Goal: Task Accomplishment & Management: Complete application form

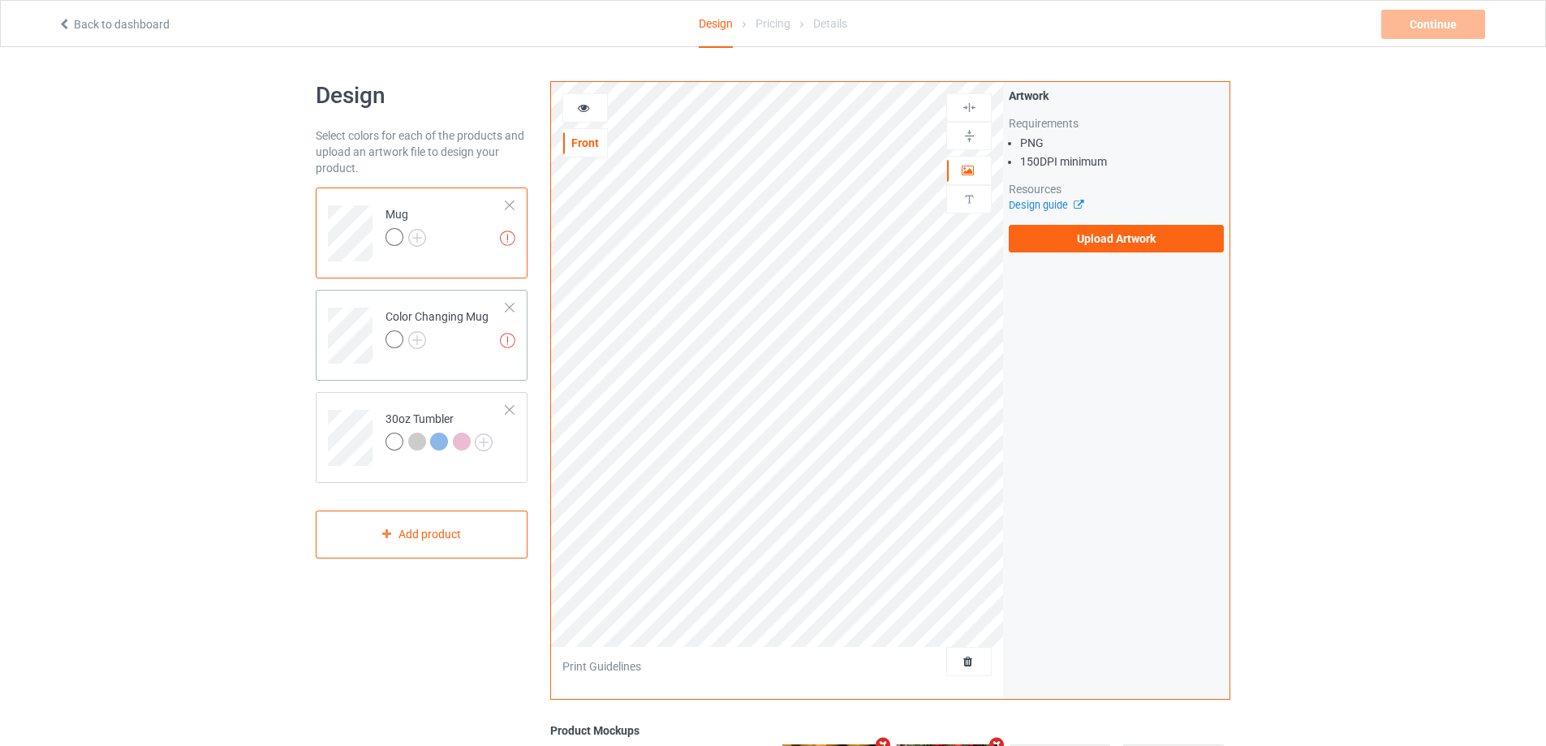
click at [428, 355] on td "Missing artworks Color Changing Mug" at bounding box center [446, 329] width 139 height 67
click at [411, 401] on td "30oz Tumbler" at bounding box center [446, 431] width 139 height 67
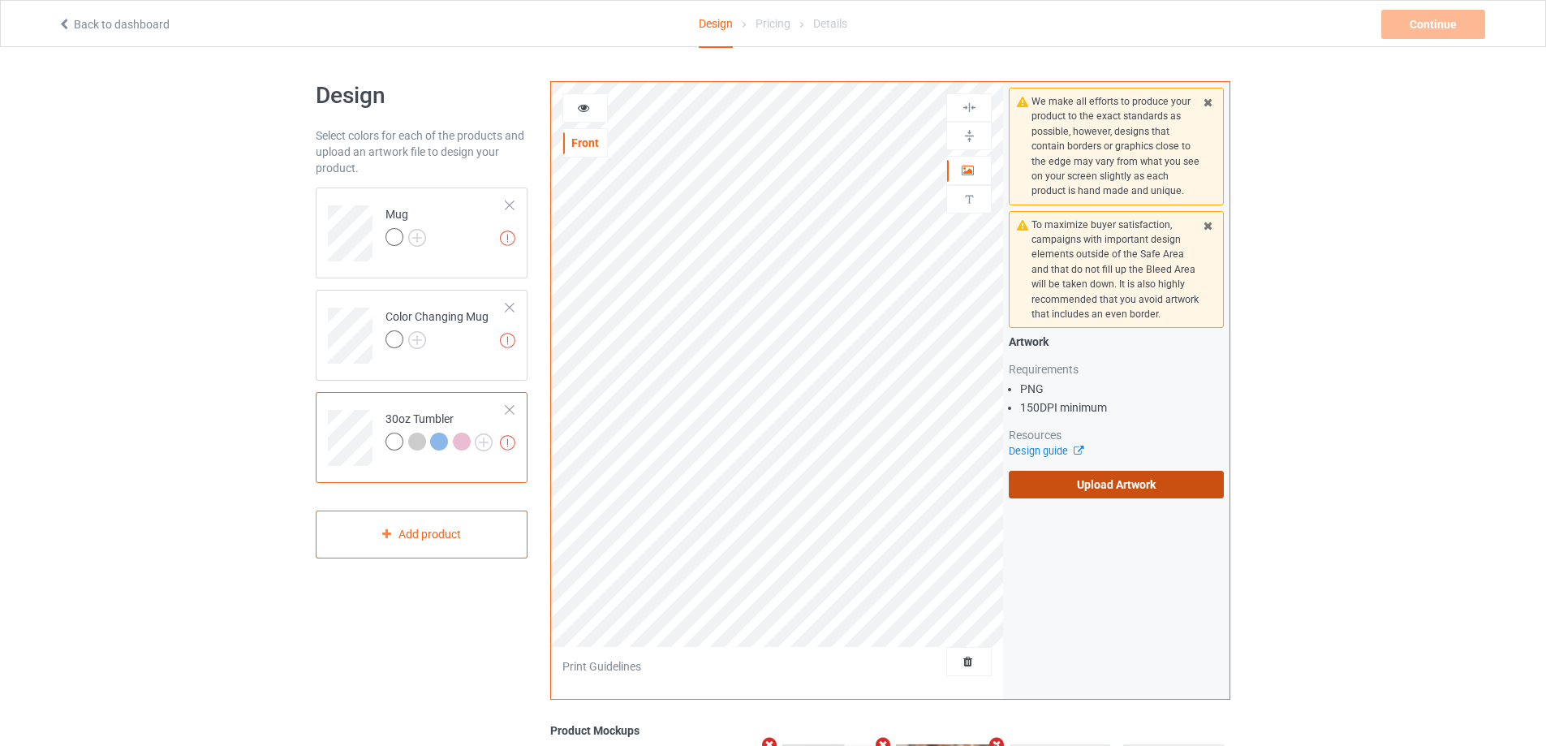
click at [1075, 488] on label "Upload Artwork" at bounding box center [1116, 485] width 215 height 28
click at [0, 0] on input "Upload Artwork" at bounding box center [0, 0] width 0 height 0
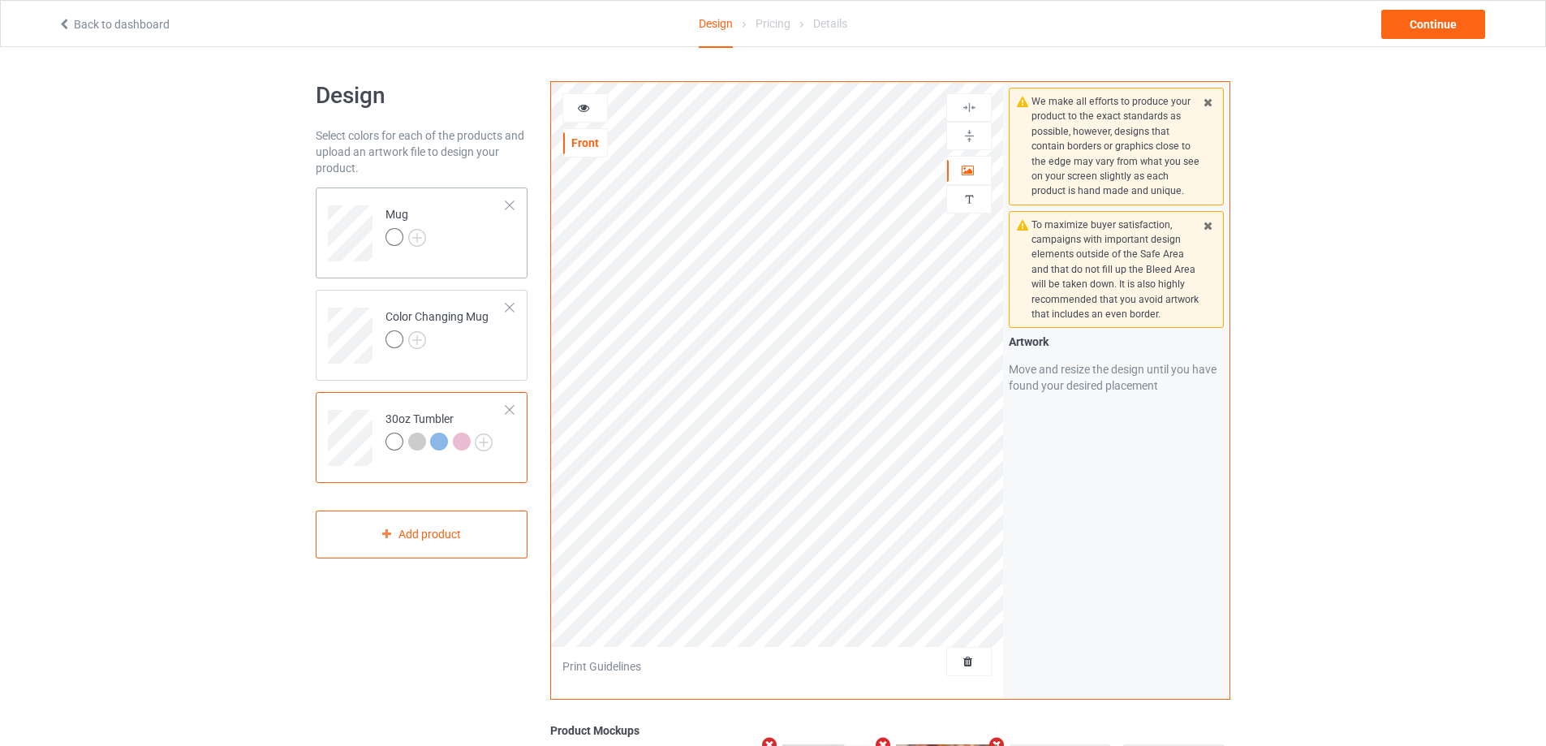
click at [484, 229] on td "Mug" at bounding box center [446, 227] width 139 height 67
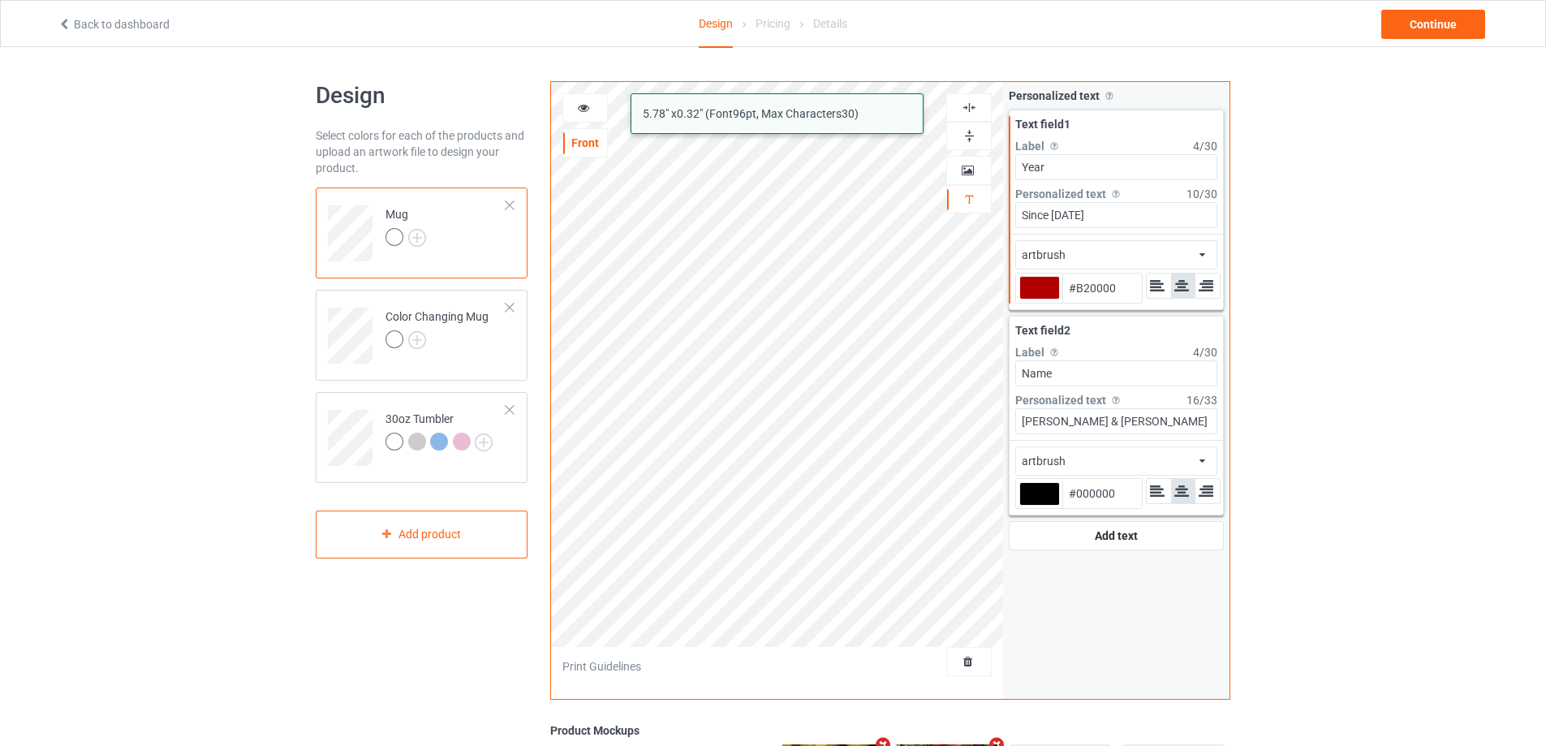
type input "#b20000"
drag, startPoint x: 1050, startPoint y: 213, endPoint x: 967, endPoint y: 212, distance: 83.6
click at [990, 212] on div "artbrush 5.78 " x 0.32 " (Font 96 pt, Max Characters 30 ) Front Artwork Persona…" at bounding box center [890, 390] width 680 height 618
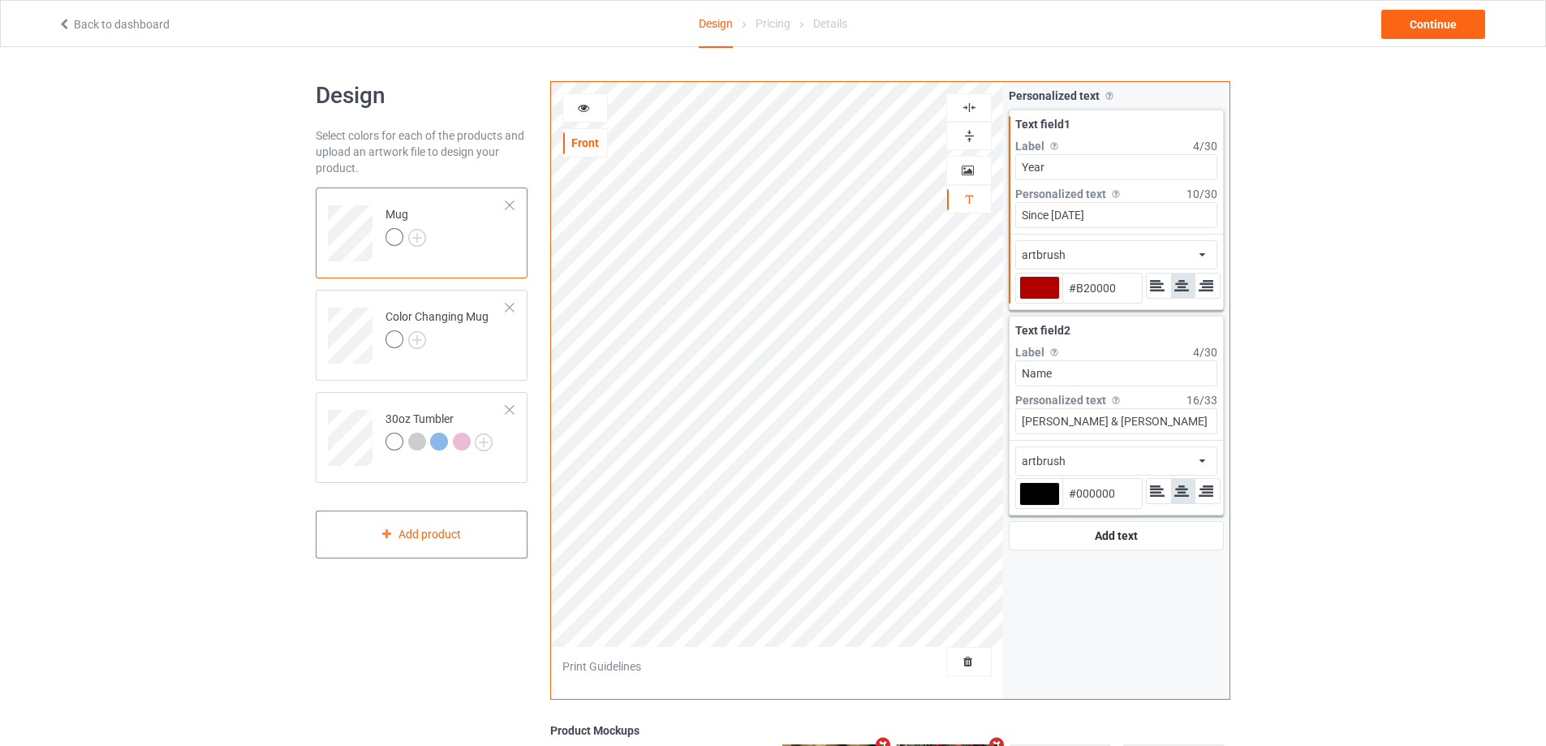
type input "#b20000"
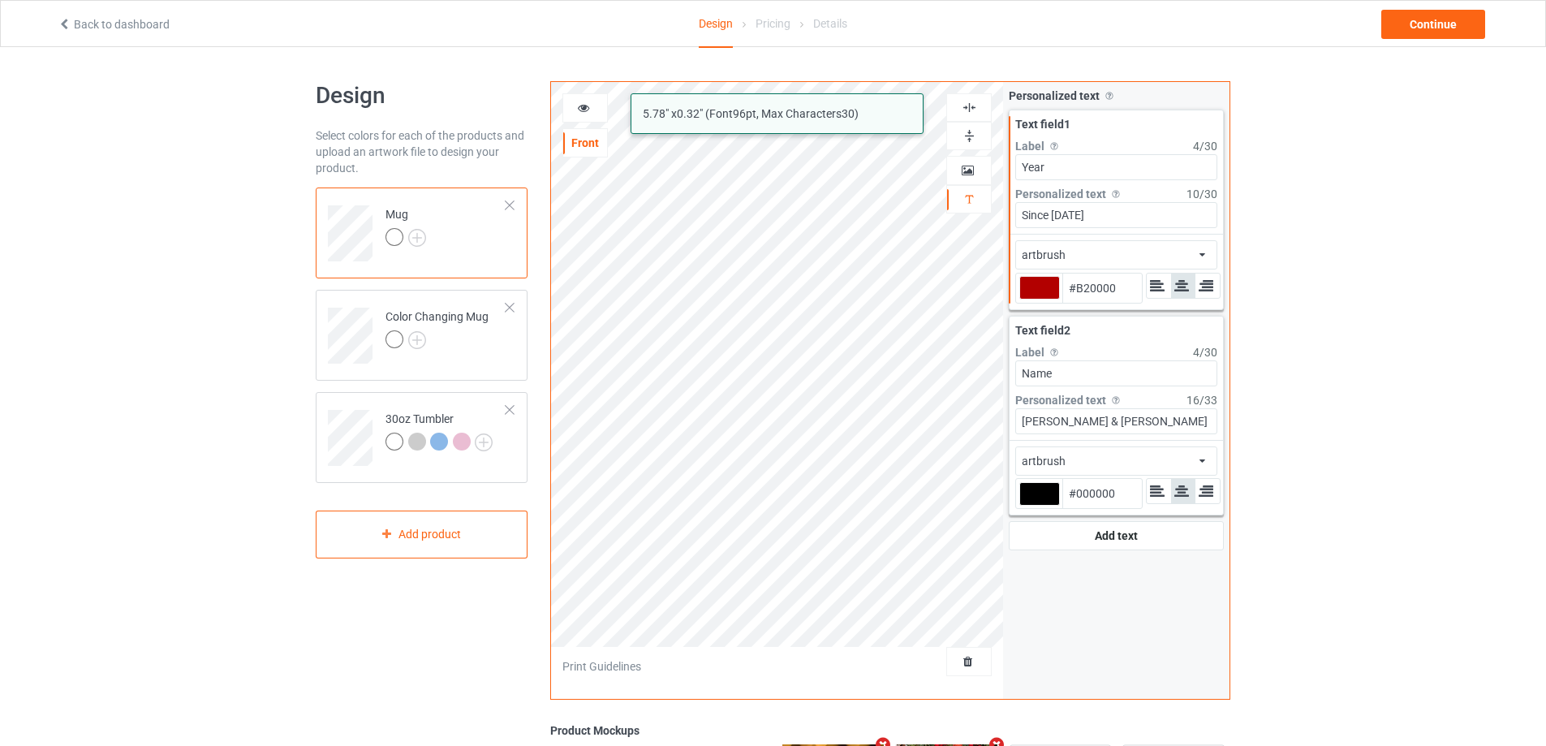
drag, startPoint x: 1101, startPoint y: 218, endPoint x: 972, endPoint y: 209, distance: 129.4
click at [972, 209] on div "artbrush 5.78 " x 0.32 " (Font 96 pt, Max Characters 30 ) Front Artwork Persona…" at bounding box center [890, 390] width 680 height 618
paste input "After 50 years"
type input "After 50 years"
drag, startPoint x: 1061, startPoint y: 210, endPoint x: 1051, endPoint y: 213, distance: 10.0
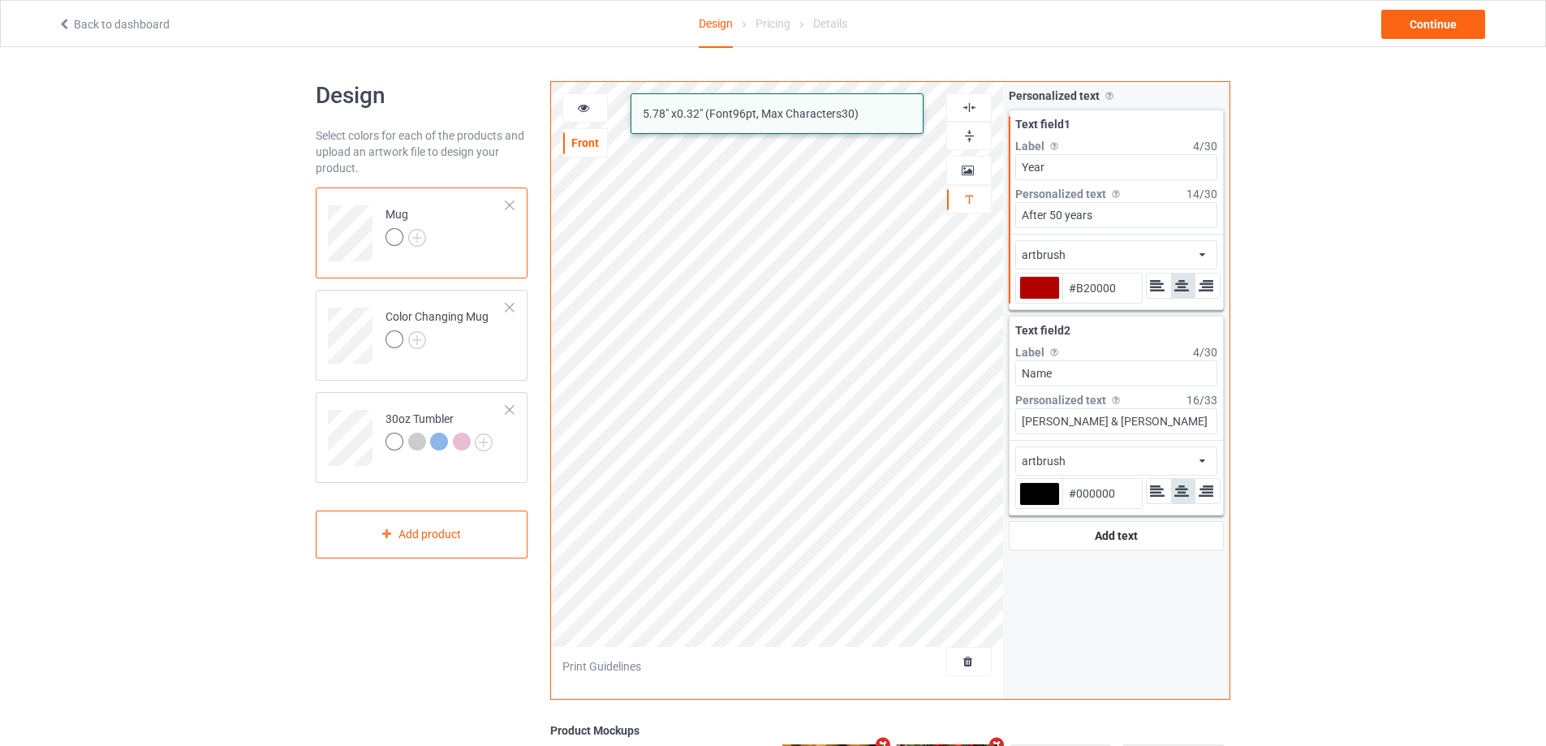
click at [1051, 213] on input "After 50 years" at bounding box center [1116, 215] width 202 height 26
type input "#b20000"
type input "After 4 years"
type input "#b20000"
type input "After 40 years"
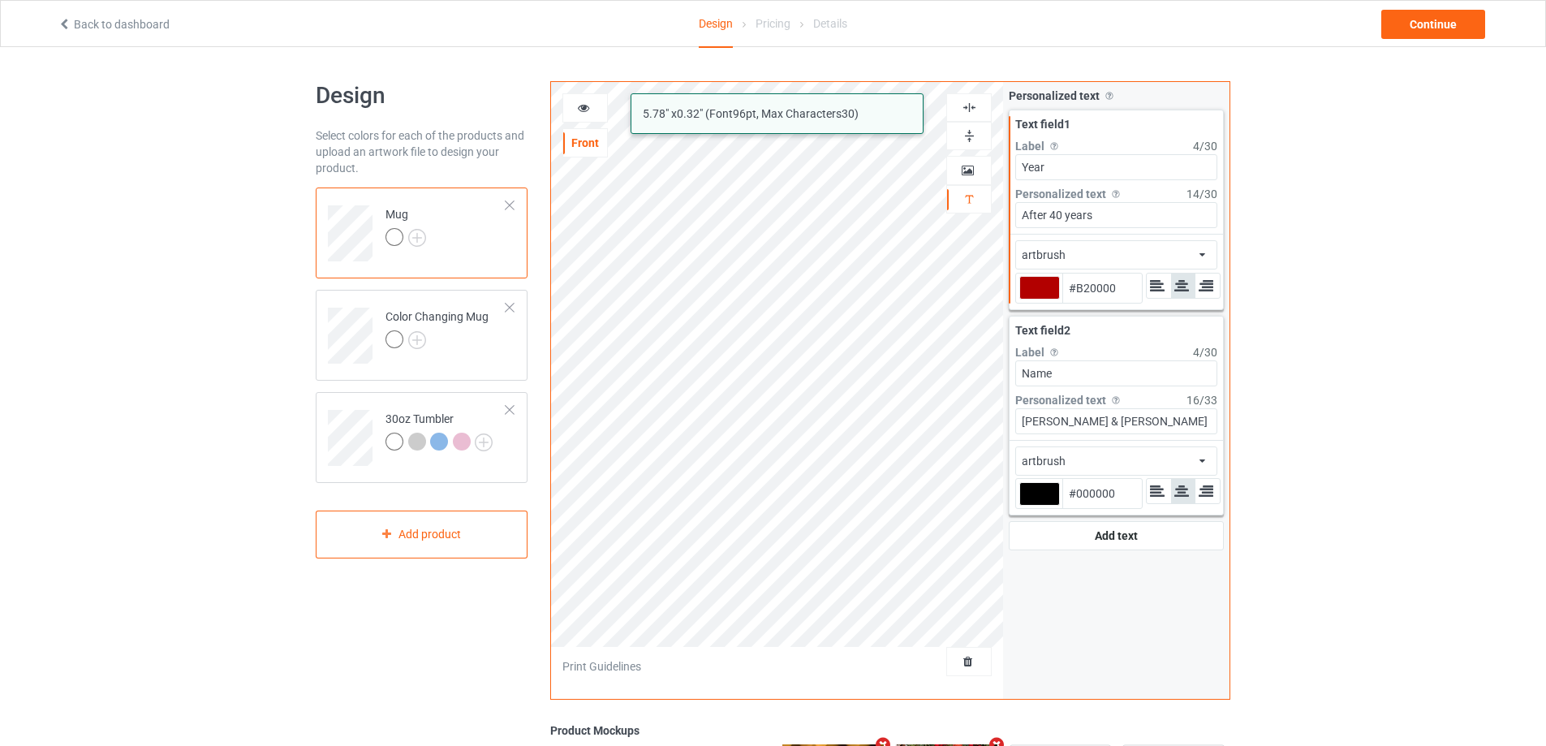
type input "#b20000"
type input "After 40 years"
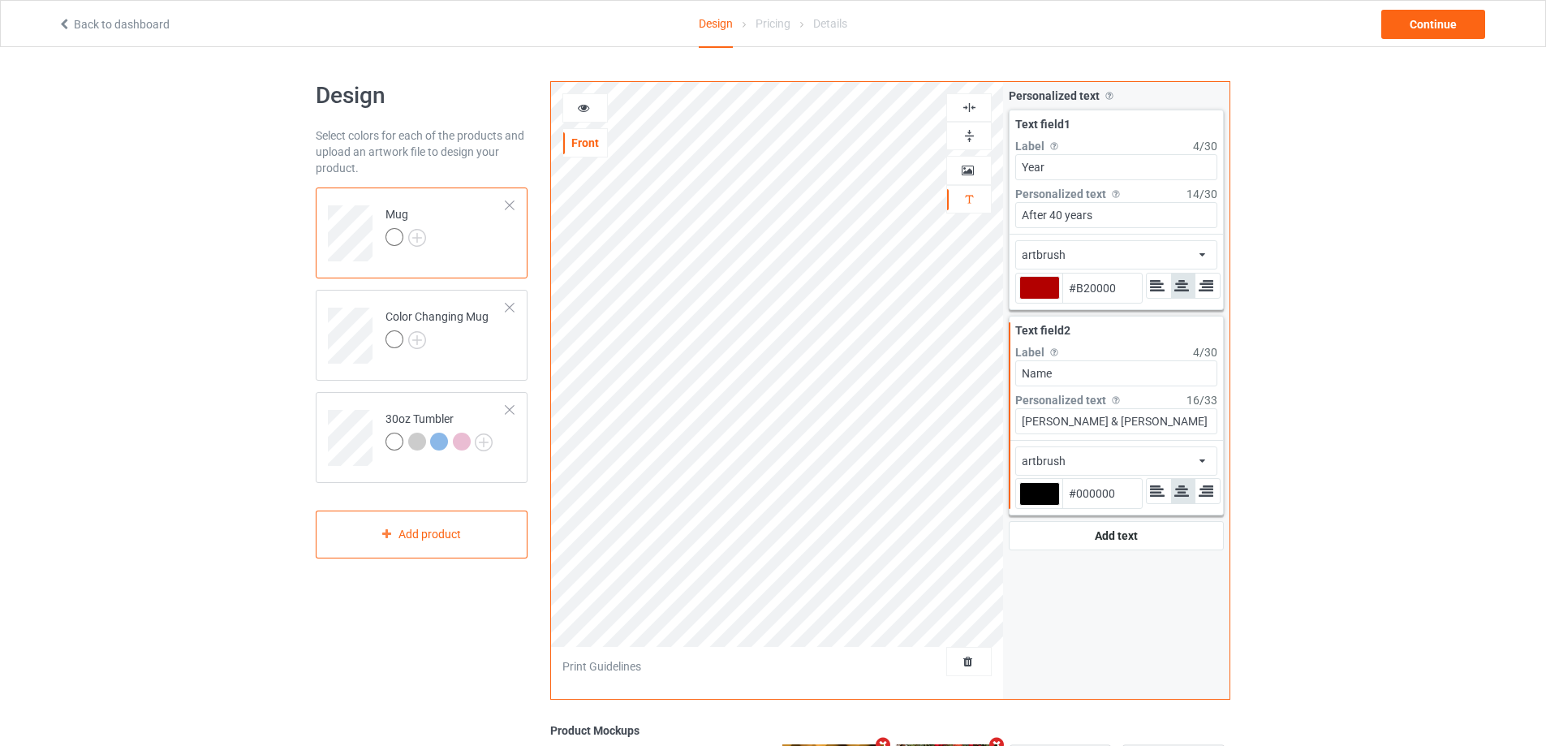
click at [1044, 497] on div at bounding box center [1039, 494] width 41 height 24
click at [1044, 506] on input "#000000" at bounding box center [1039, 517] width 41 height 22
type input "#b20000"
type input "#B20000"
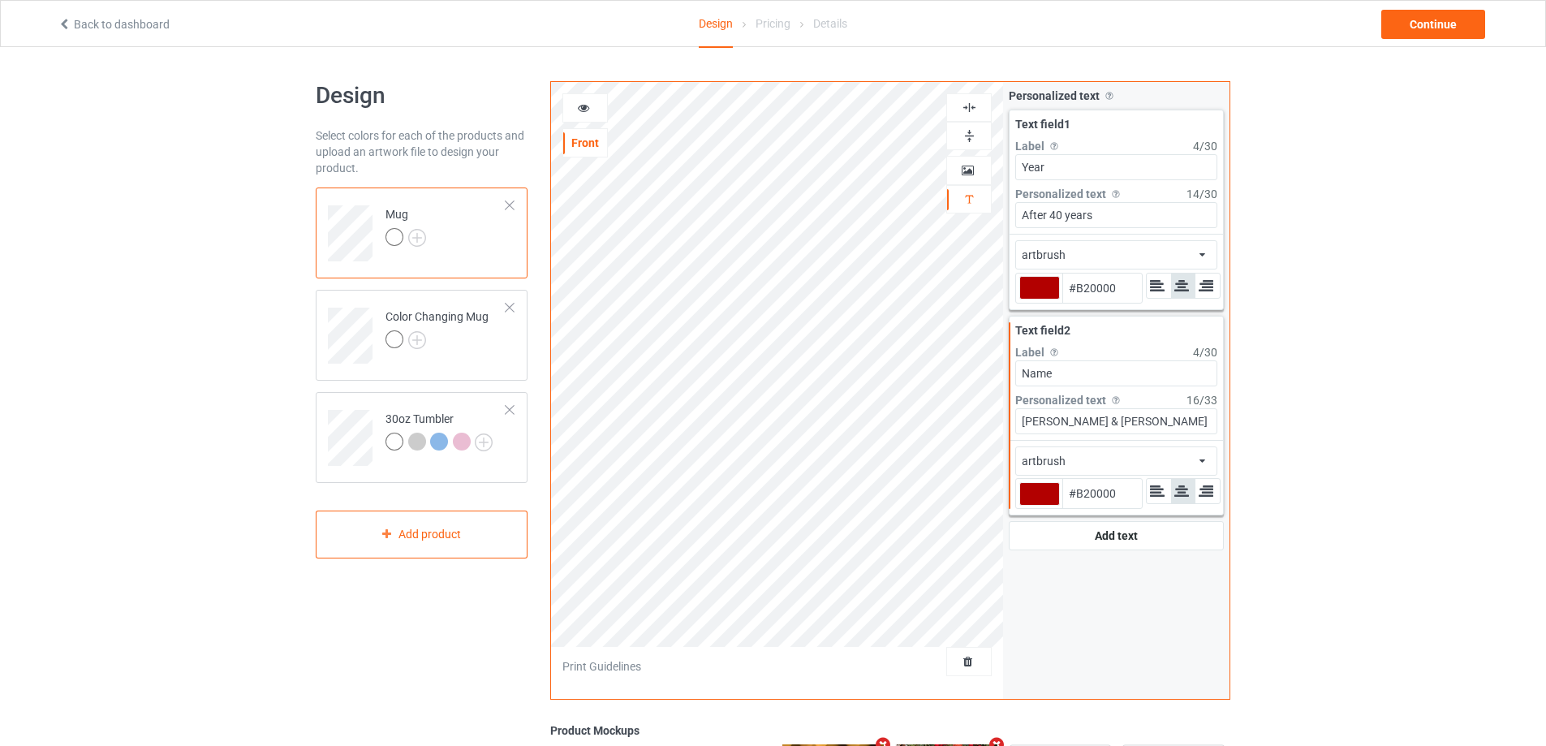
type input "#b20000"
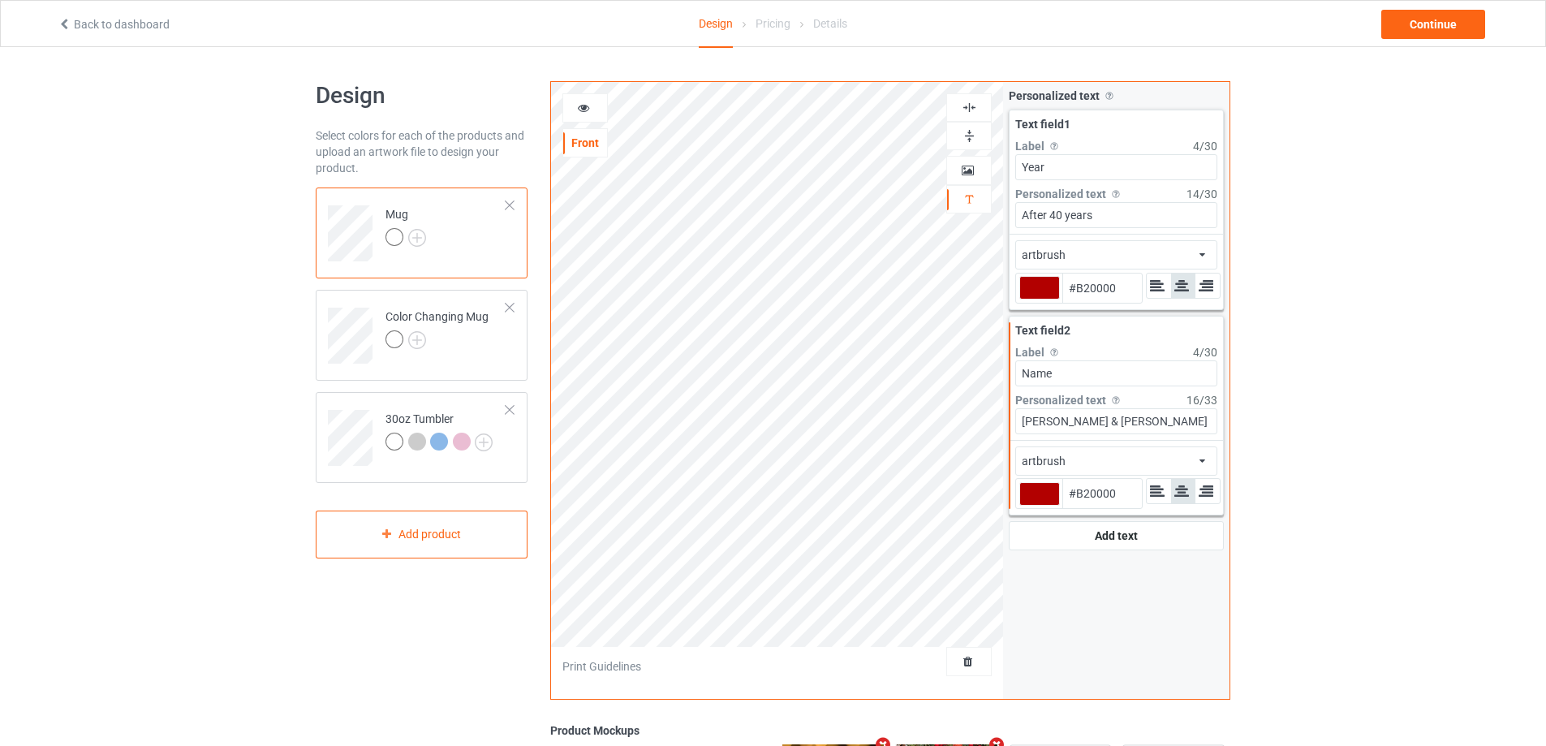
type input "#b20000"
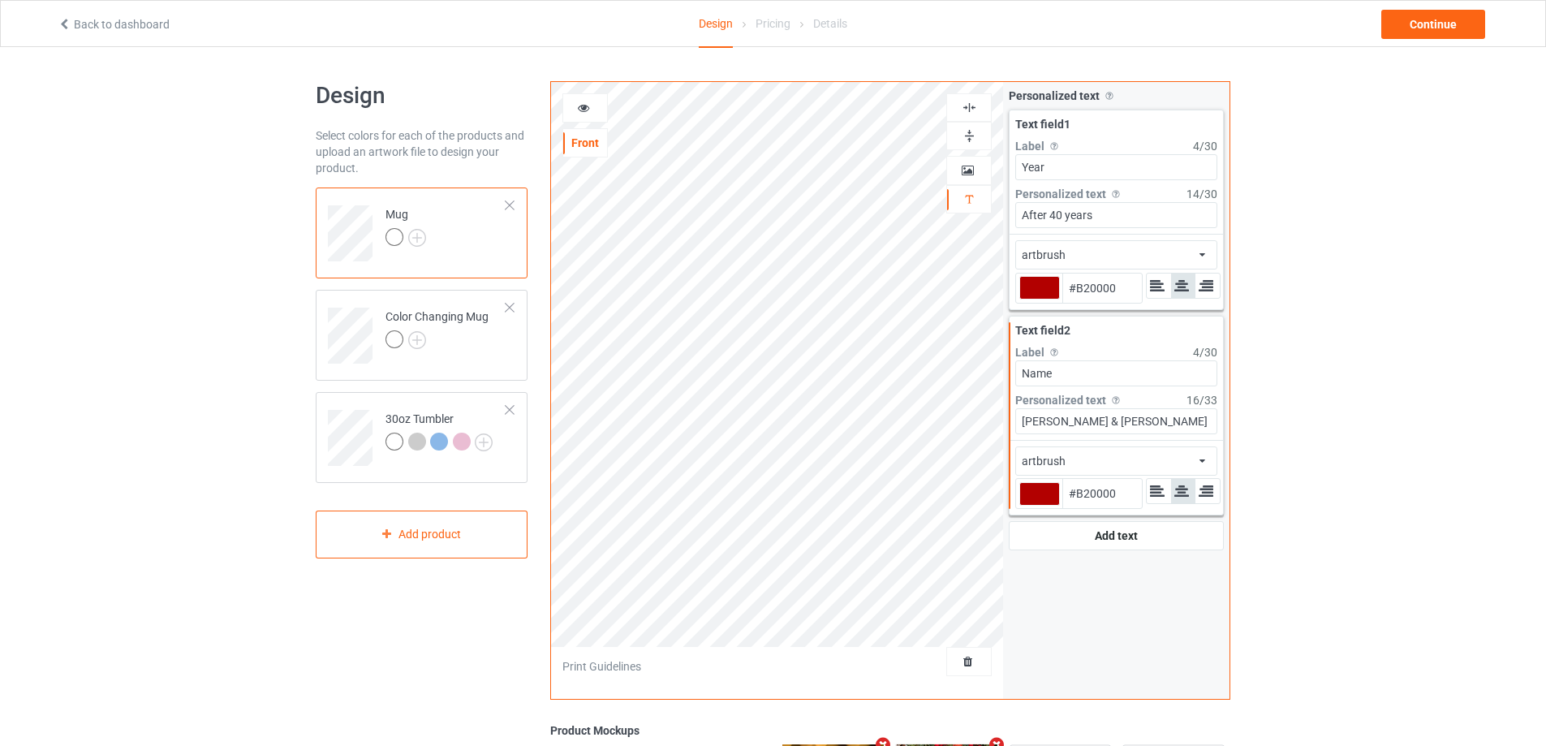
type input "#b20000"
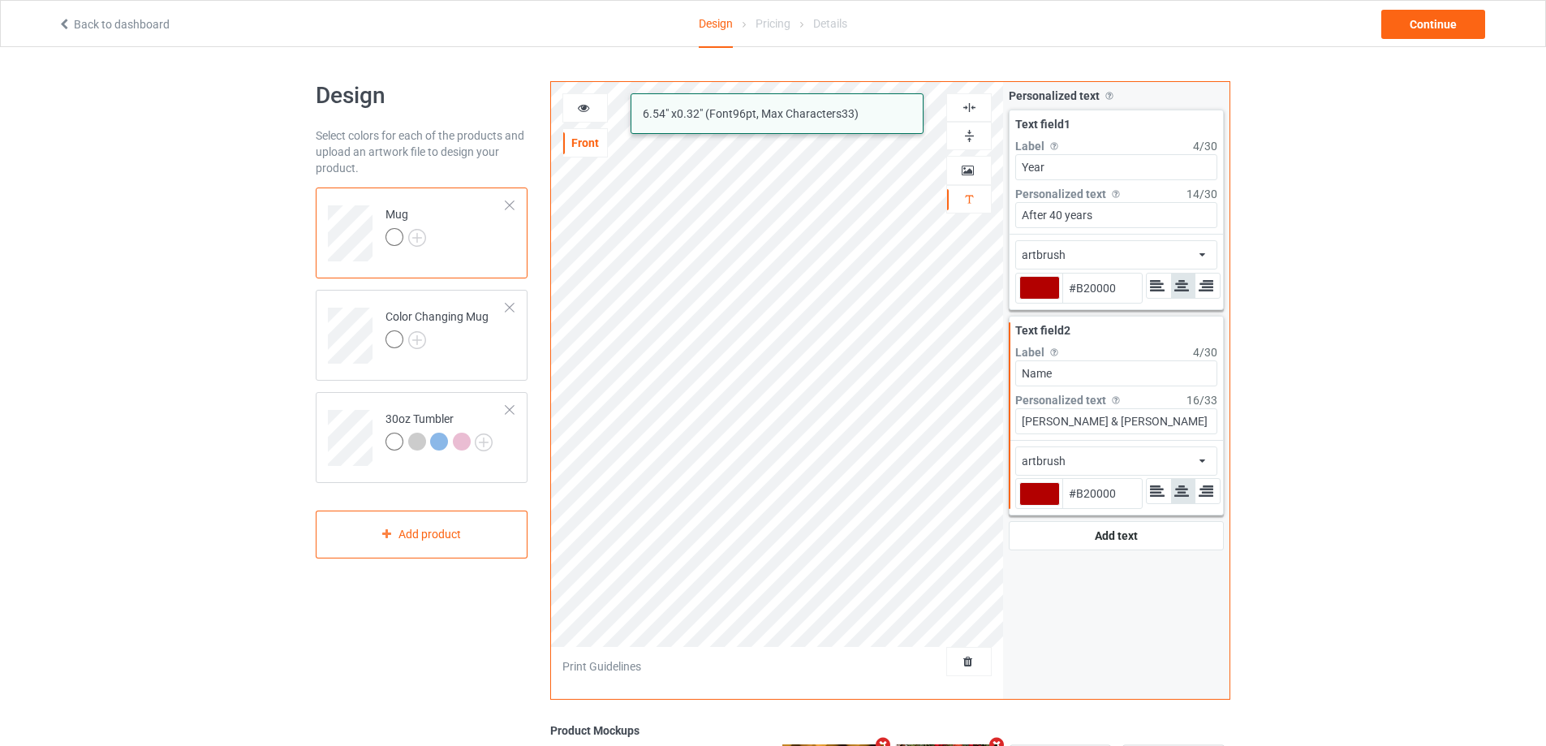
type input "#b20000"
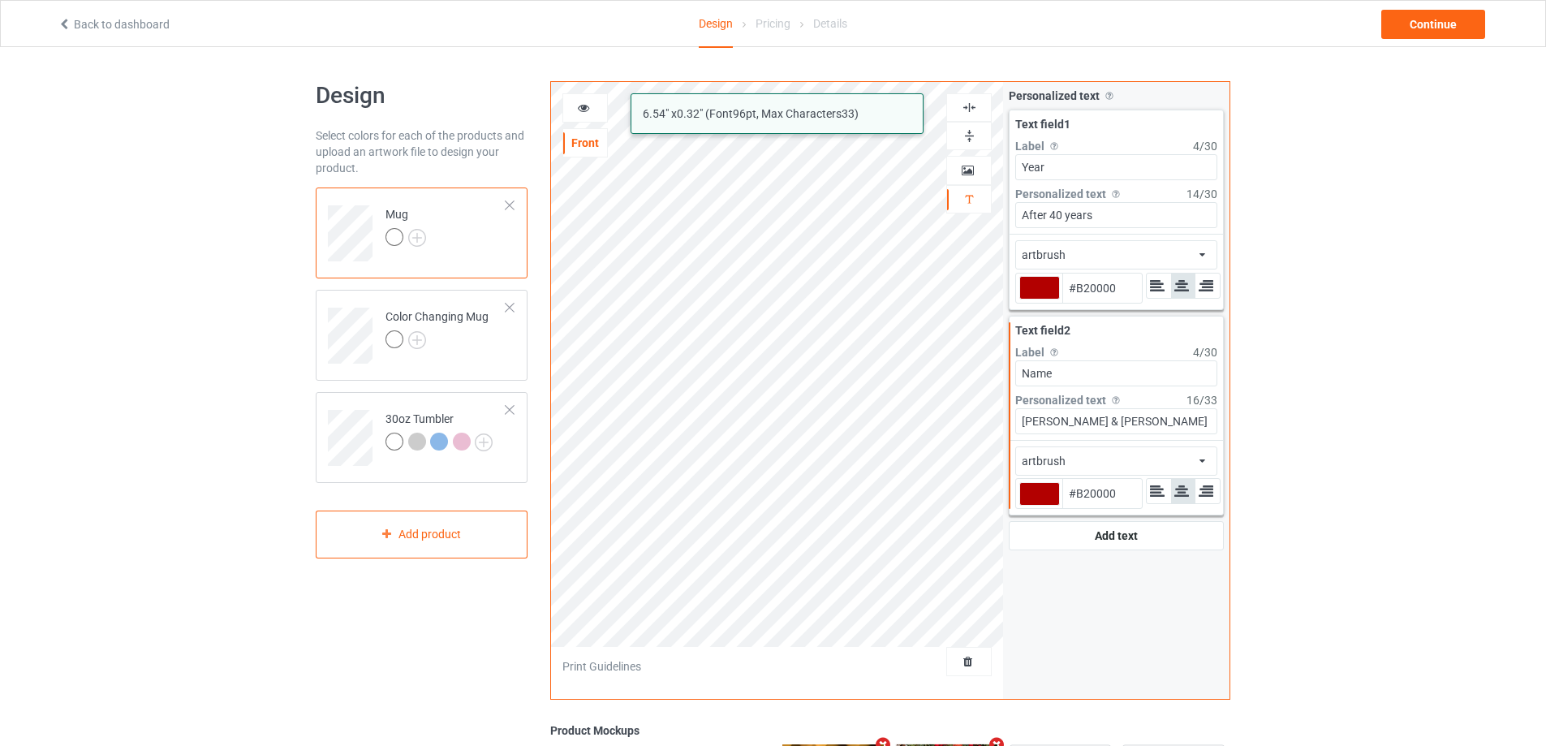
type input "#b20000"
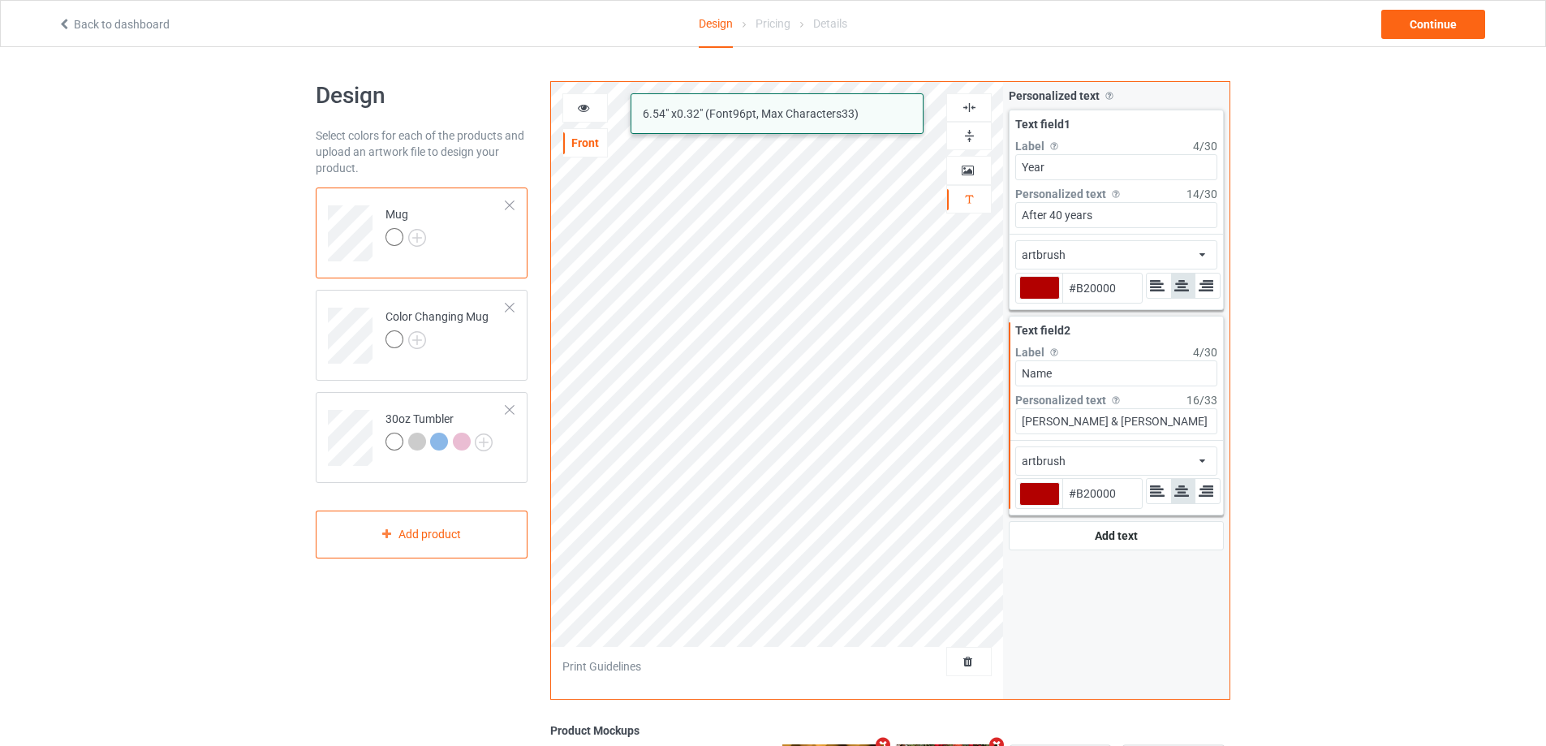
type input "#b20000"
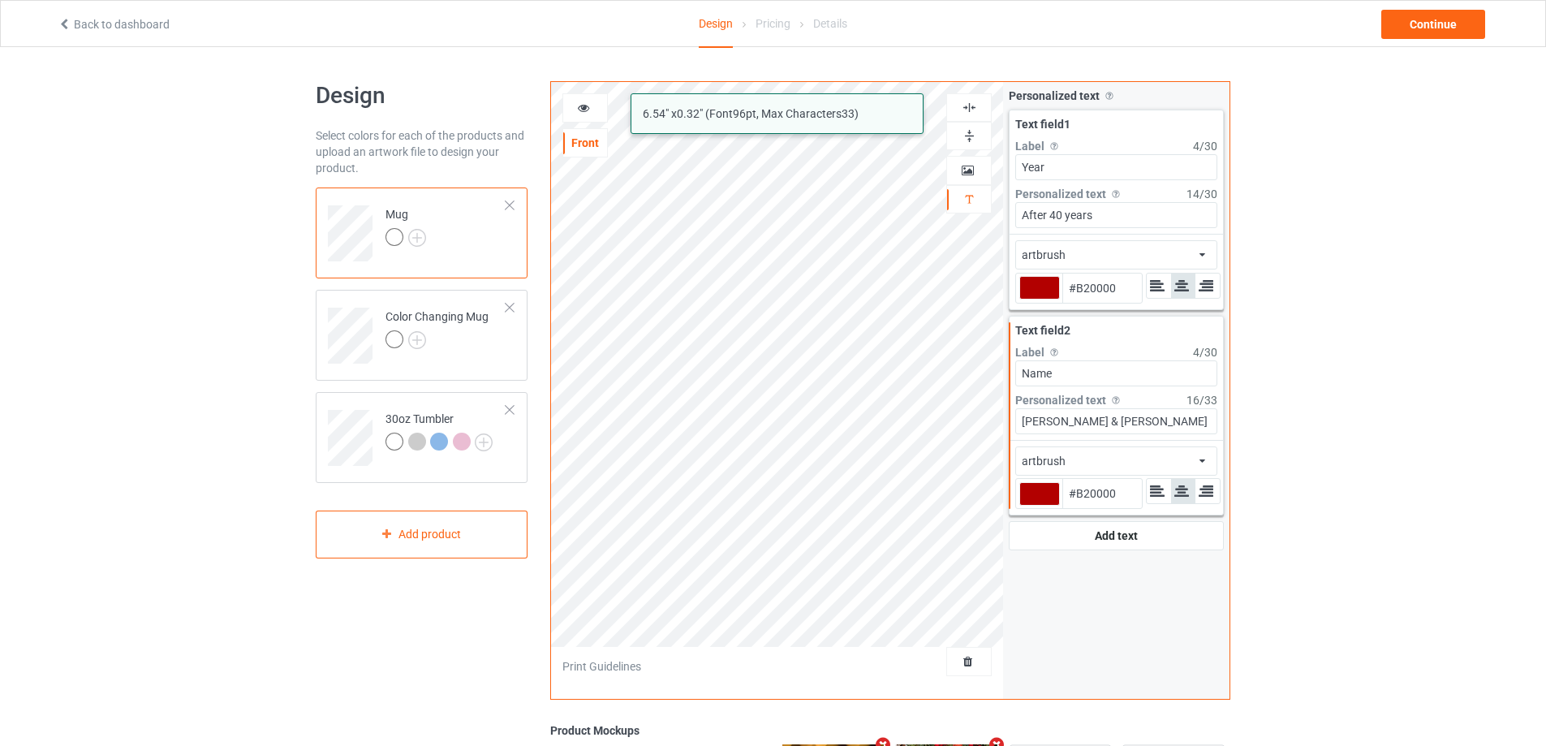
type input "#b20000"
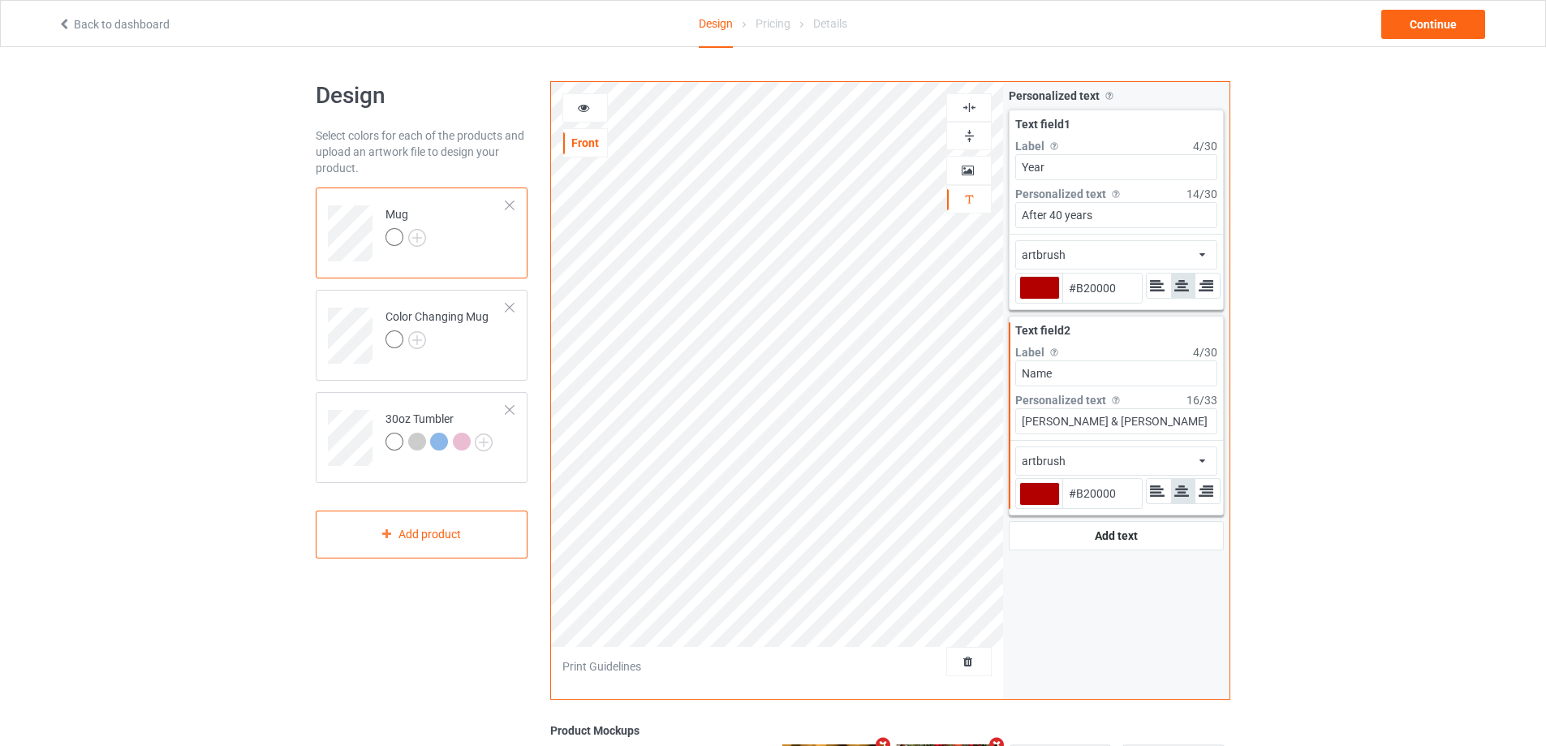
type input "#b20000"
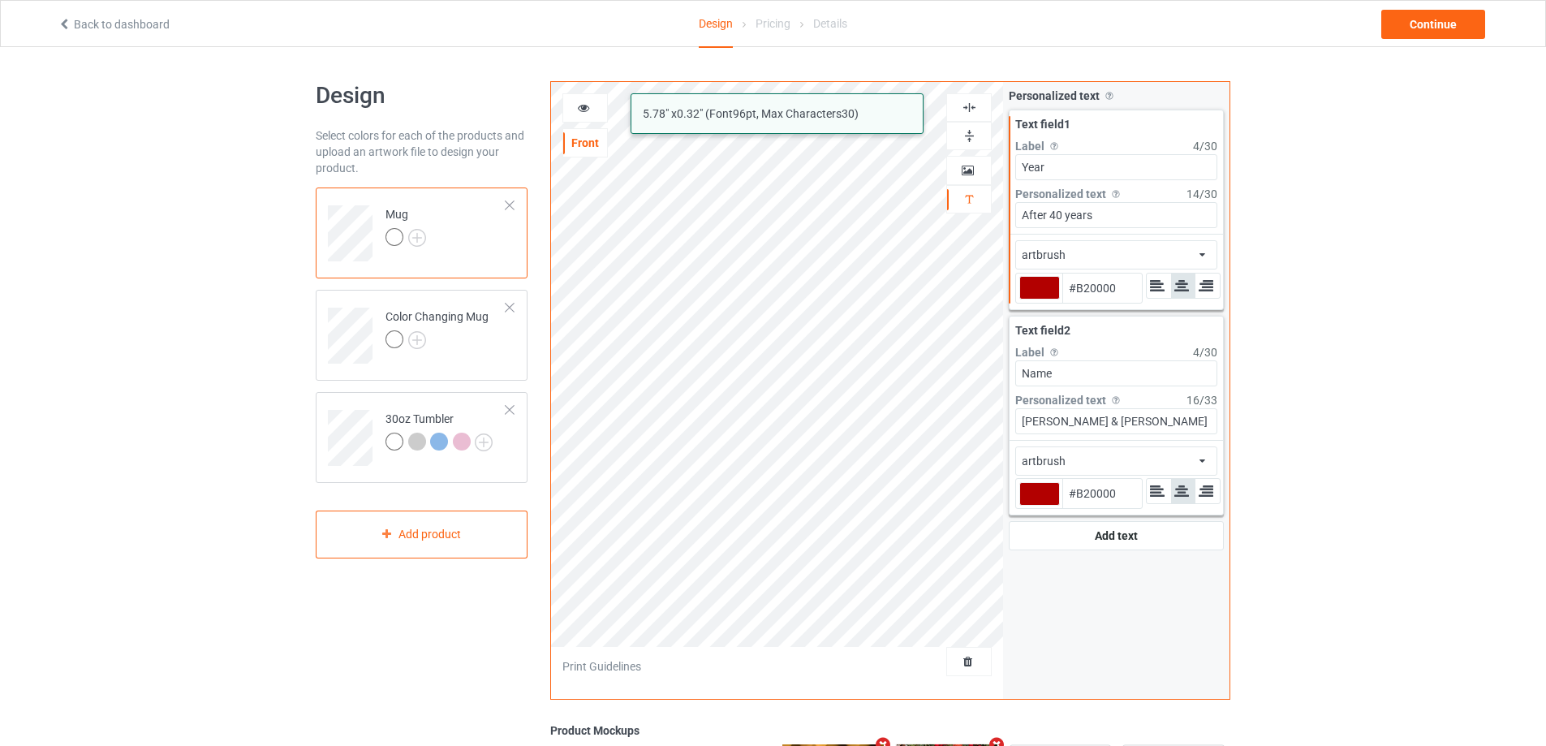
type input "#b20000"
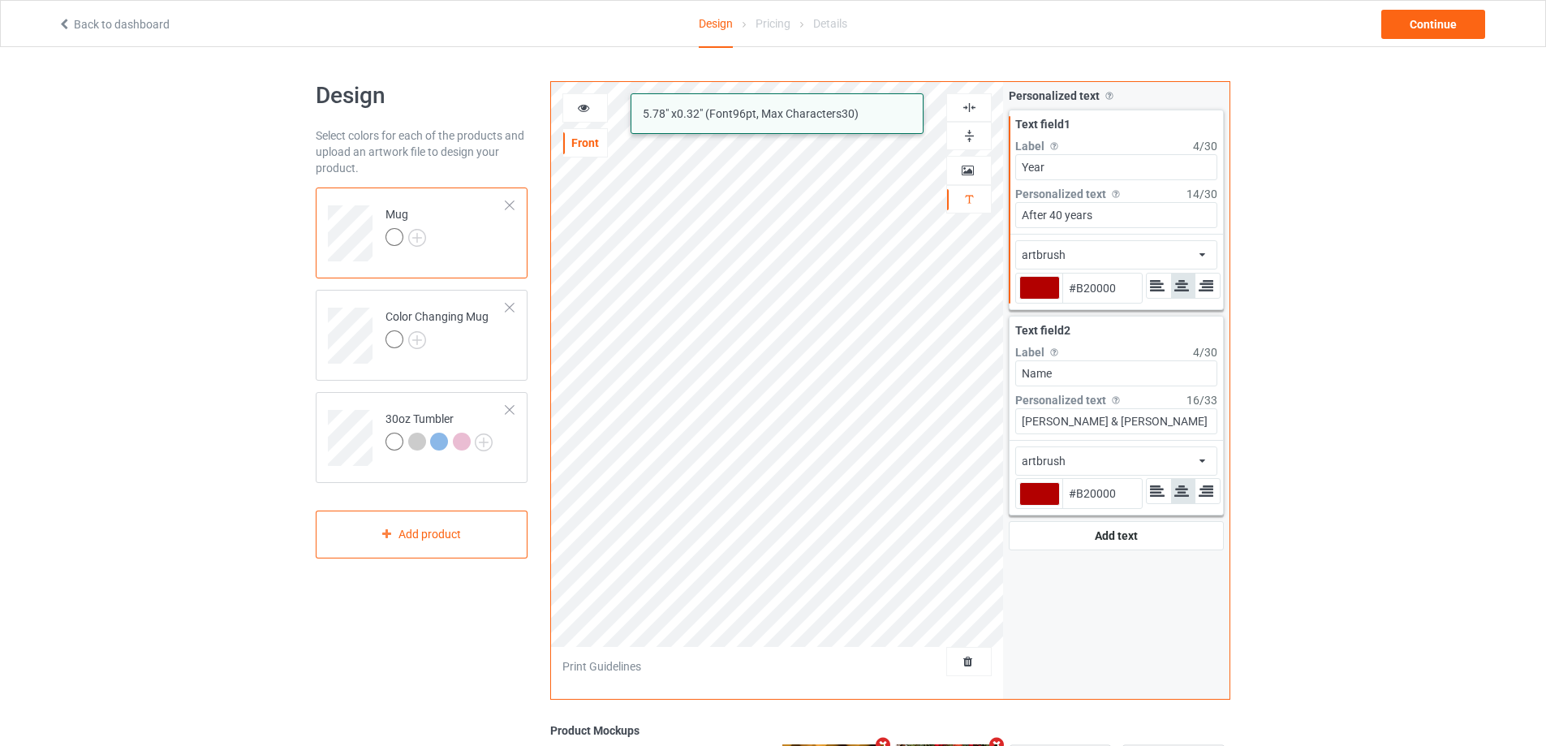
type input "#b20000"
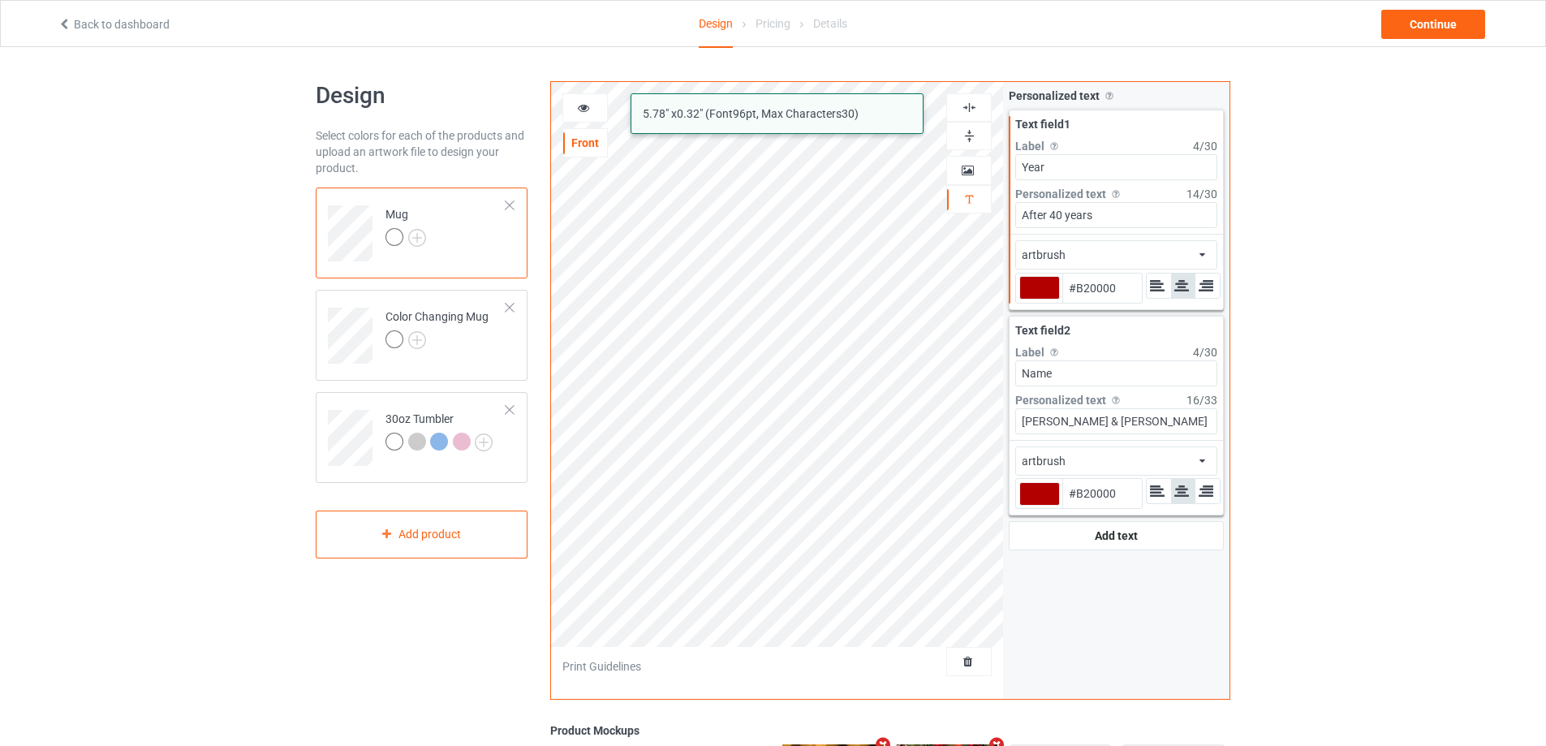
type input "#b20000"
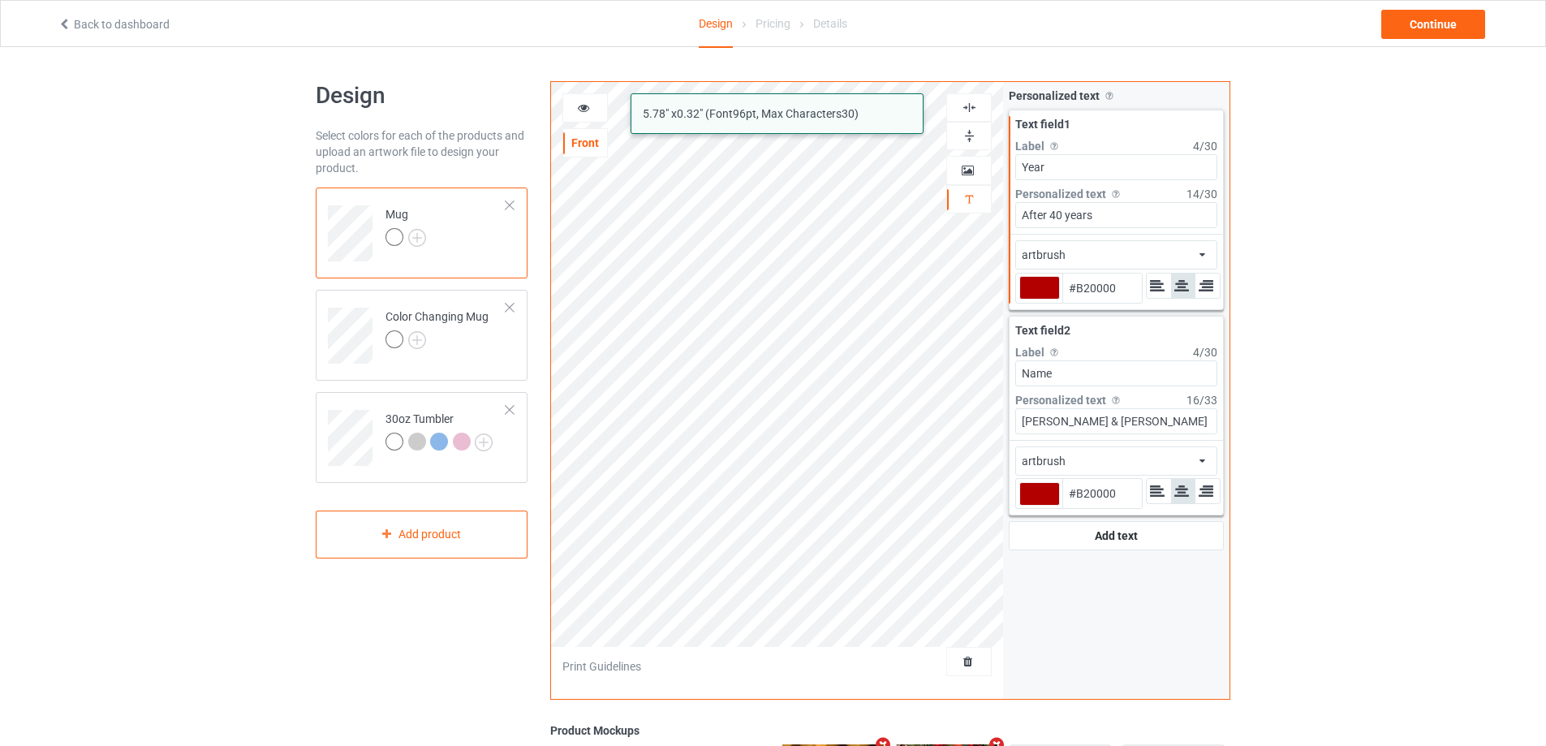
type input "#b20000"
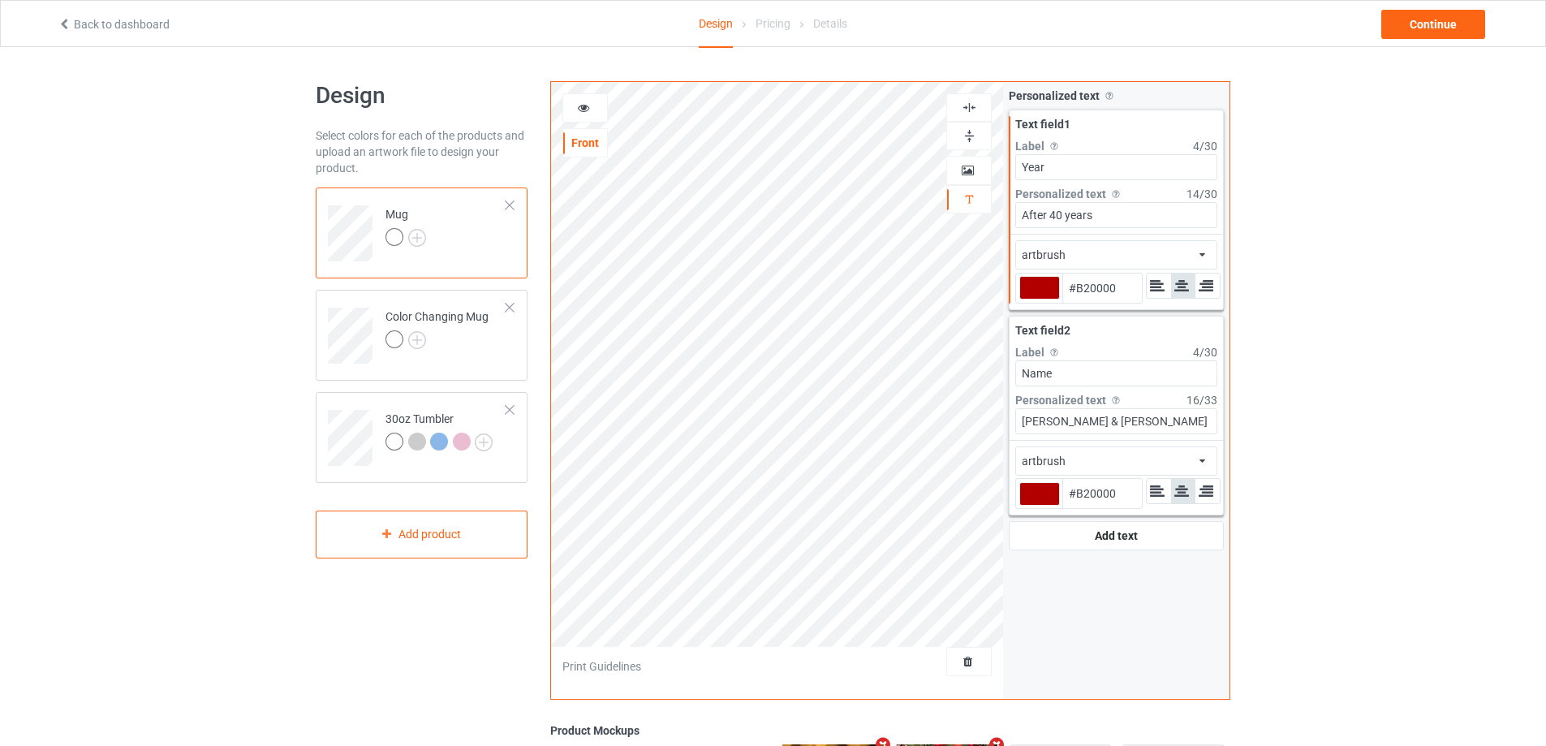
type input "#b20000"
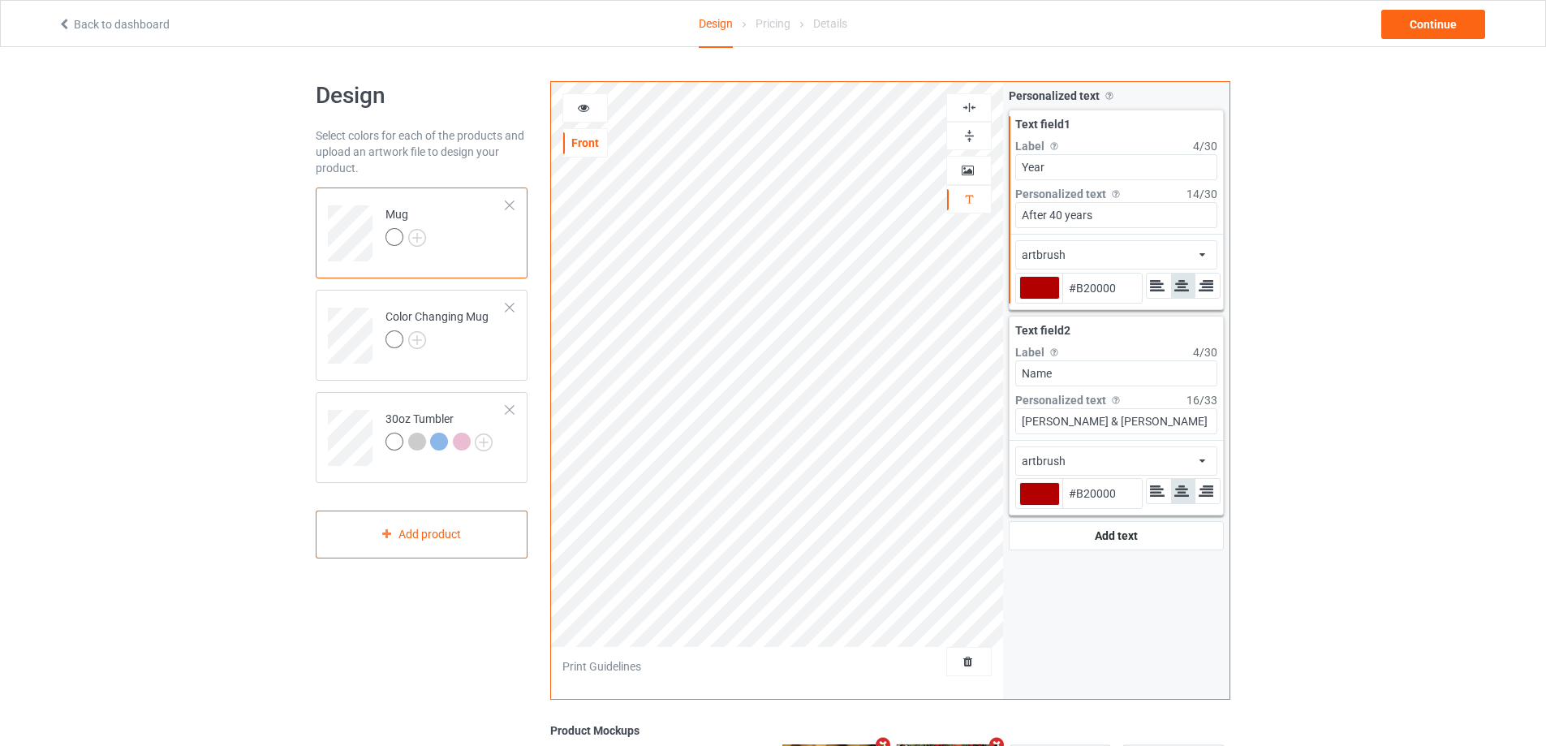
type input "#b20000"
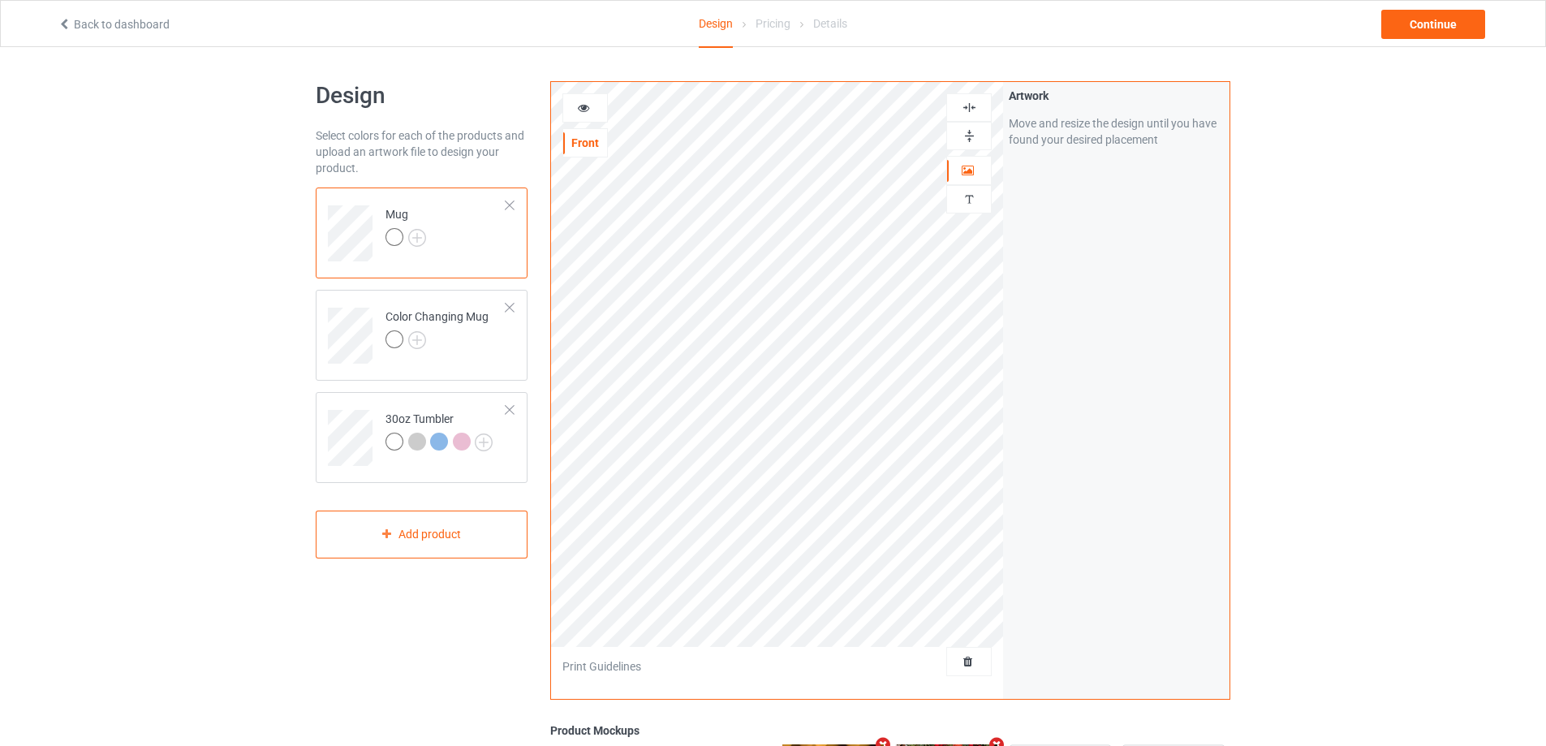
click at [583, 101] on icon at bounding box center [584, 105] width 14 height 11
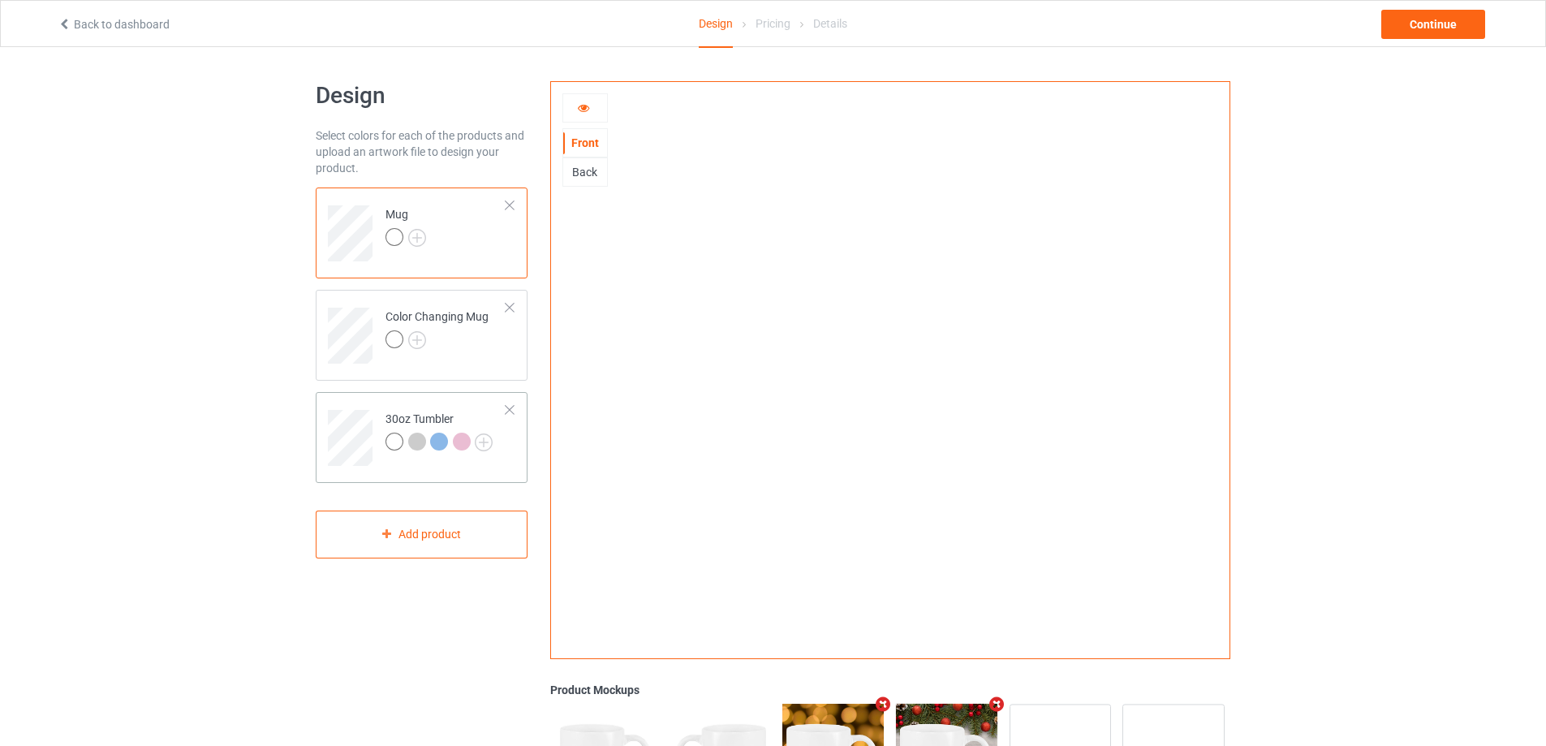
click at [407, 412] on div "30oz Tumbler" at bounding box center [438, 430] width 107 height 39
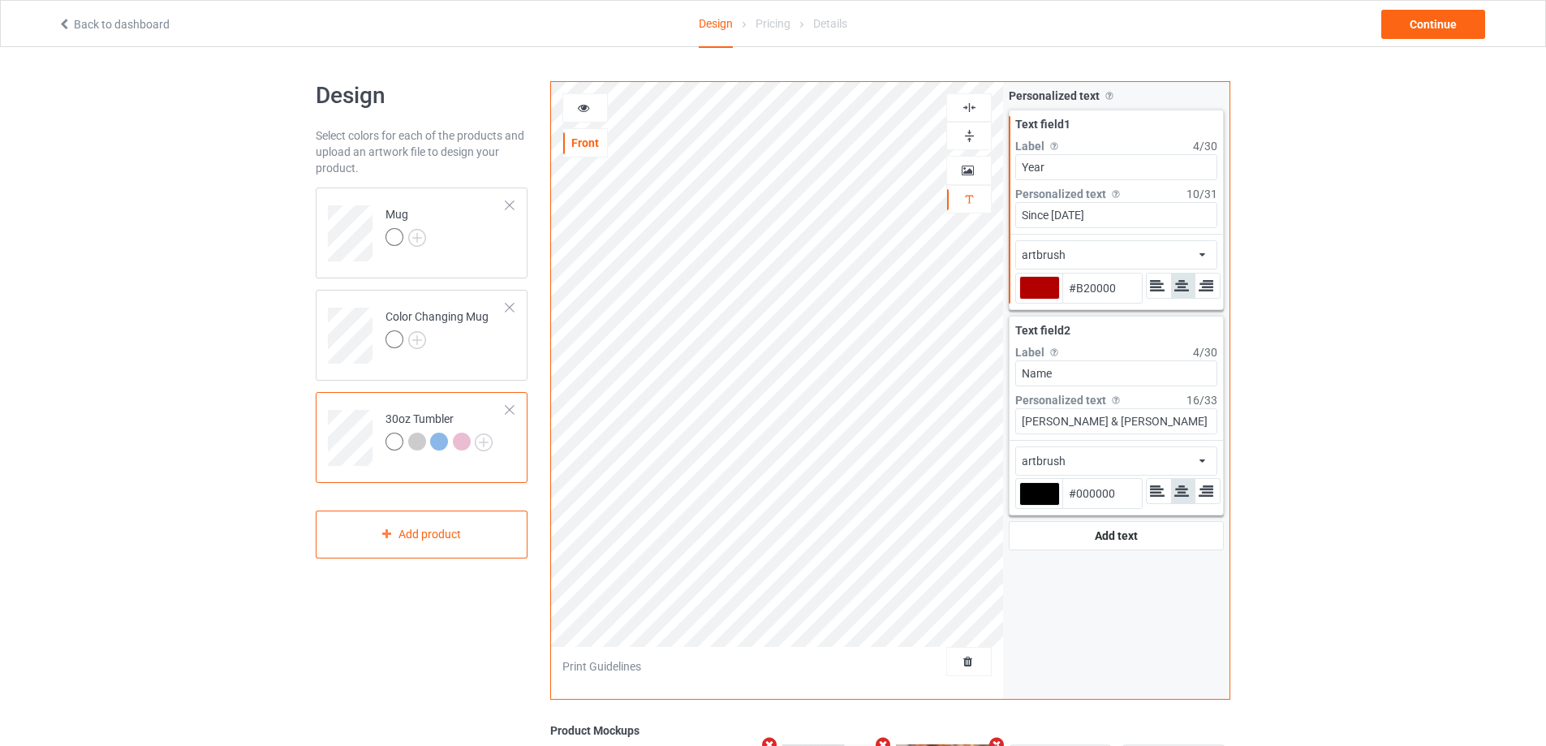
type input "#b20000"
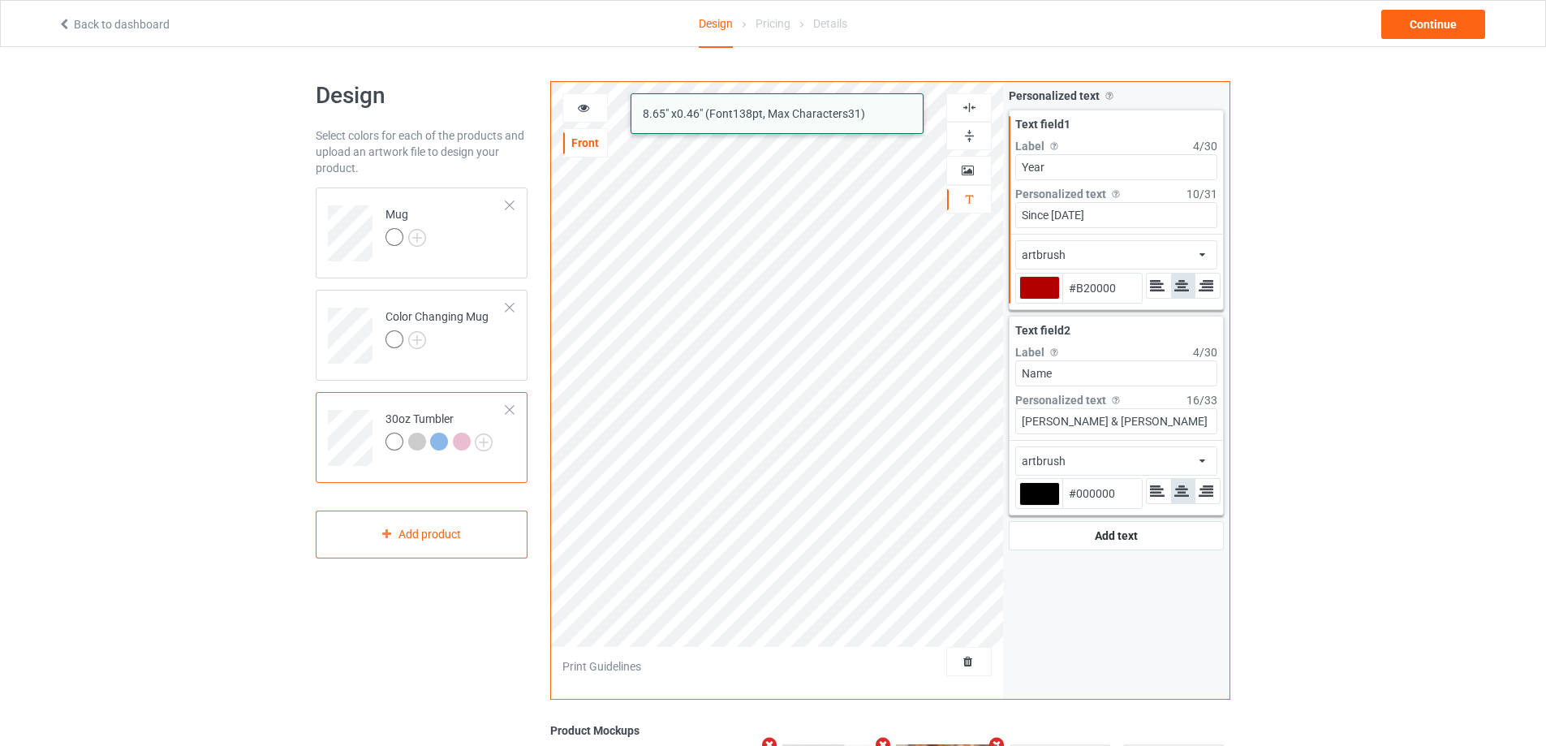
click at [916, 200] on div "artbrush 8.65 " x 0.46 " (Font 138 pt, Max Characters 31 ) Front Artwork Person…" at bounding box center [890, 390] width 680 height 618
paste input "After 50 years"
type input "After 50 years"
type input "#b20000"
type input "After 50 years"
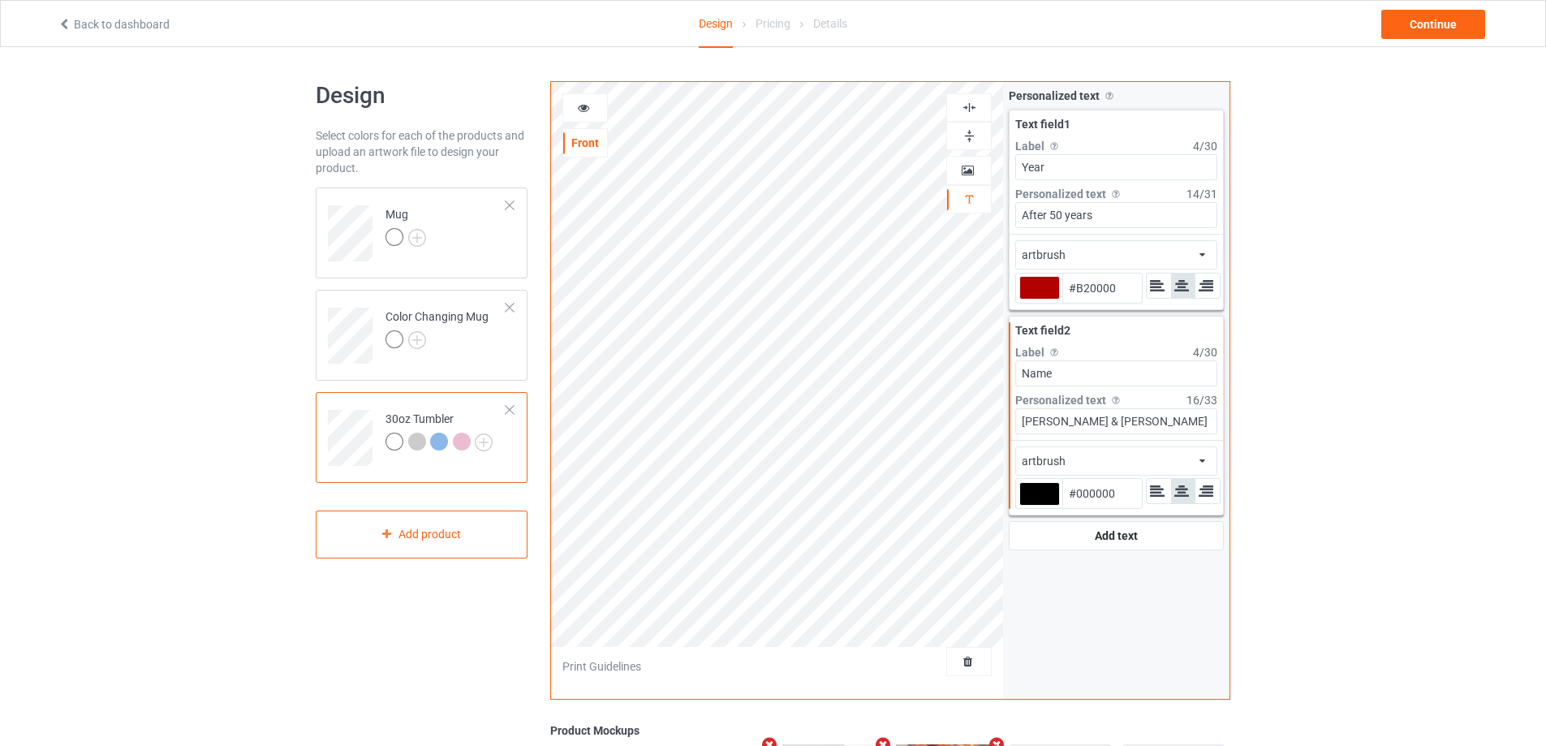
click at [1049, 497] on div at bounding box center [1039, 494] width 41 height 24
click at [1049, 506] on input "#000000" at bounding box center [1039, 517] width 41 height 22
type input "#b20000"
type input "#B20000"
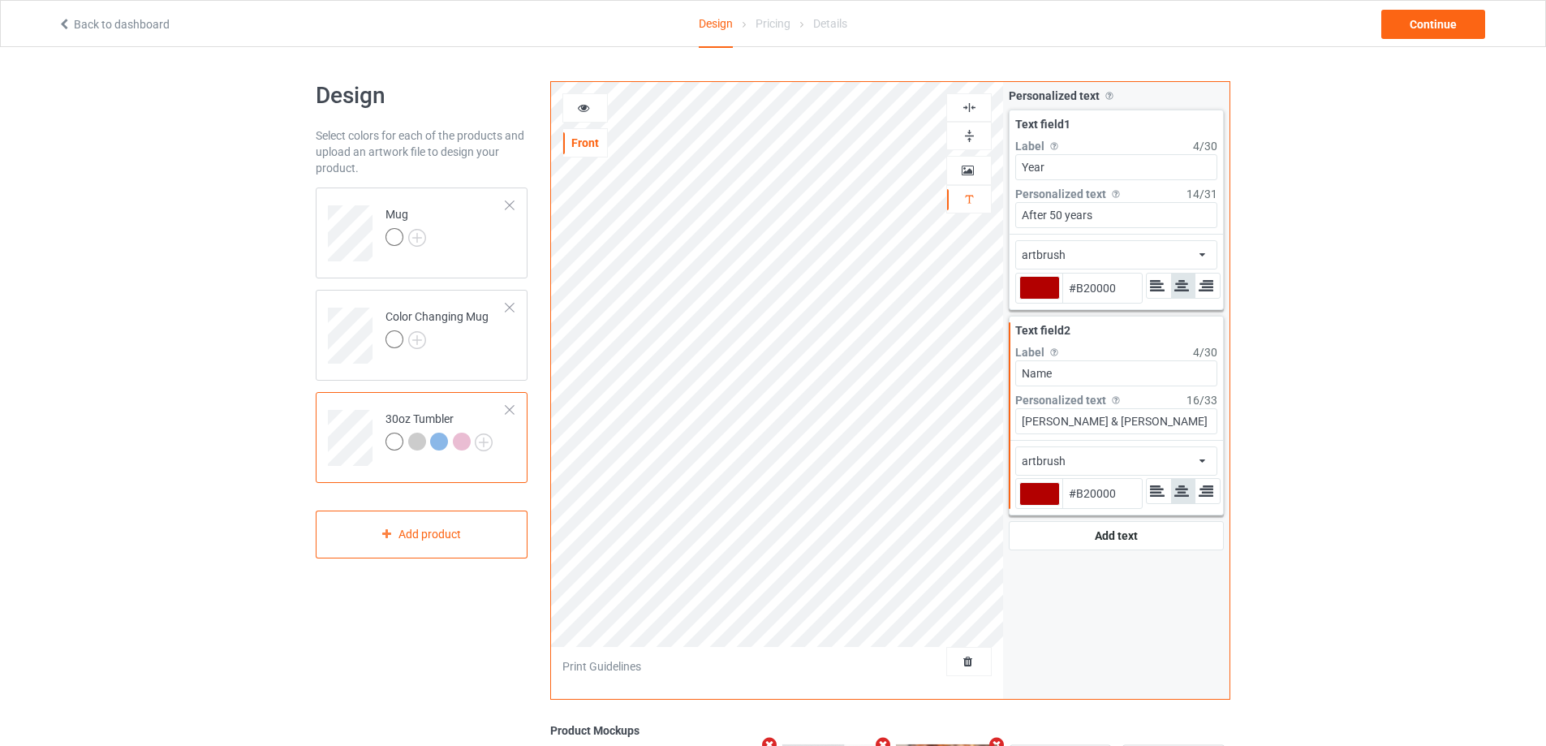
type input "#b20000"
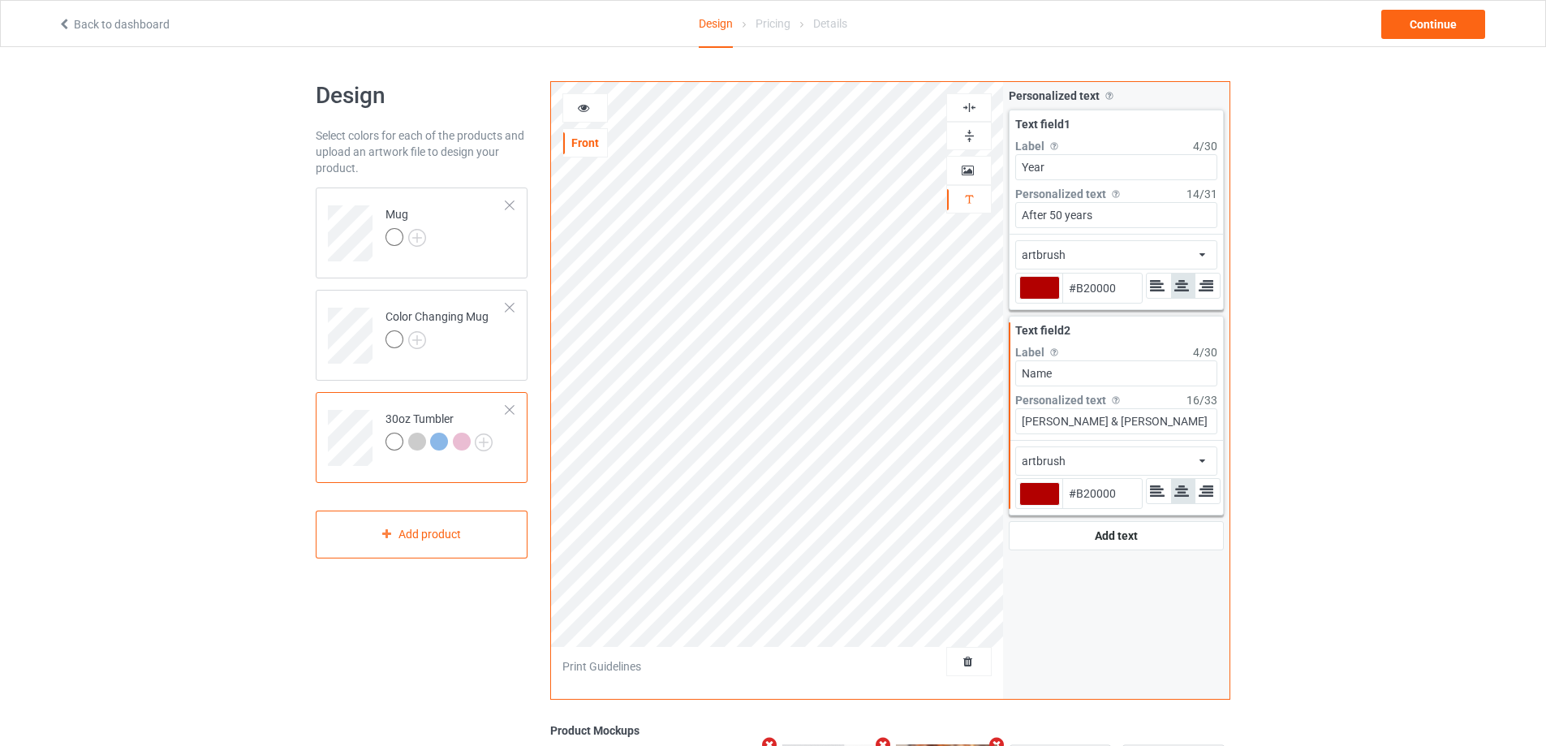
type input "#b20000"
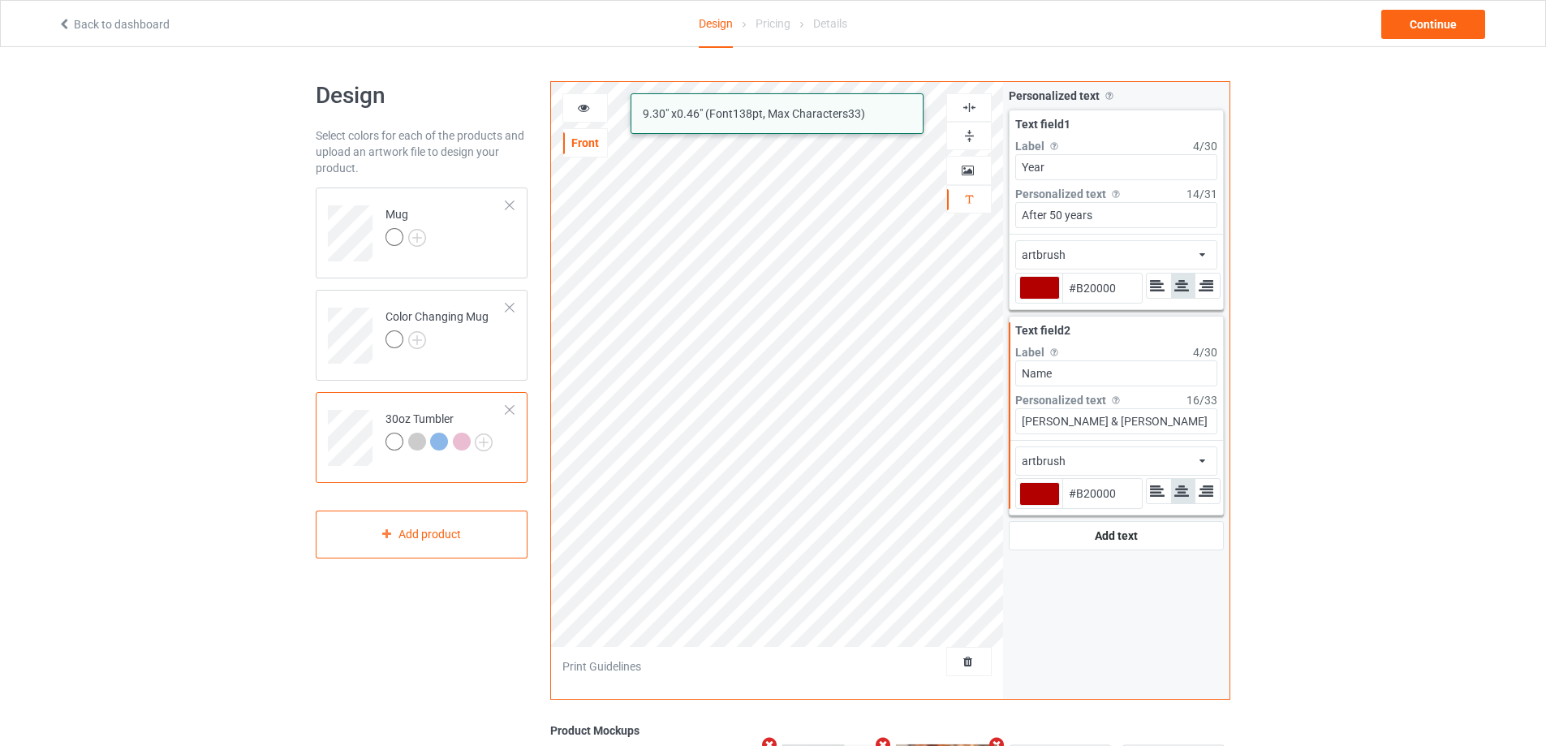
type input "#b20000"
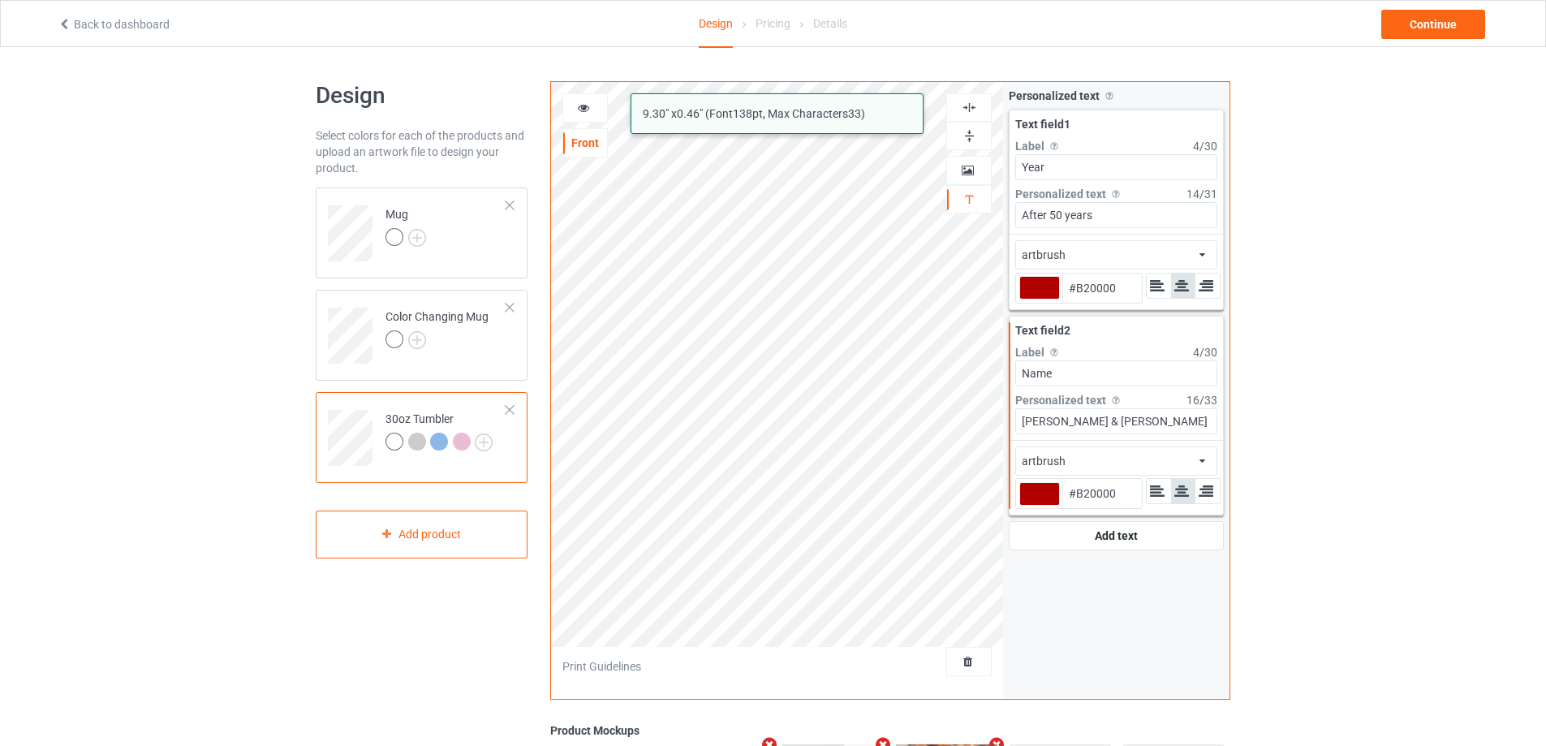
type input "#b20000"
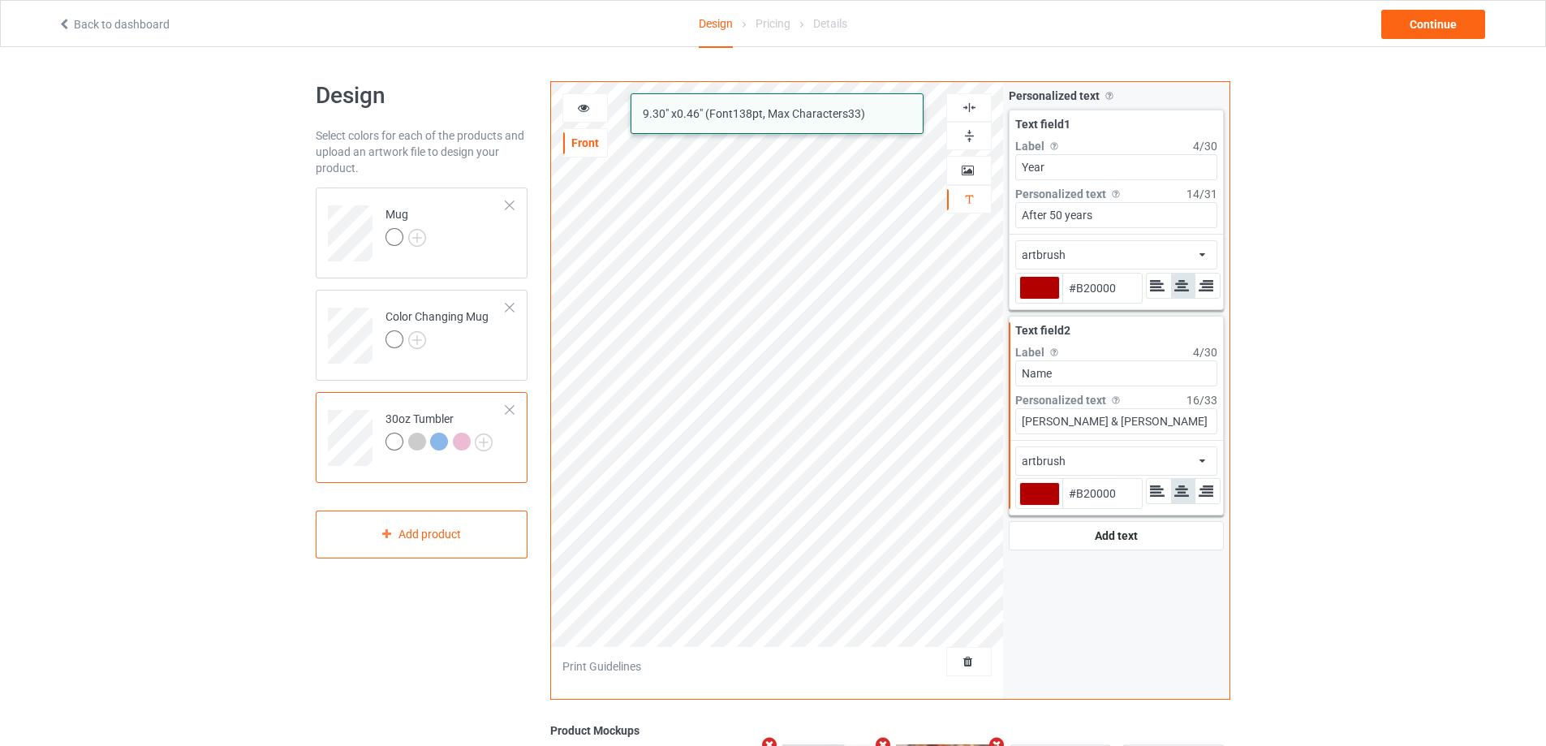
type input "#b20000"
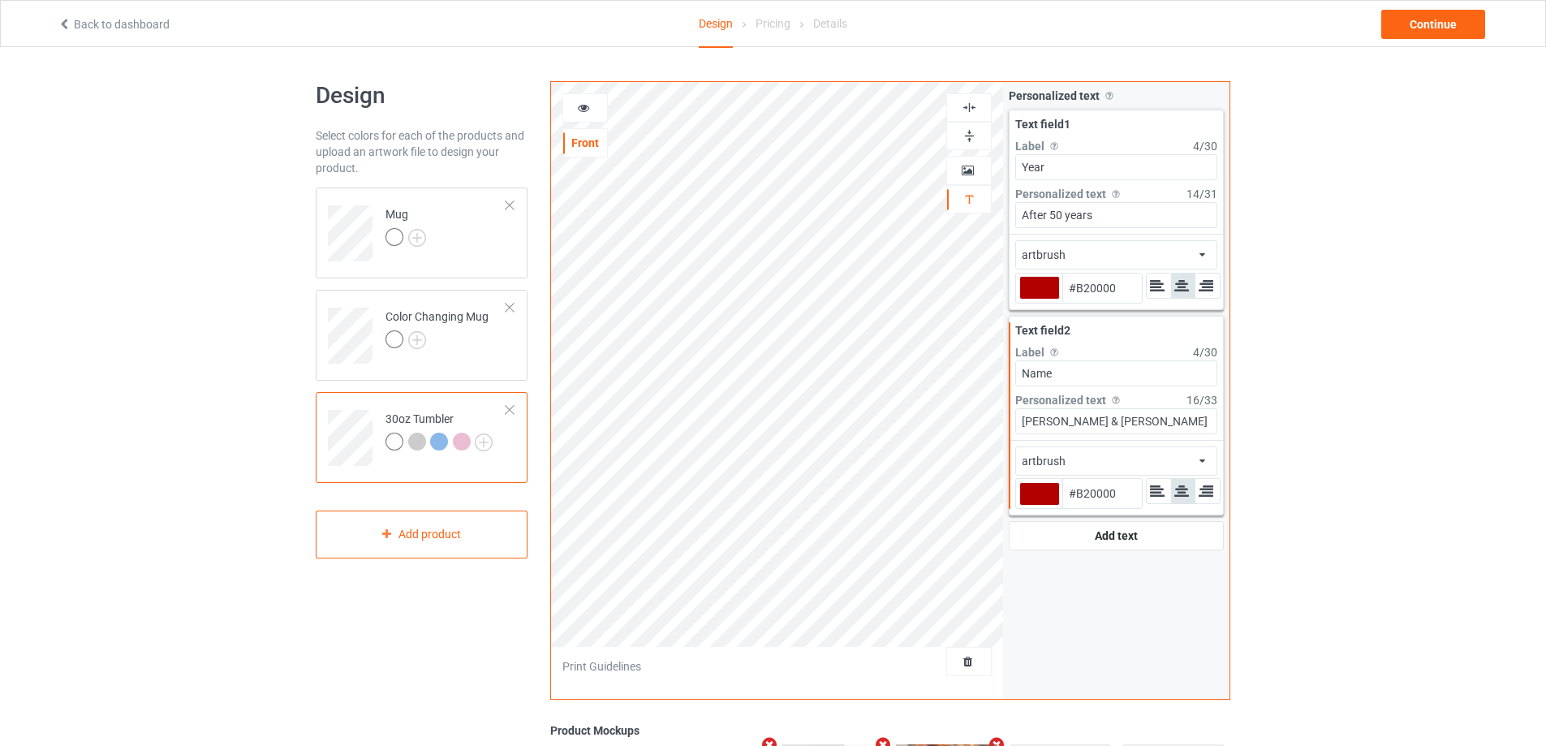
type input "#b20000"
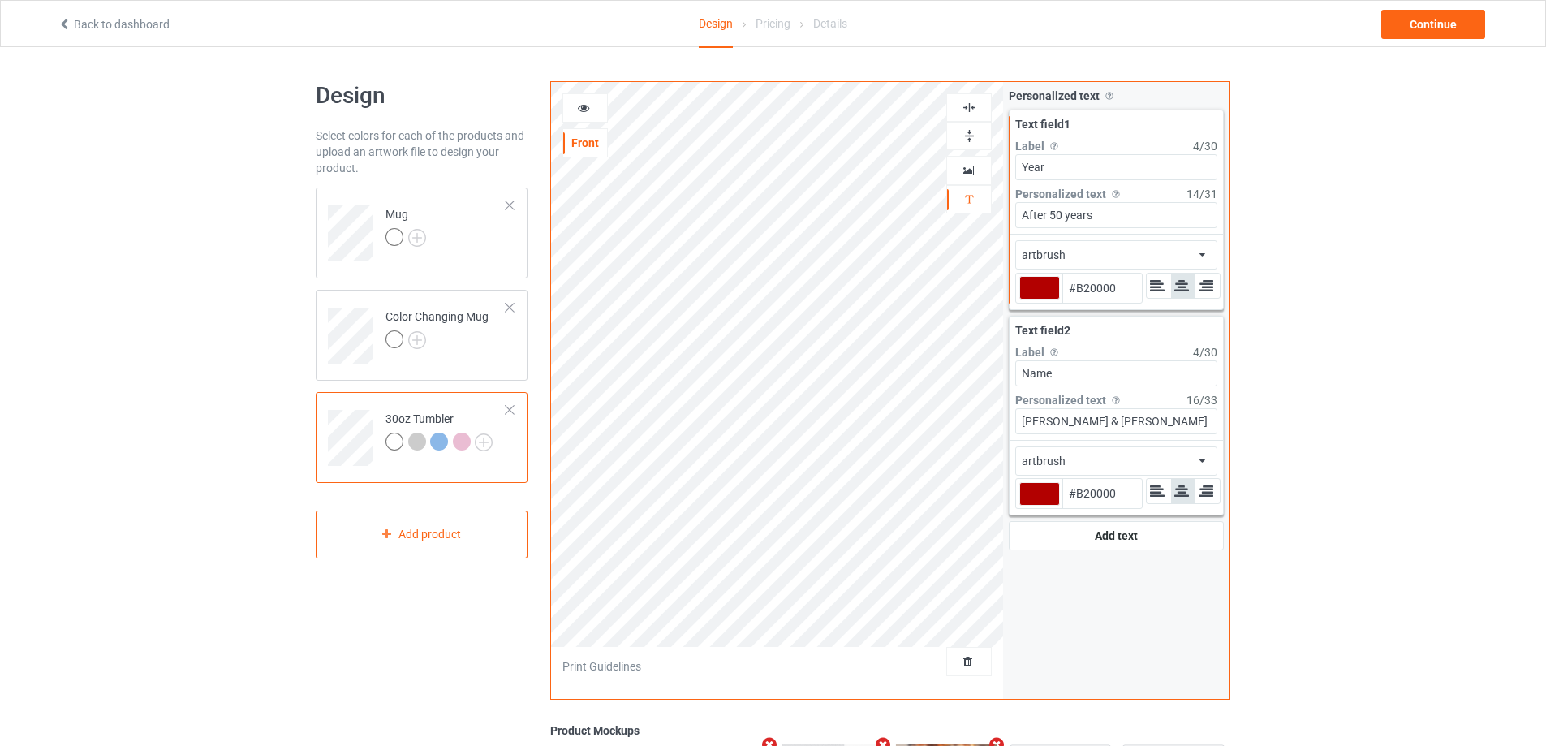
type input "#b20000"
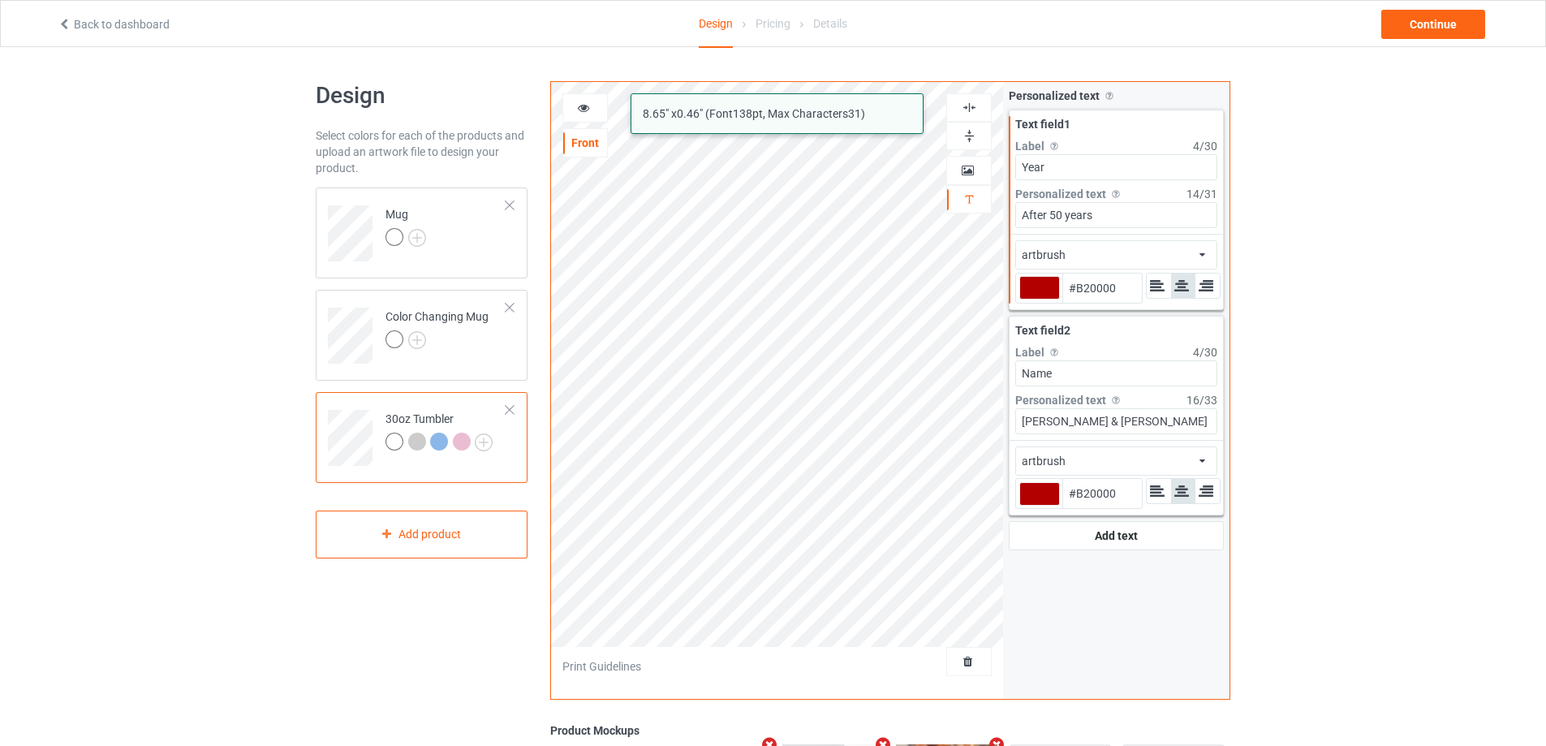
type input "#b20000"
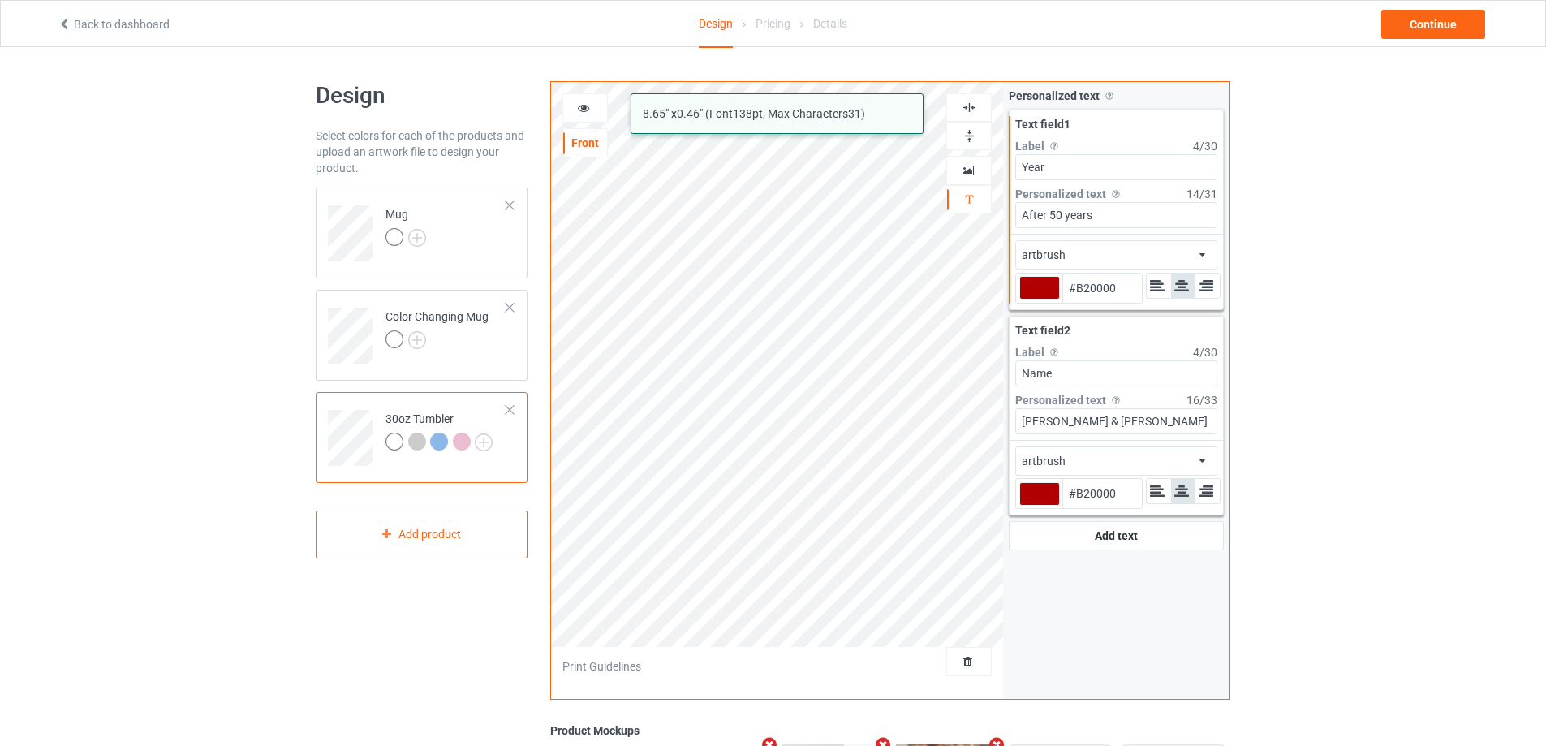
type input "#b20000"
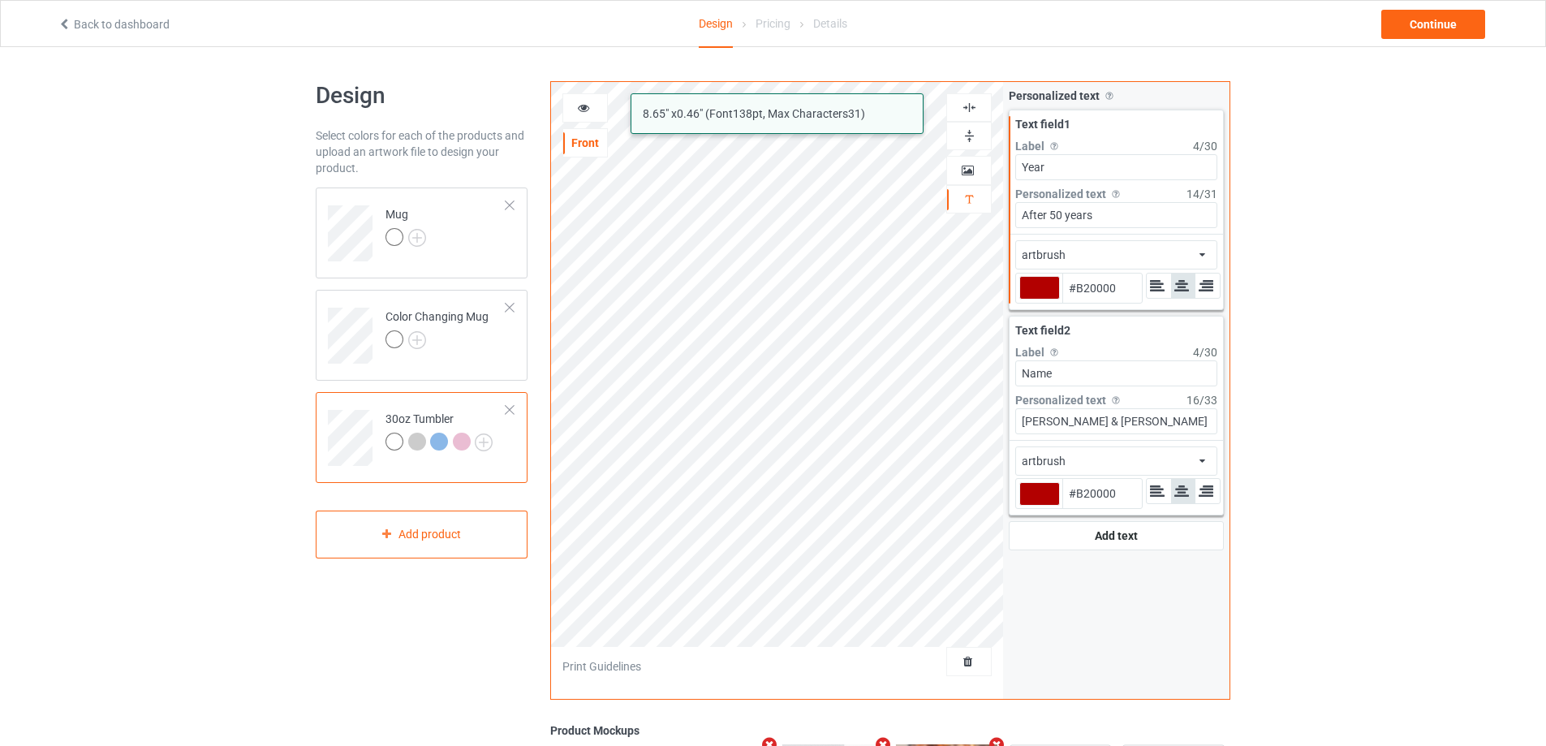
type input "#b20000"
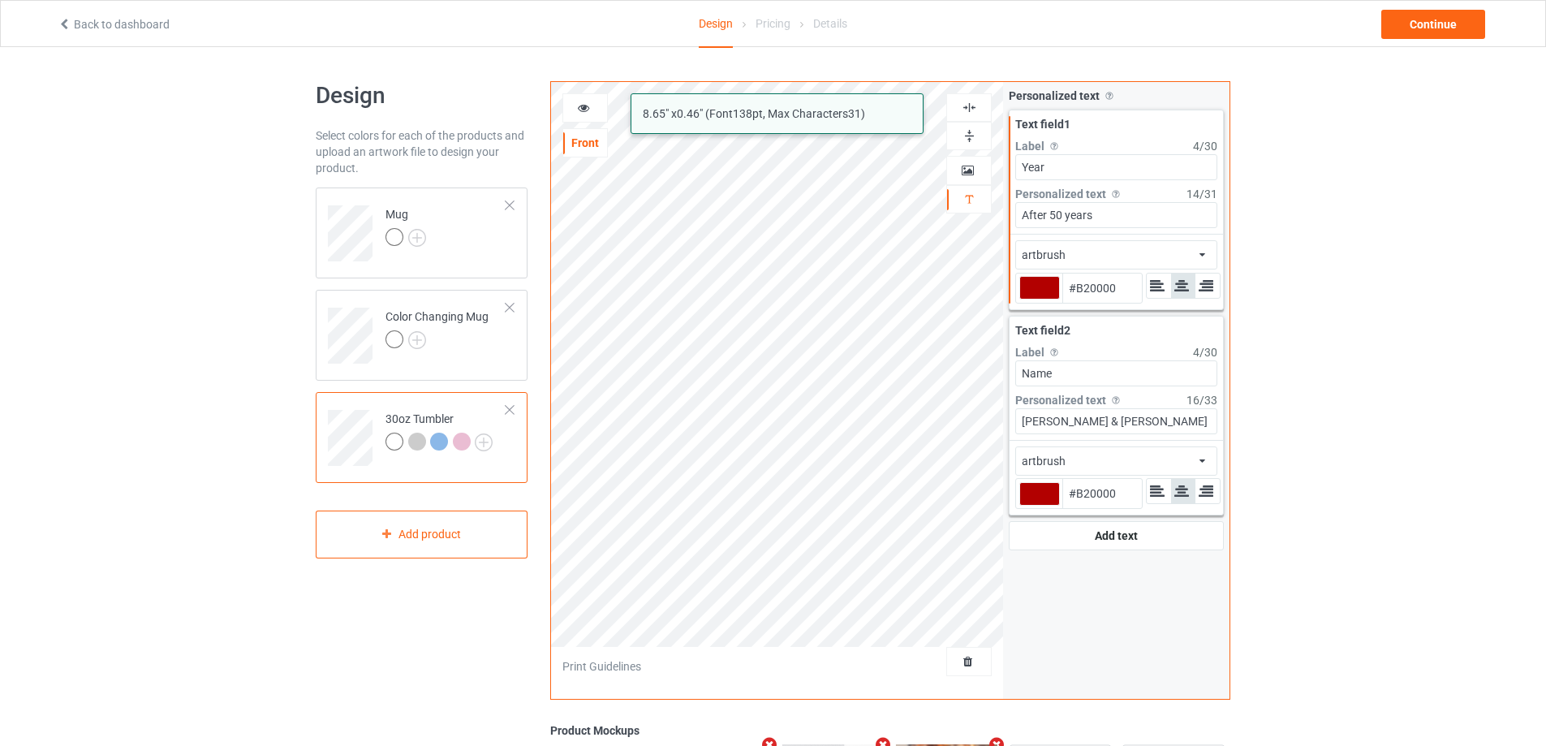
type input "#b20000"
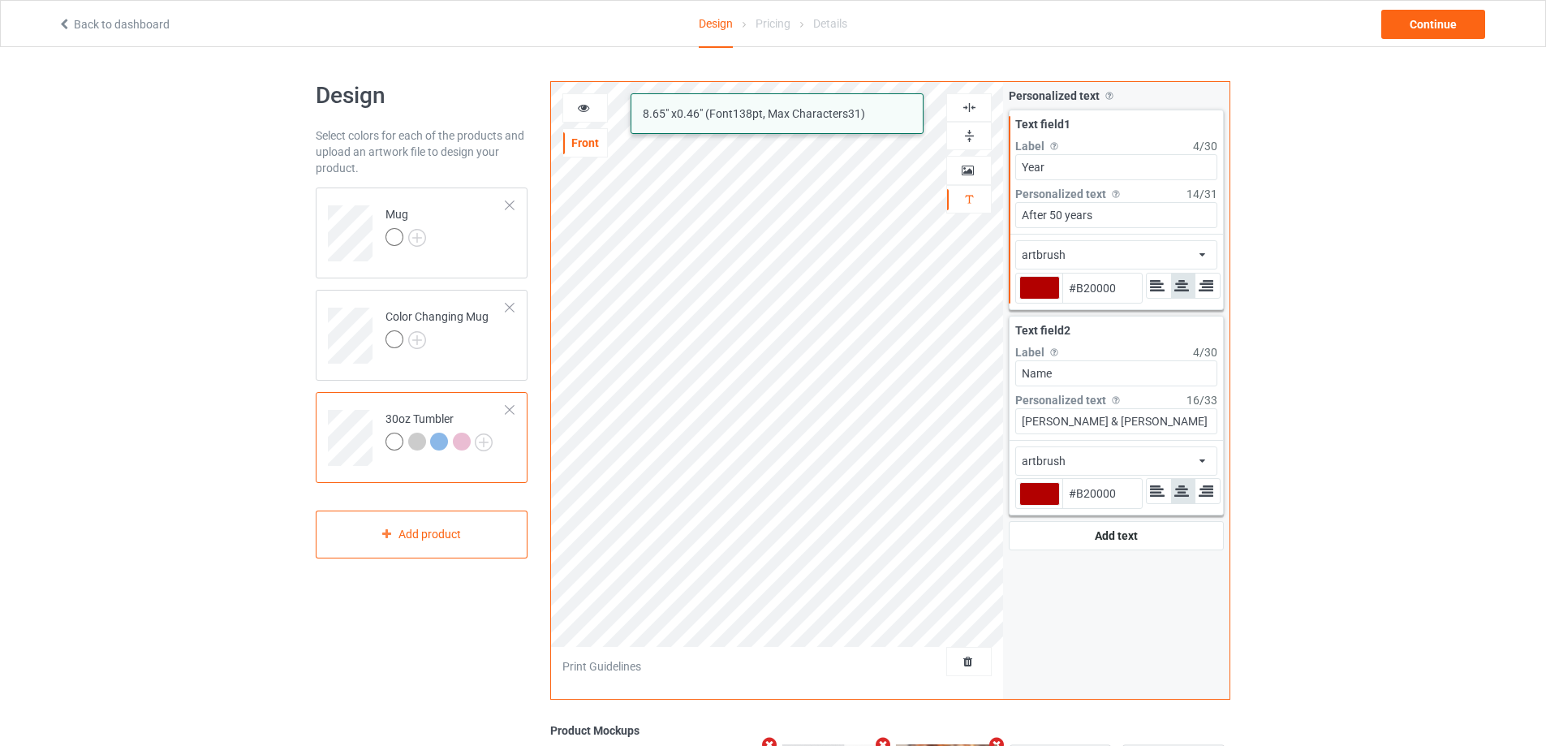
type input "#b20000"
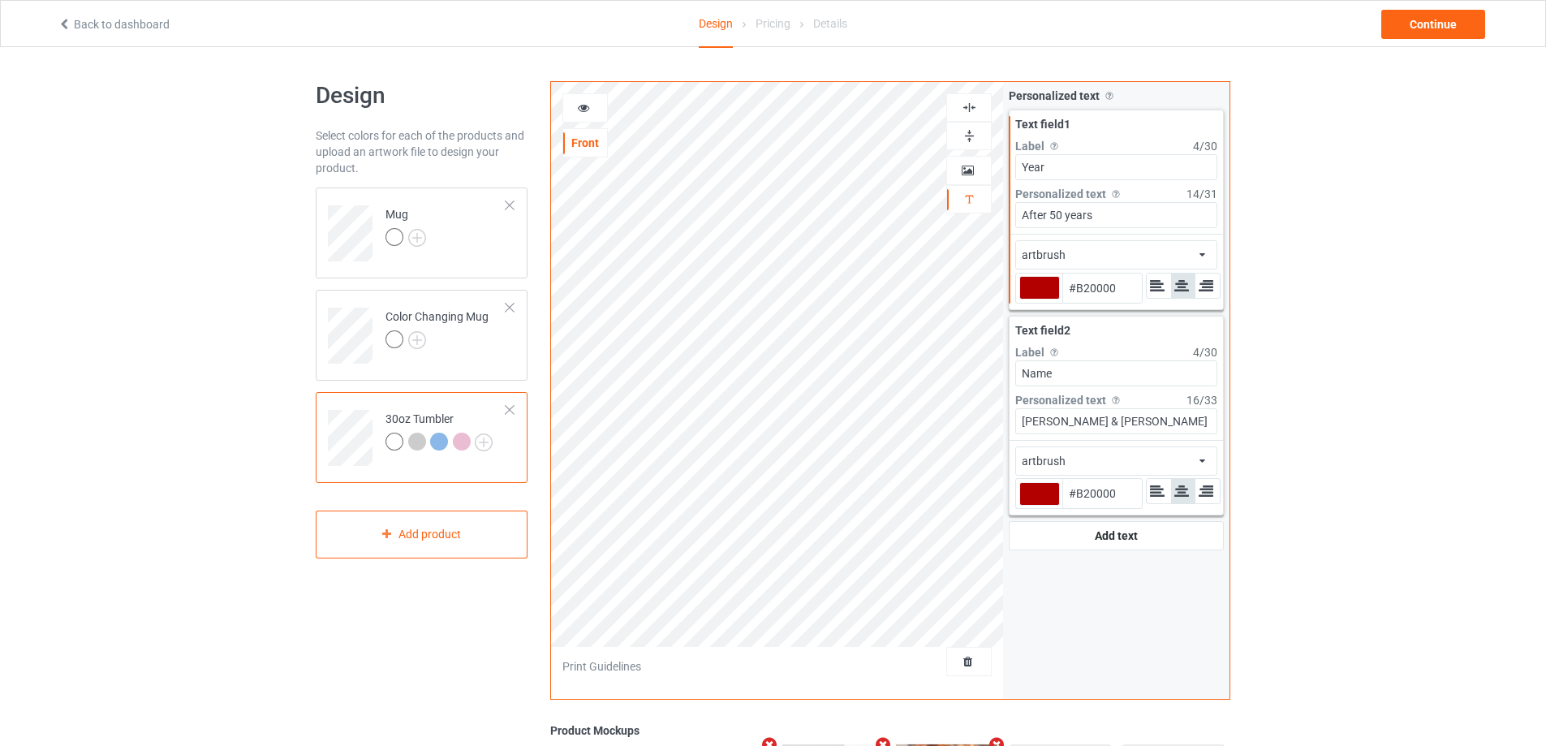
type input "#b20000"
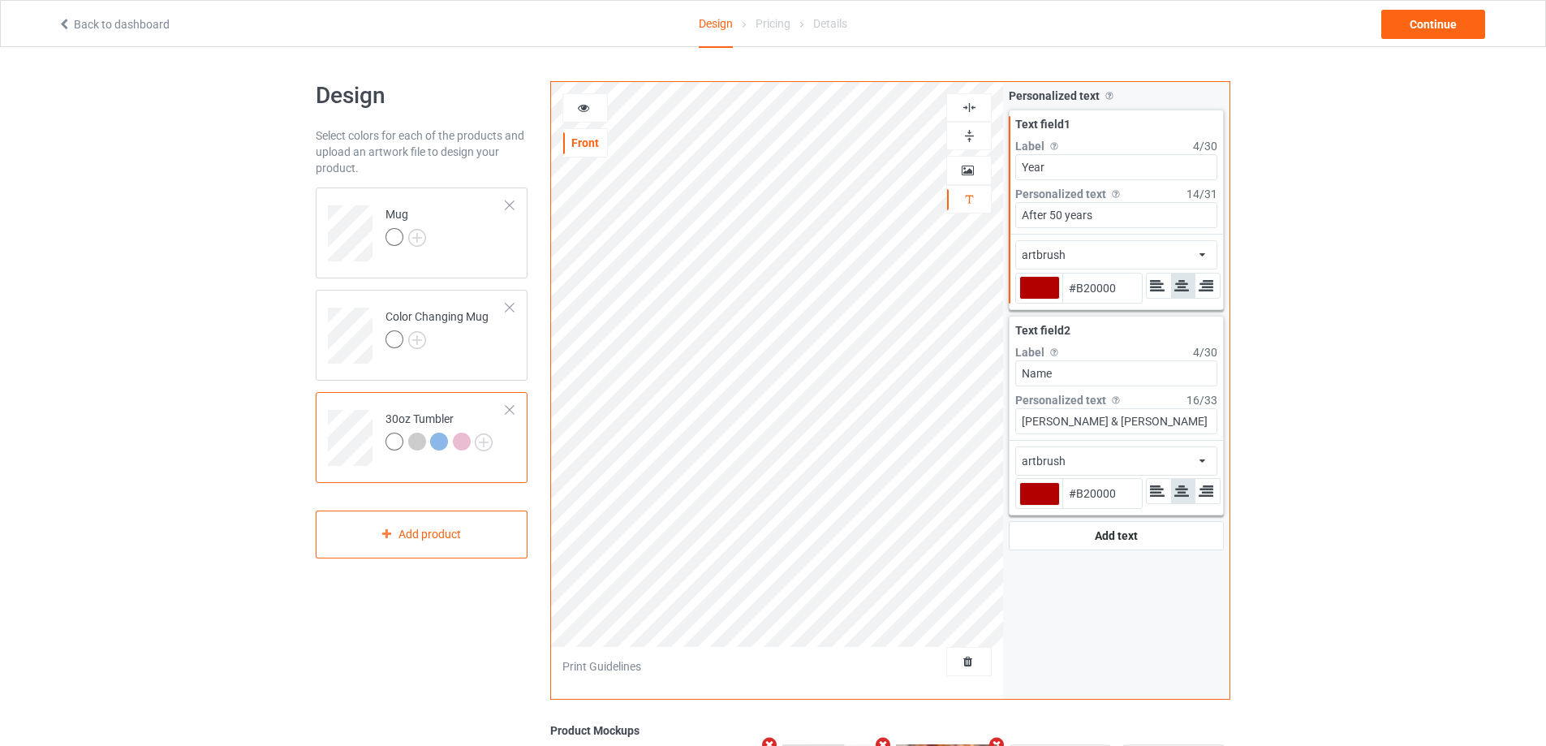
type input "#b20000"
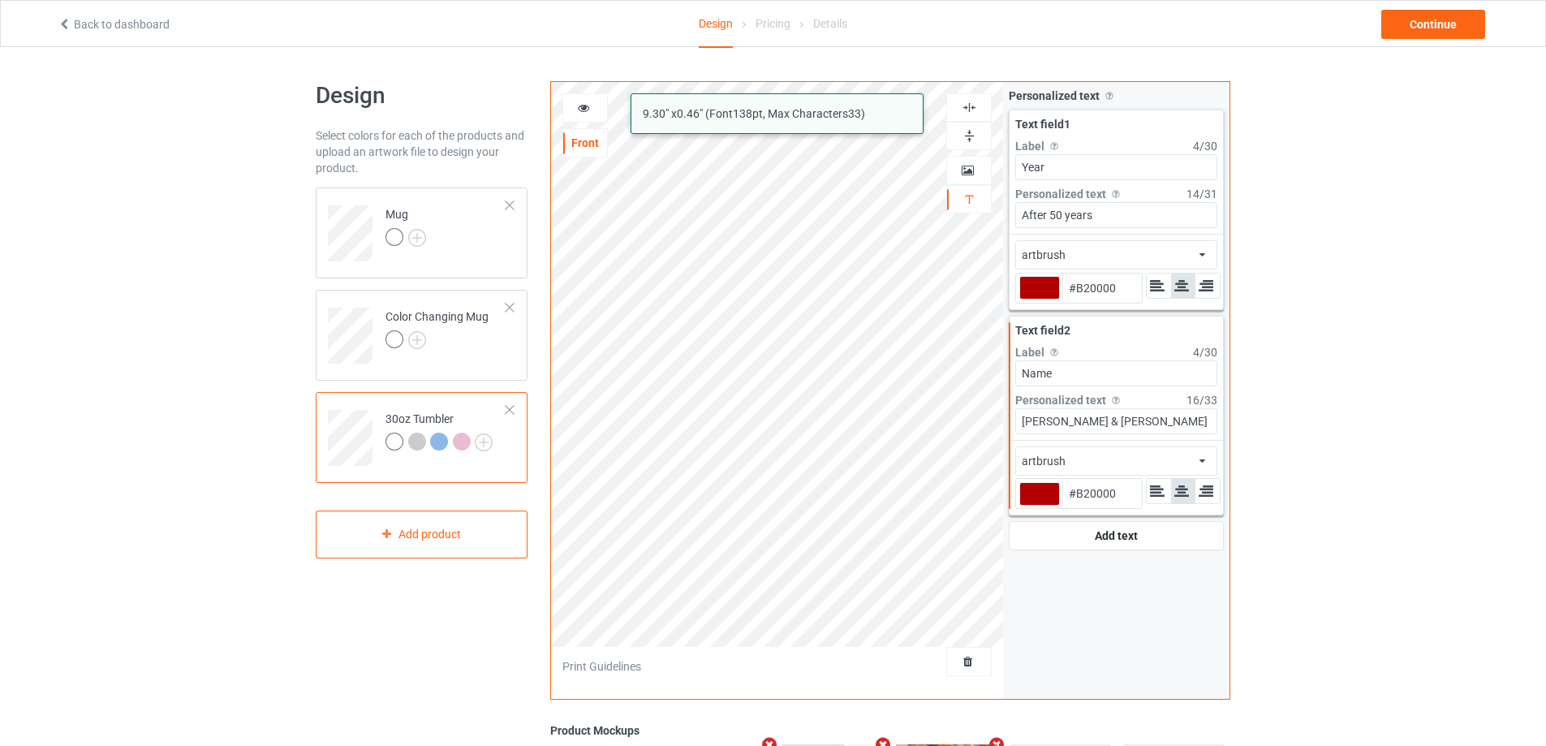
type input "#b20000"
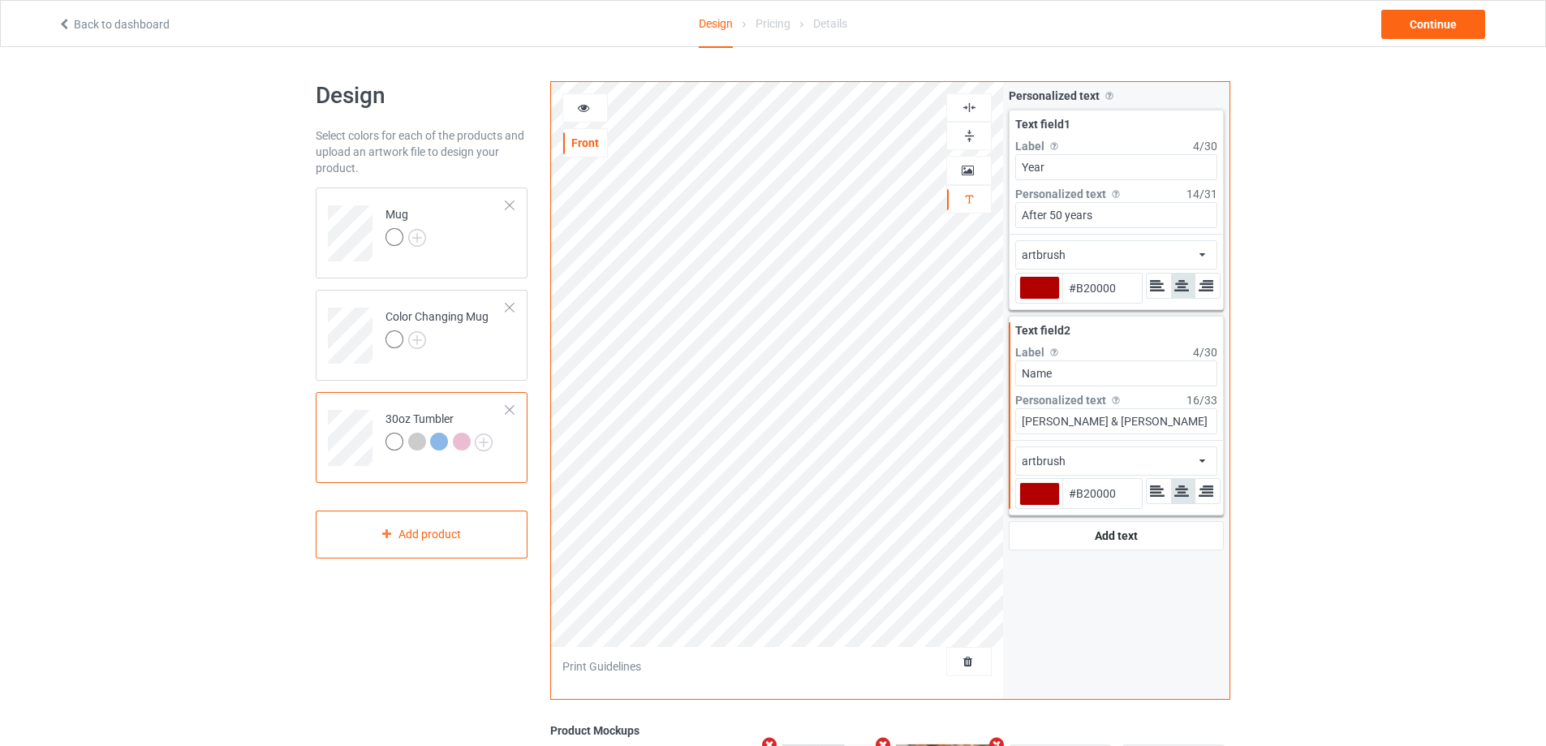
type input "#b20000"
click at [588, 109] on icon at bounding box center [584, 105] width 14 height 11
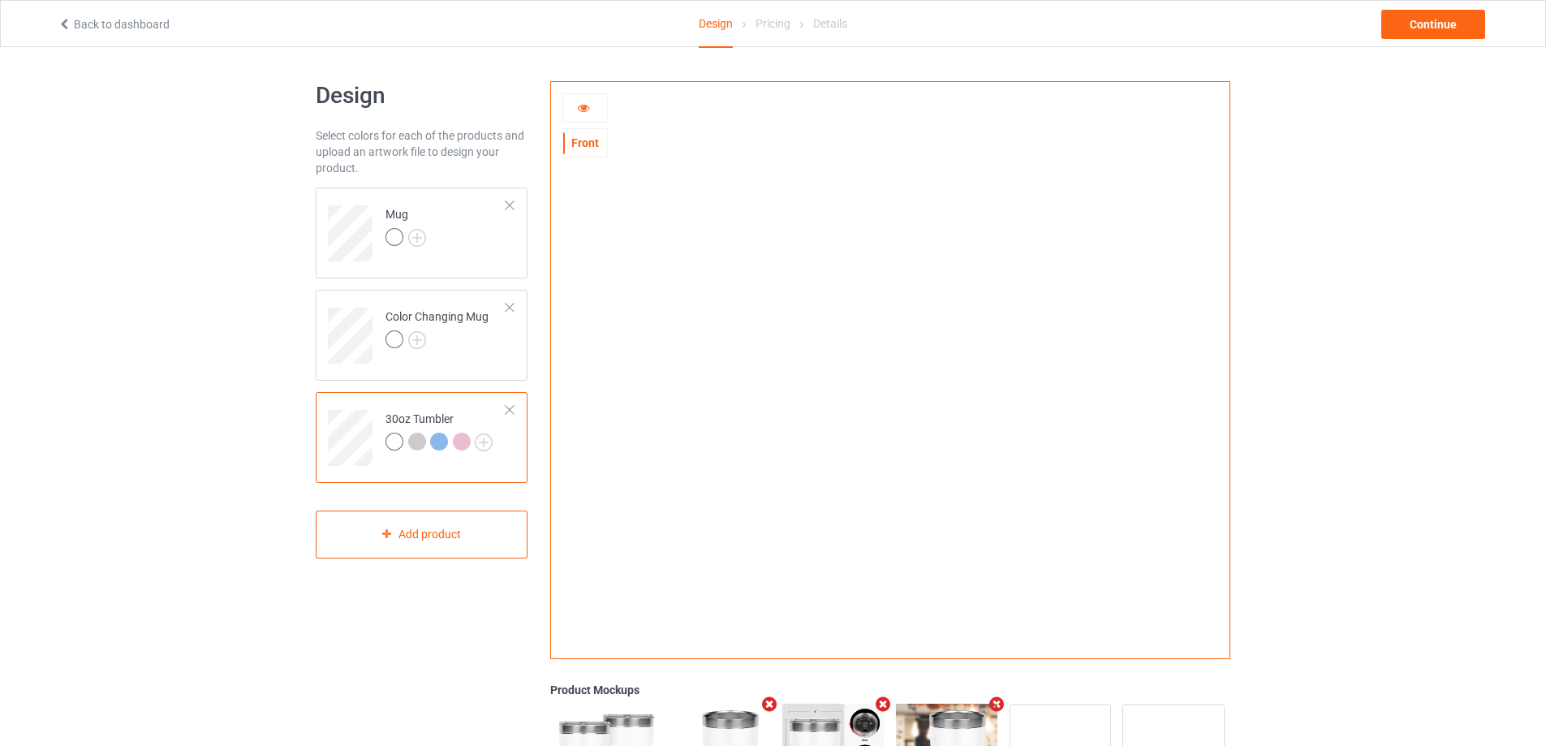
click at [580, 109] on icon at bounding box center [584, 105] width 14 height 11
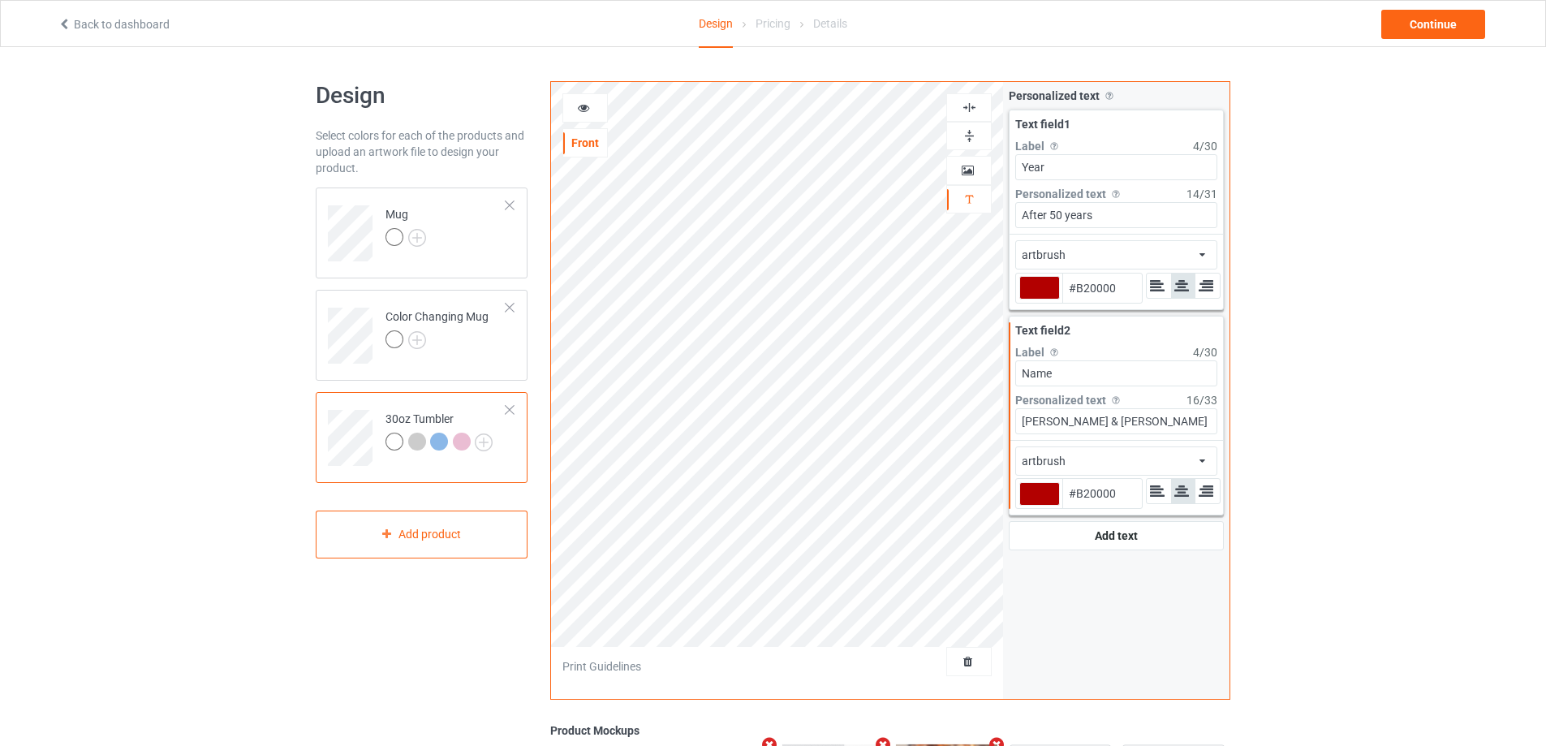
type input "#b20000"
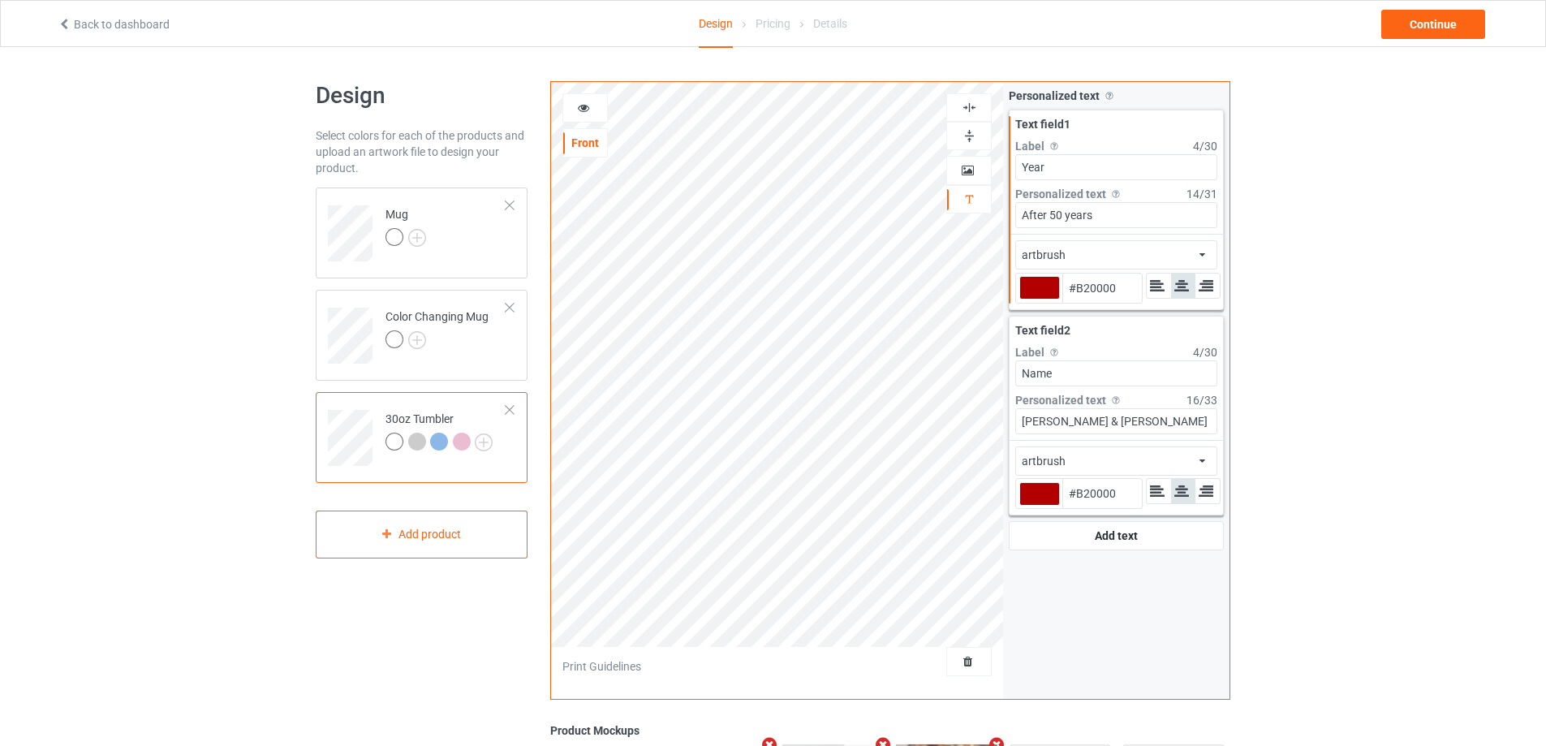
type input "#b20000"
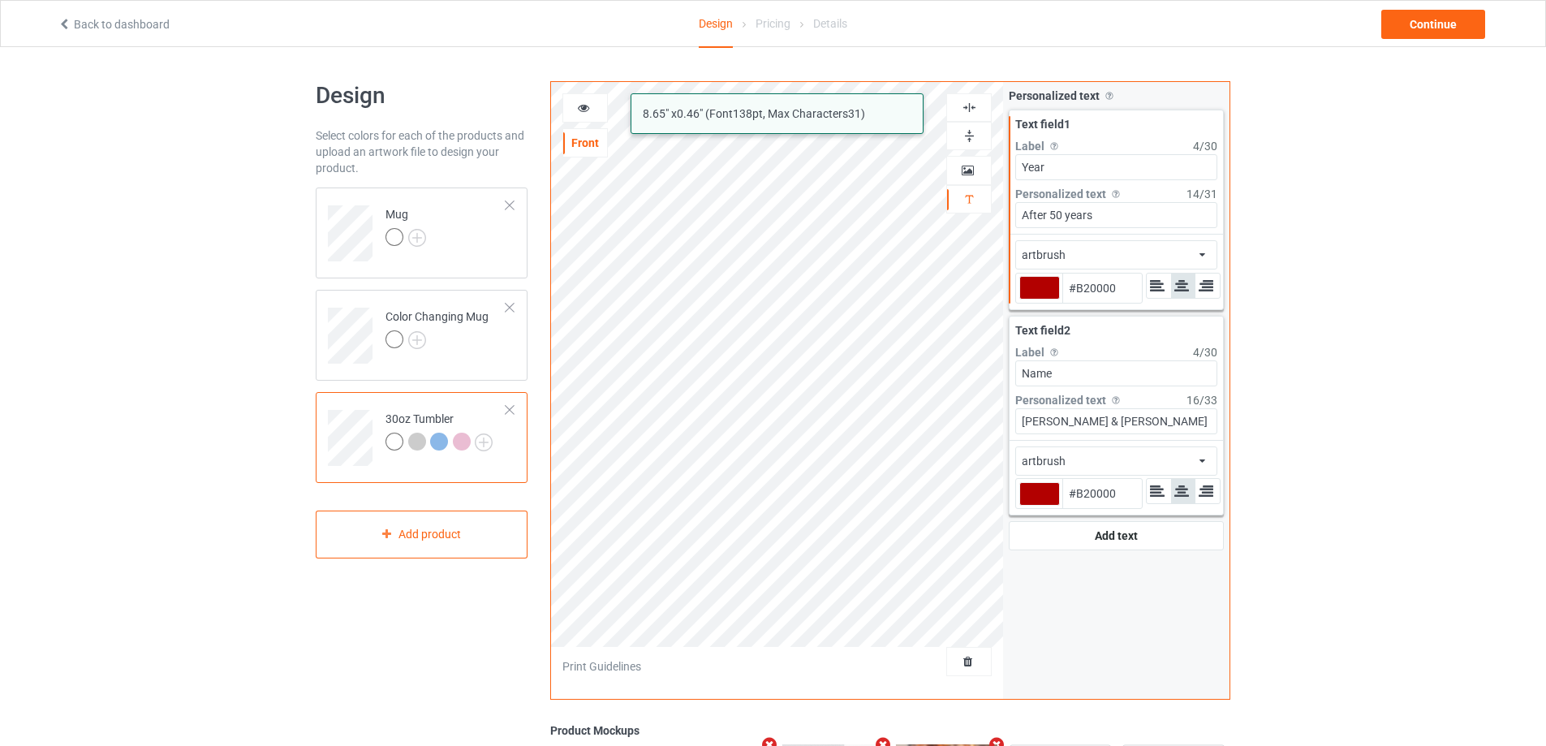
type input "#b20000"
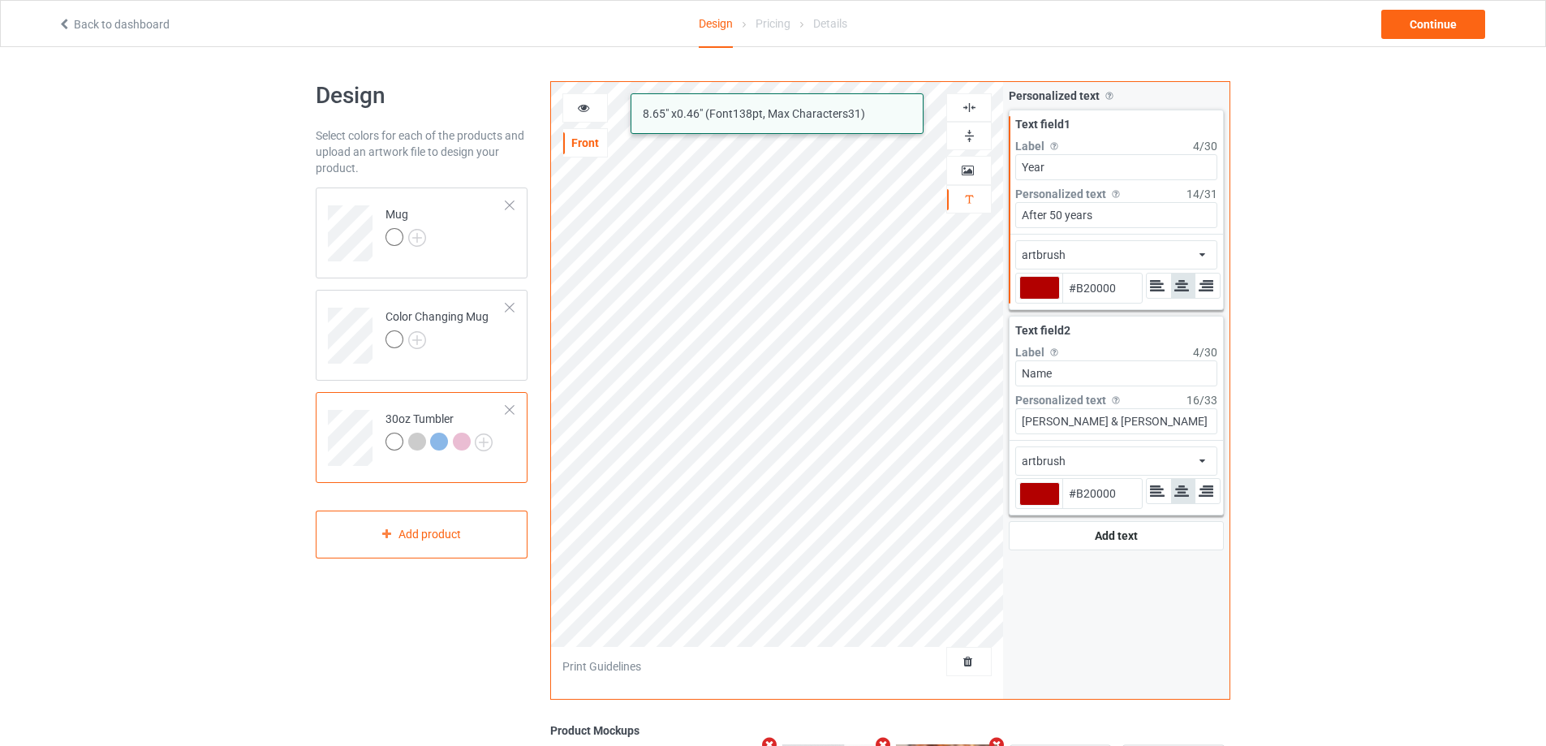
type input "#b20000"
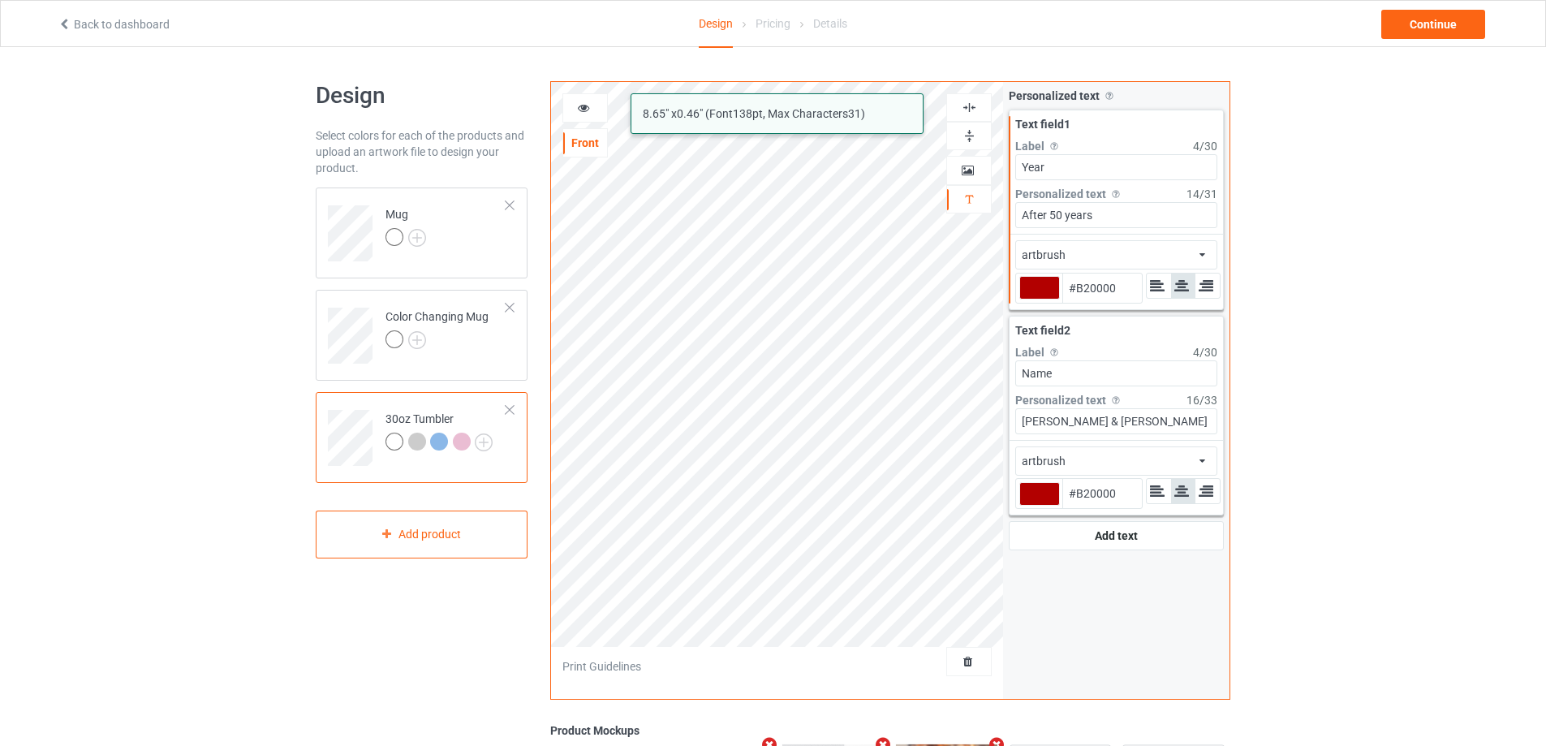
type input "#b20000"
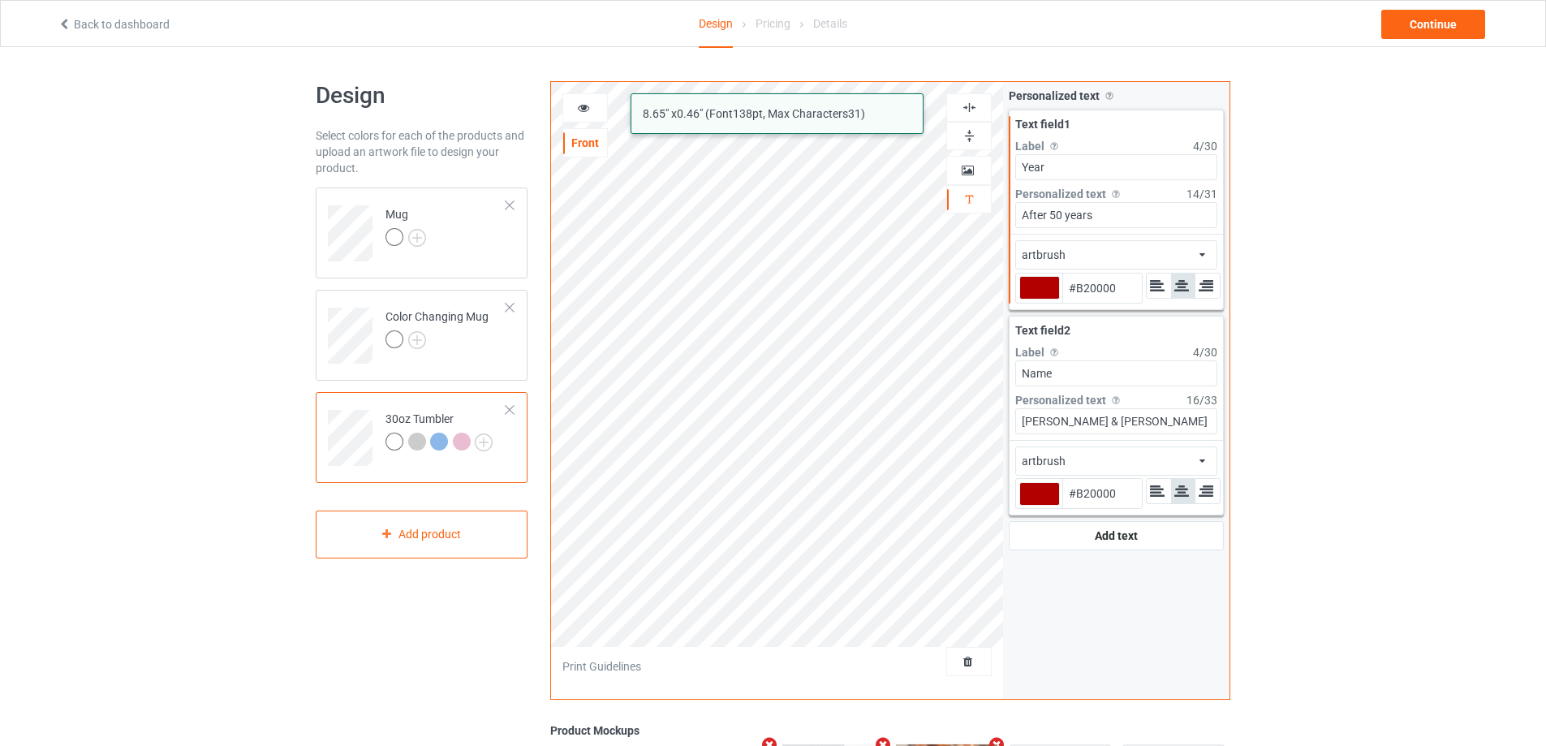
type input "#b20000"
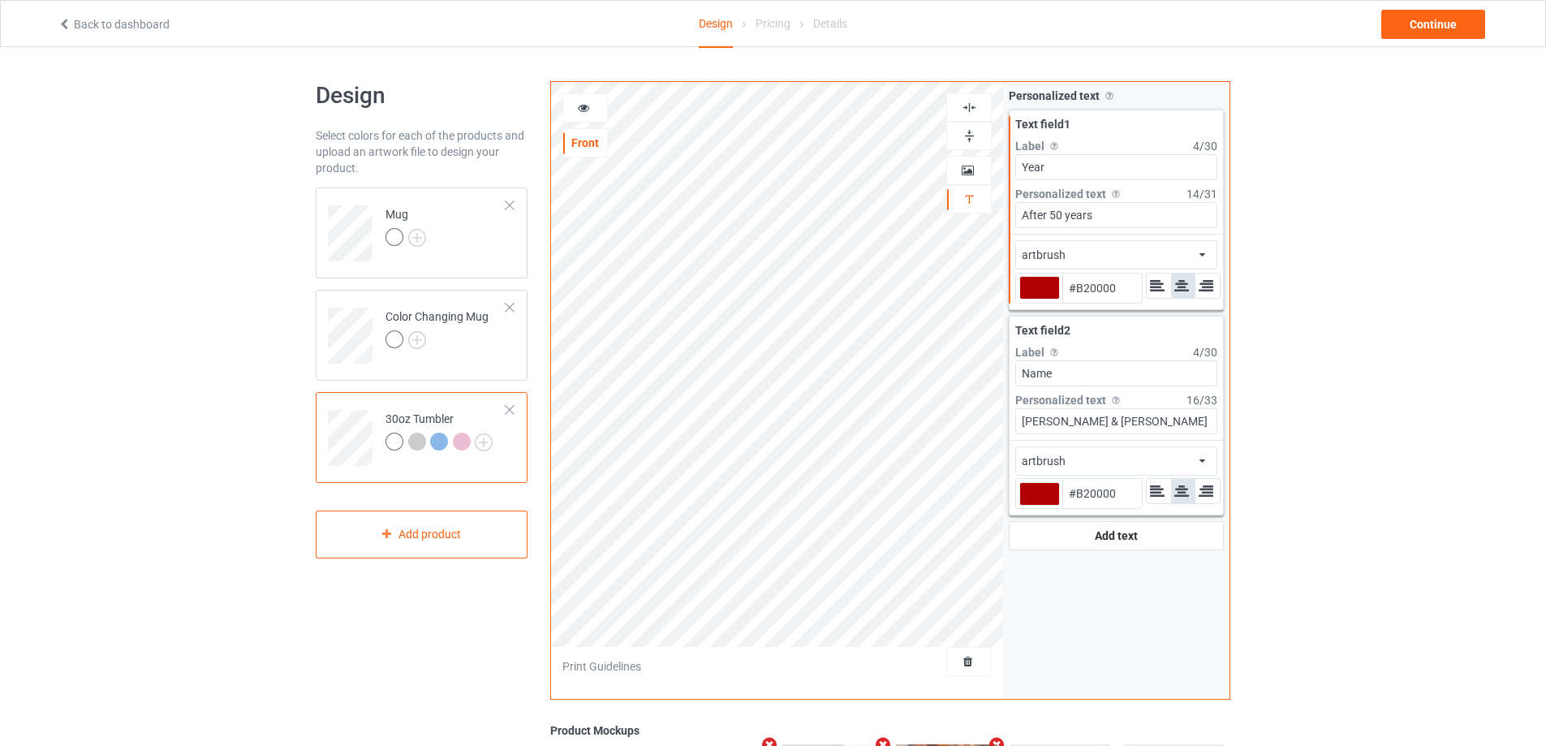
type input "#b20000"
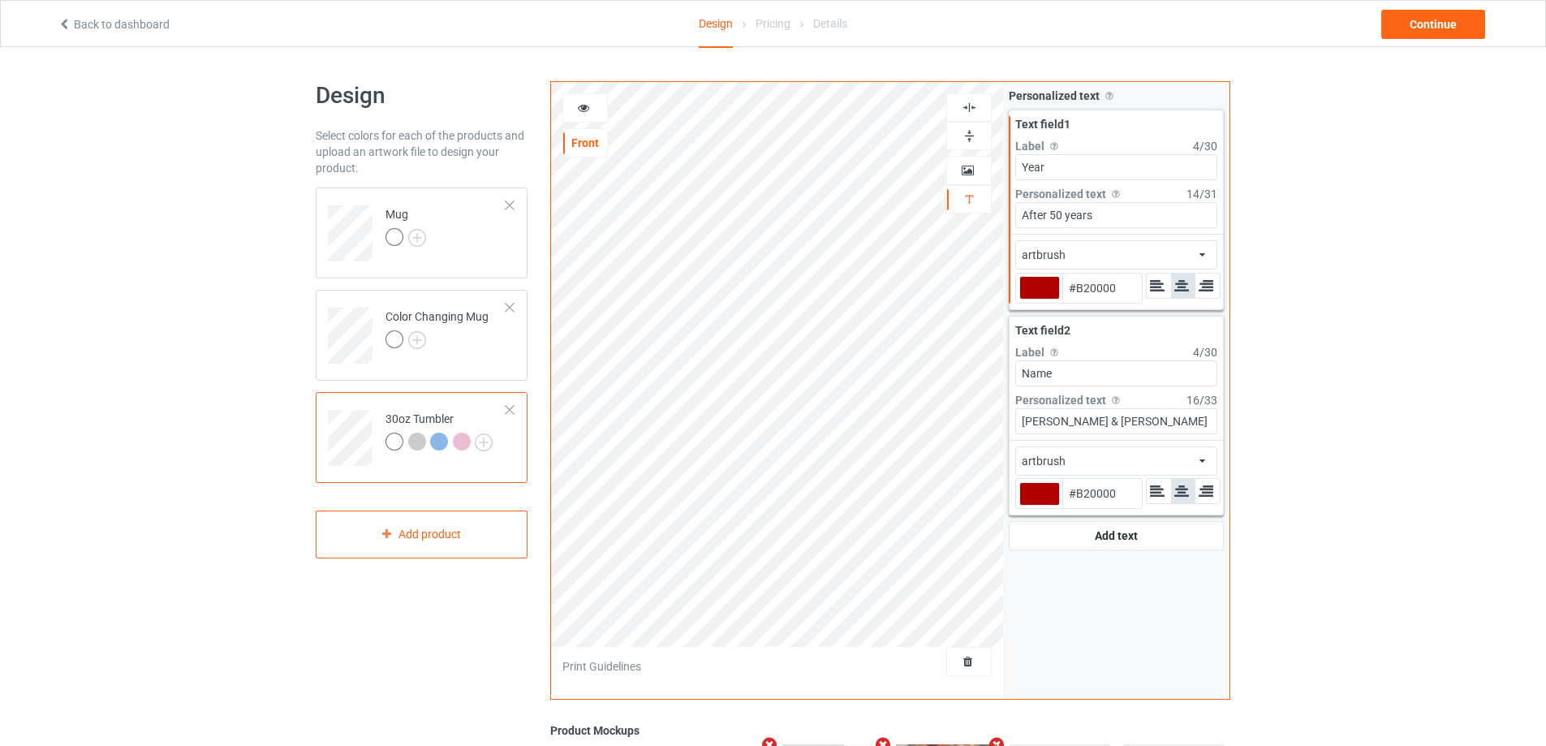
type input "#b20000"
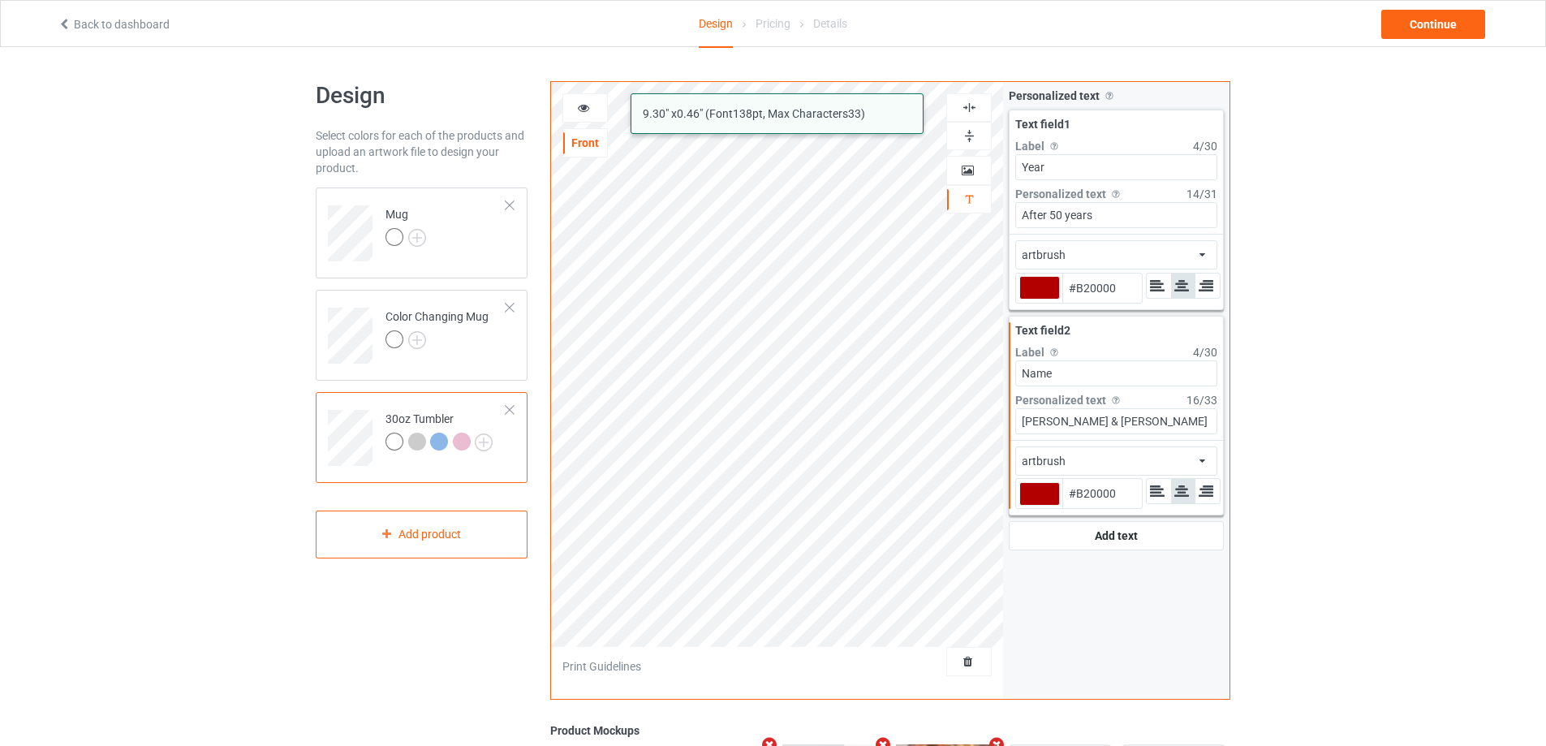
type input "#b20000"
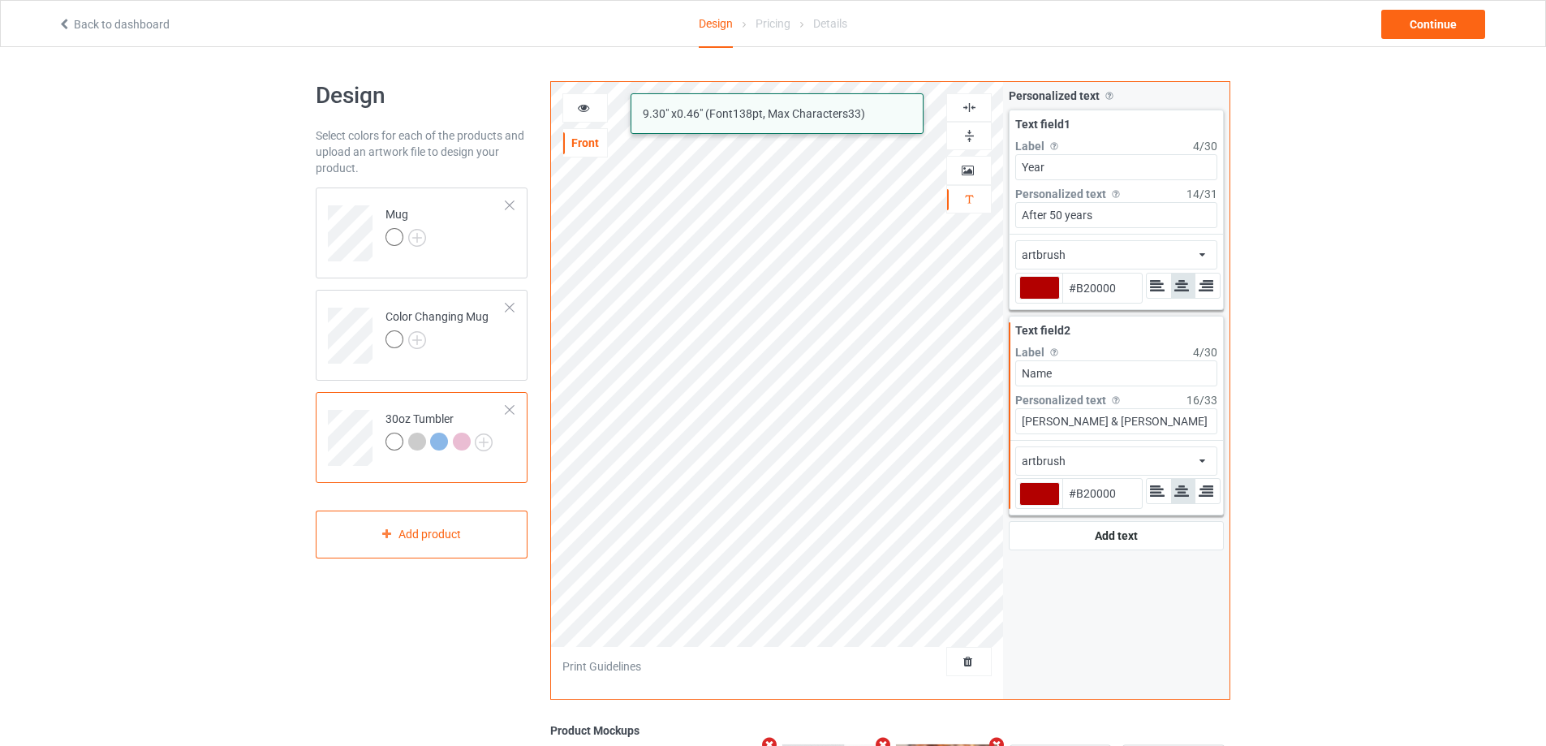
type input "#b20000"
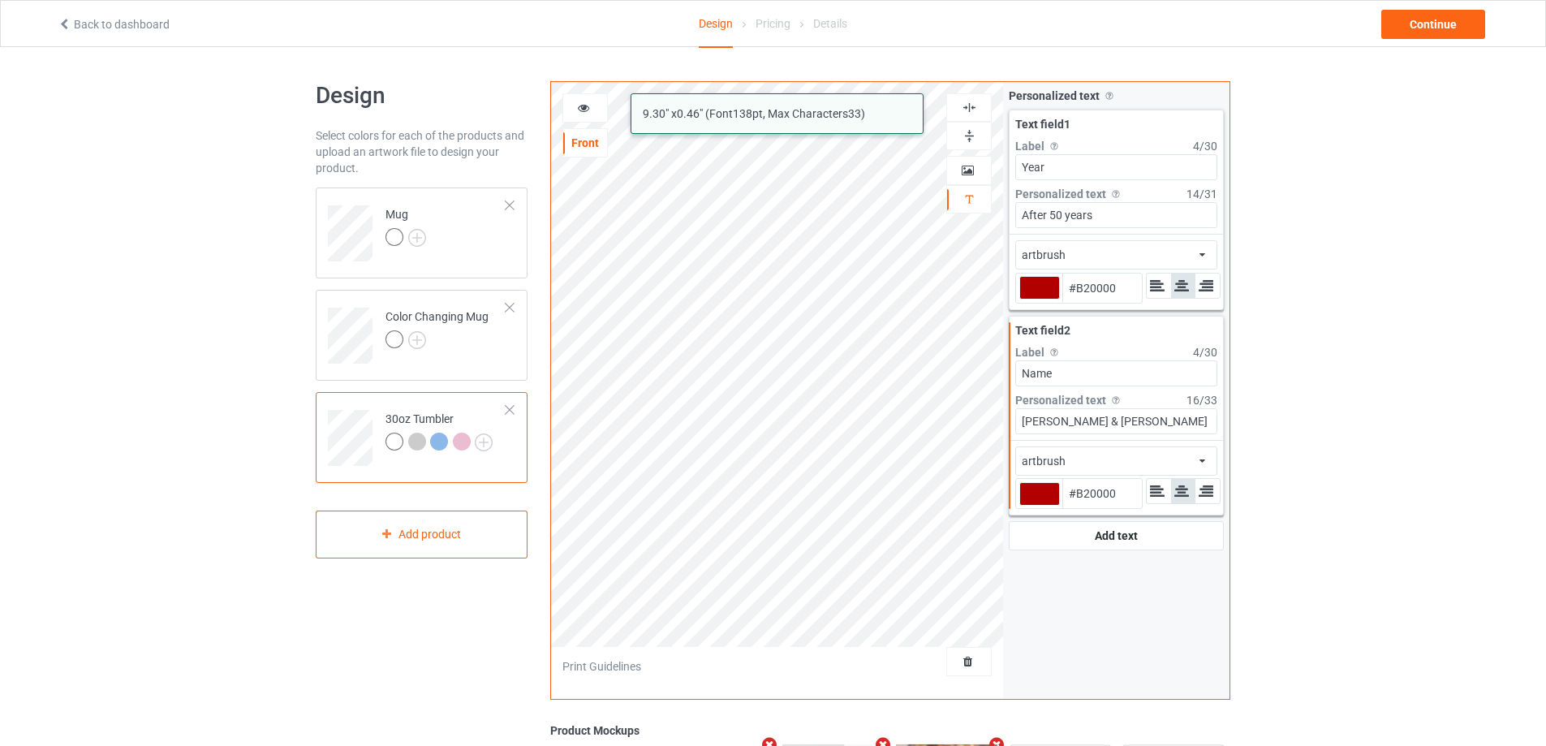
type input "#b20000"
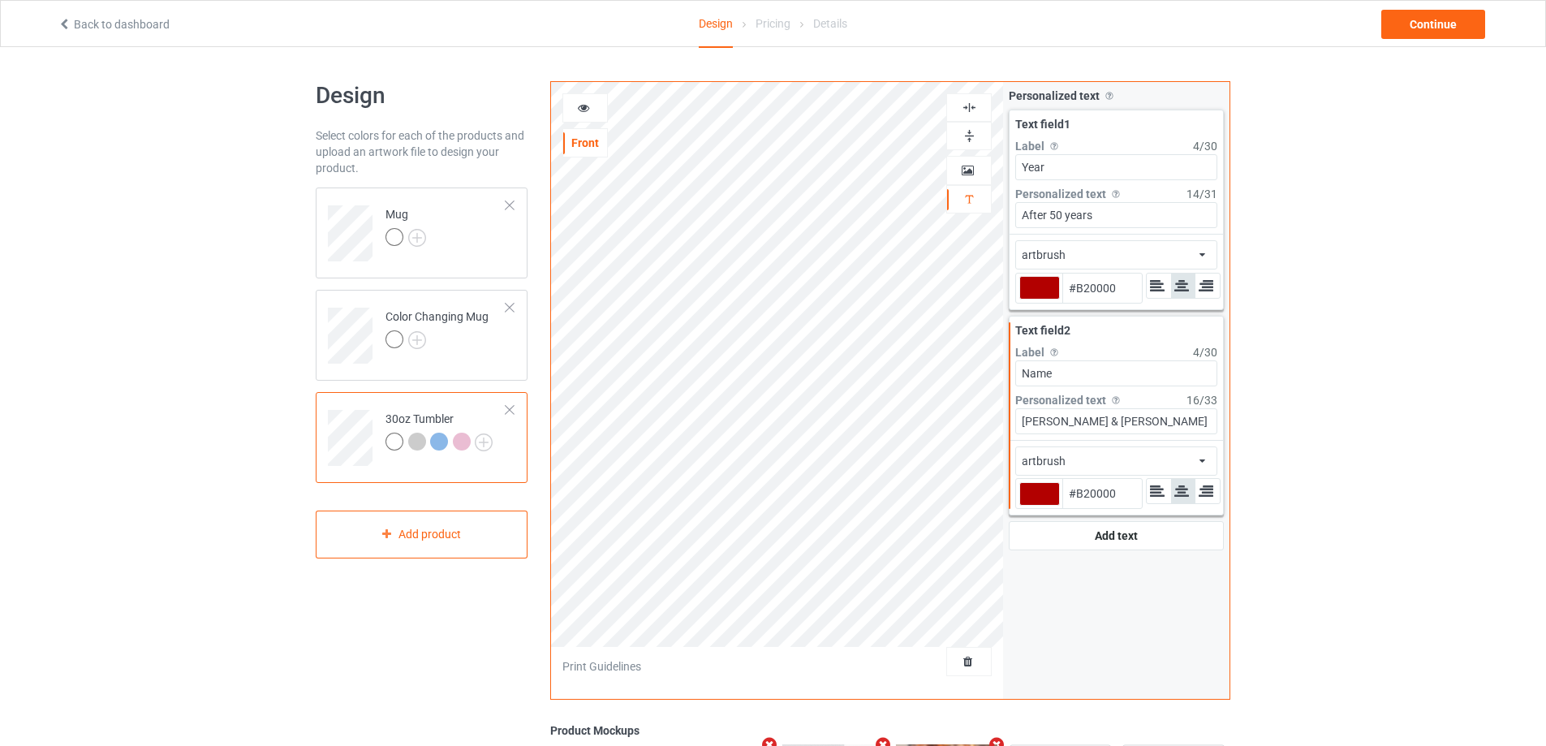
click at [585, 106] on icon at bounding box center [584, 105] width 14 height 11
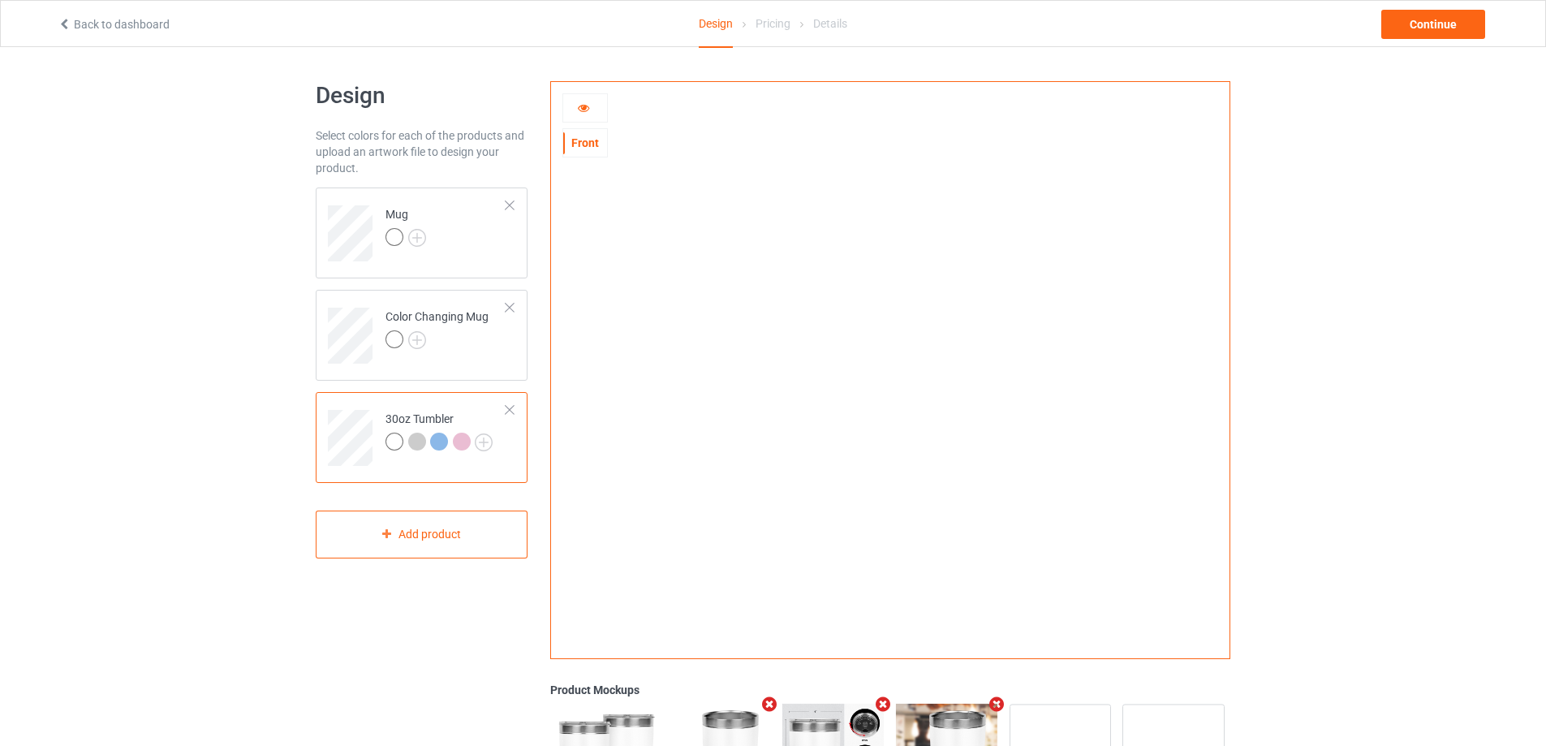
click at [584, 105] on icon at bounding box center [584, 105] width 14 height 11
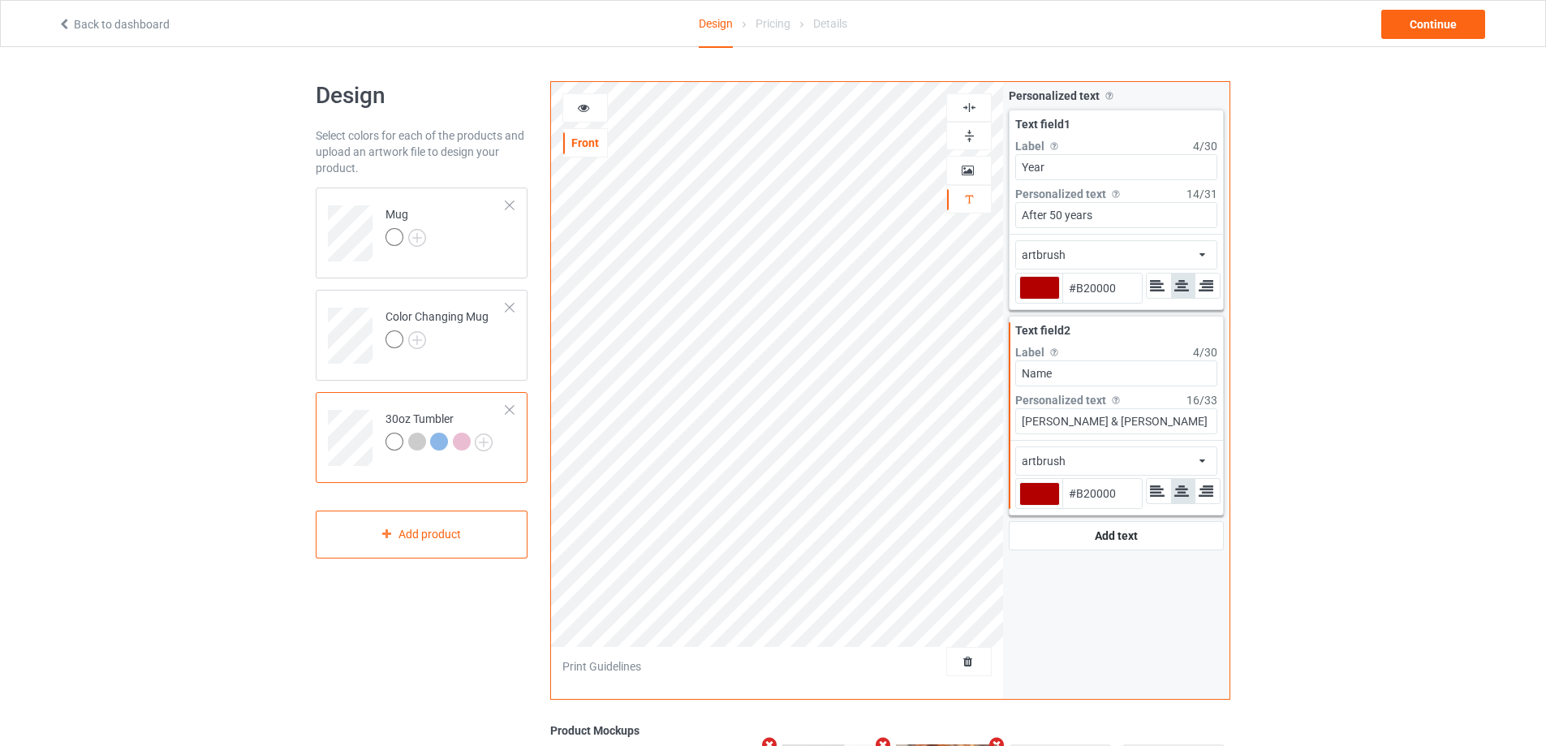
type input "#b20000"
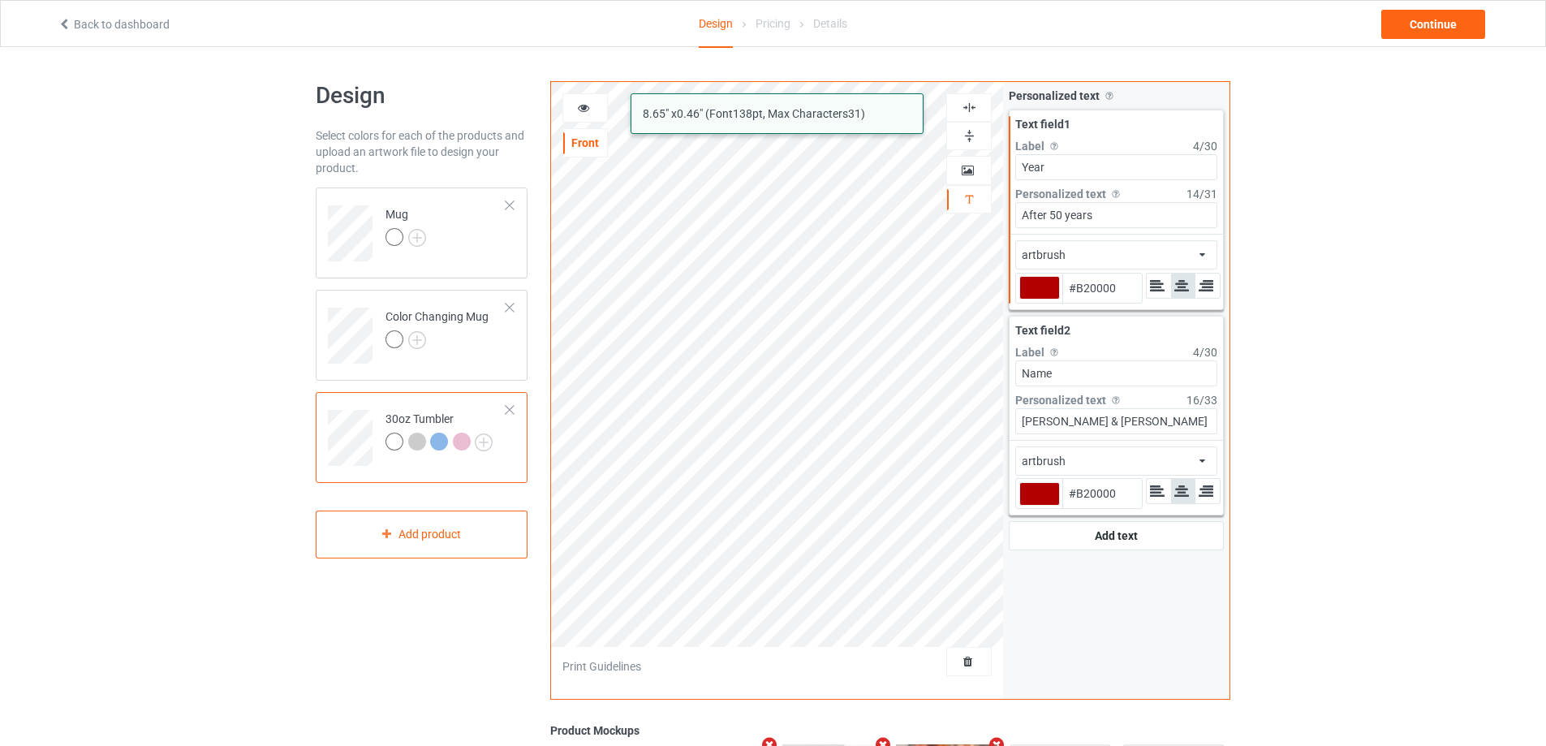
type input "#b20000"
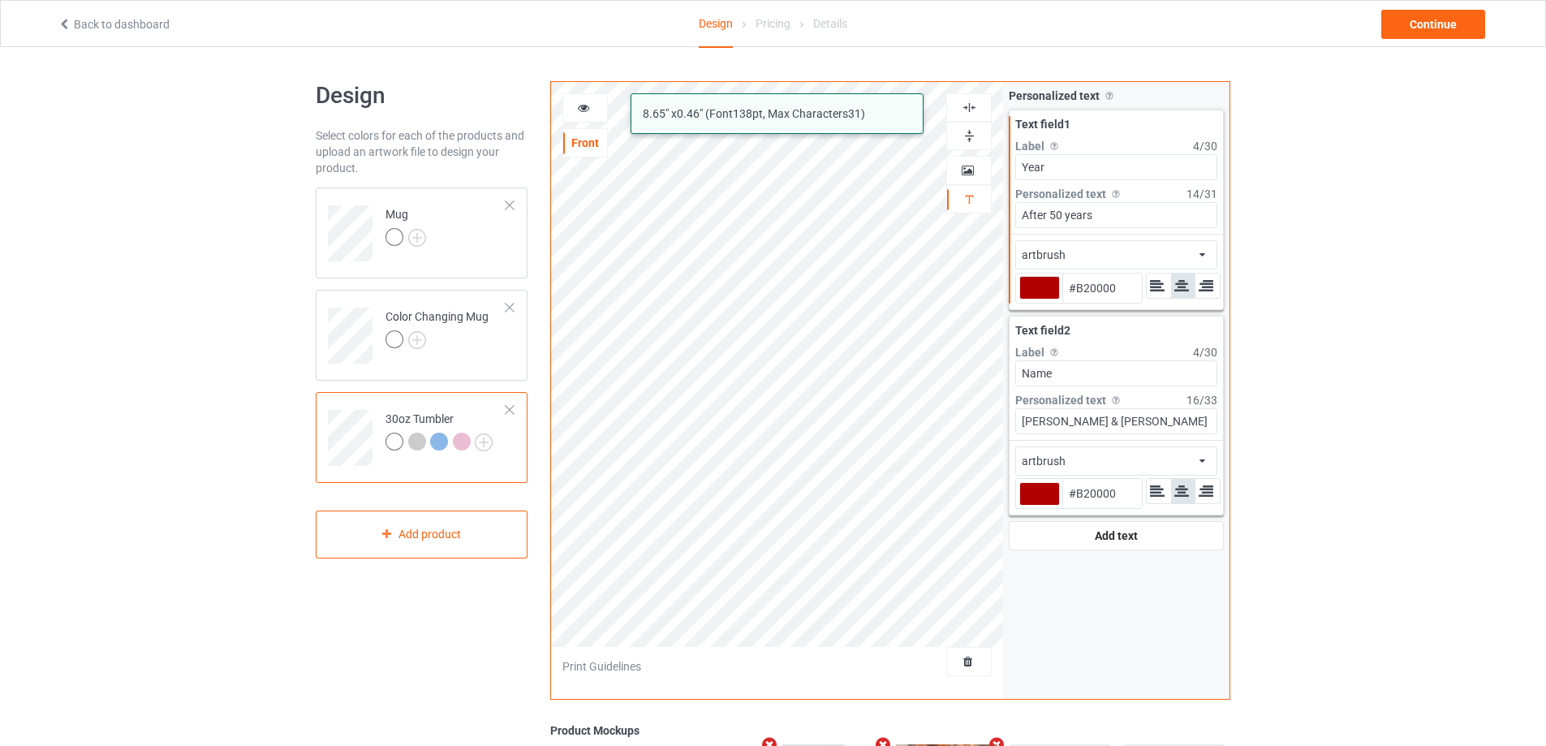
type input "#b20000"
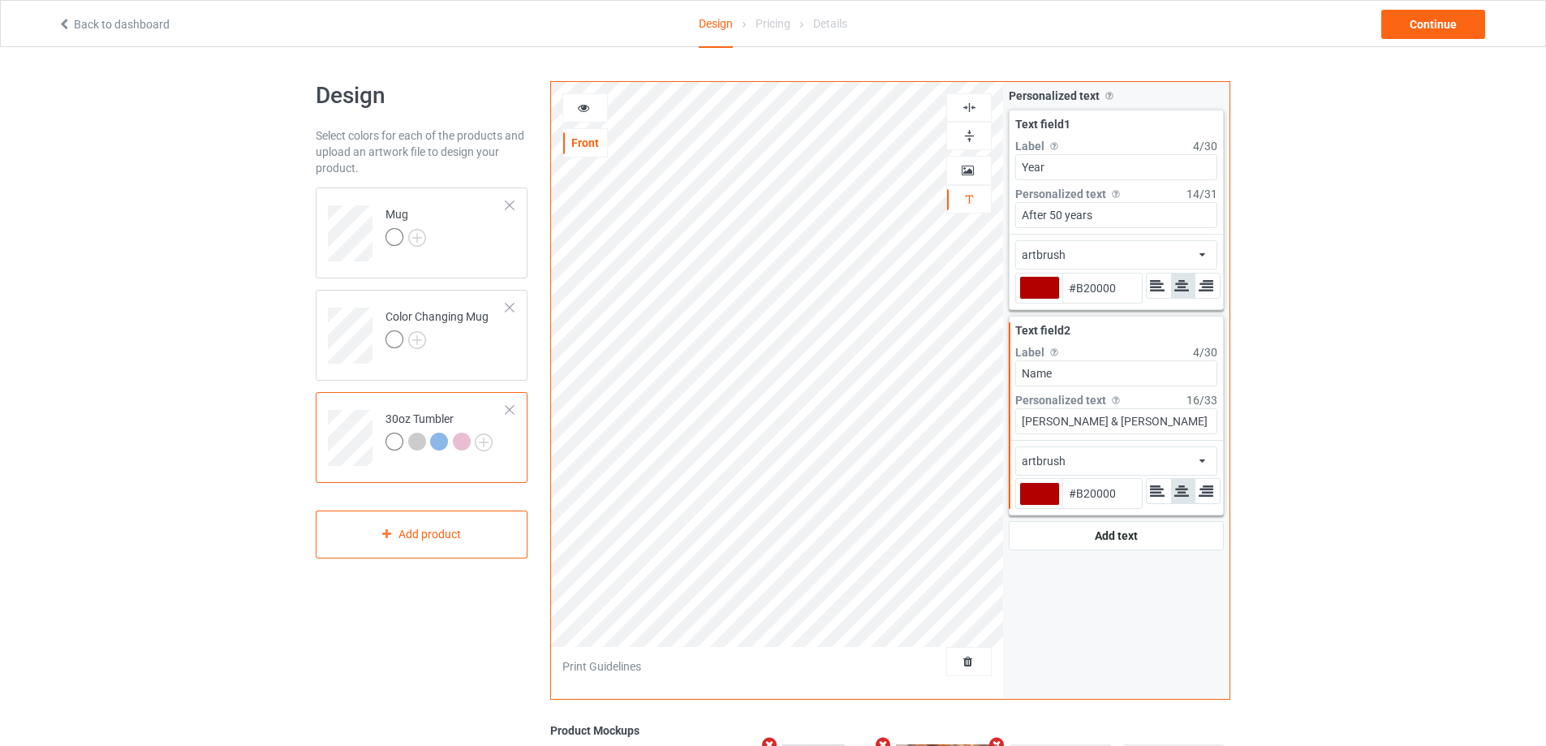
click at [581, 101] on icon at bounding box center [584, 105] width 14 height 11
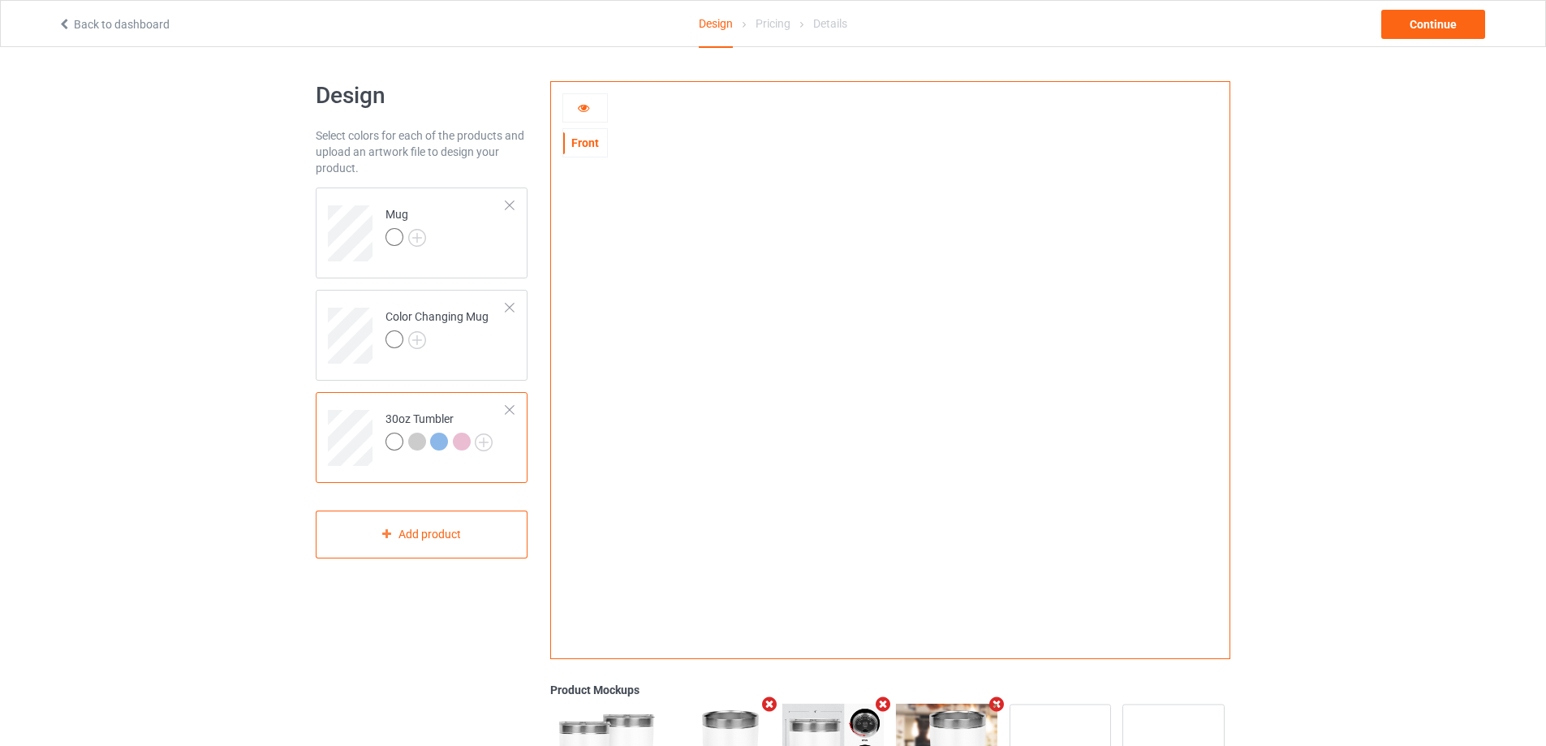
click at [583, 107] on icon at bounding box center [584, 105] width 14 height 11
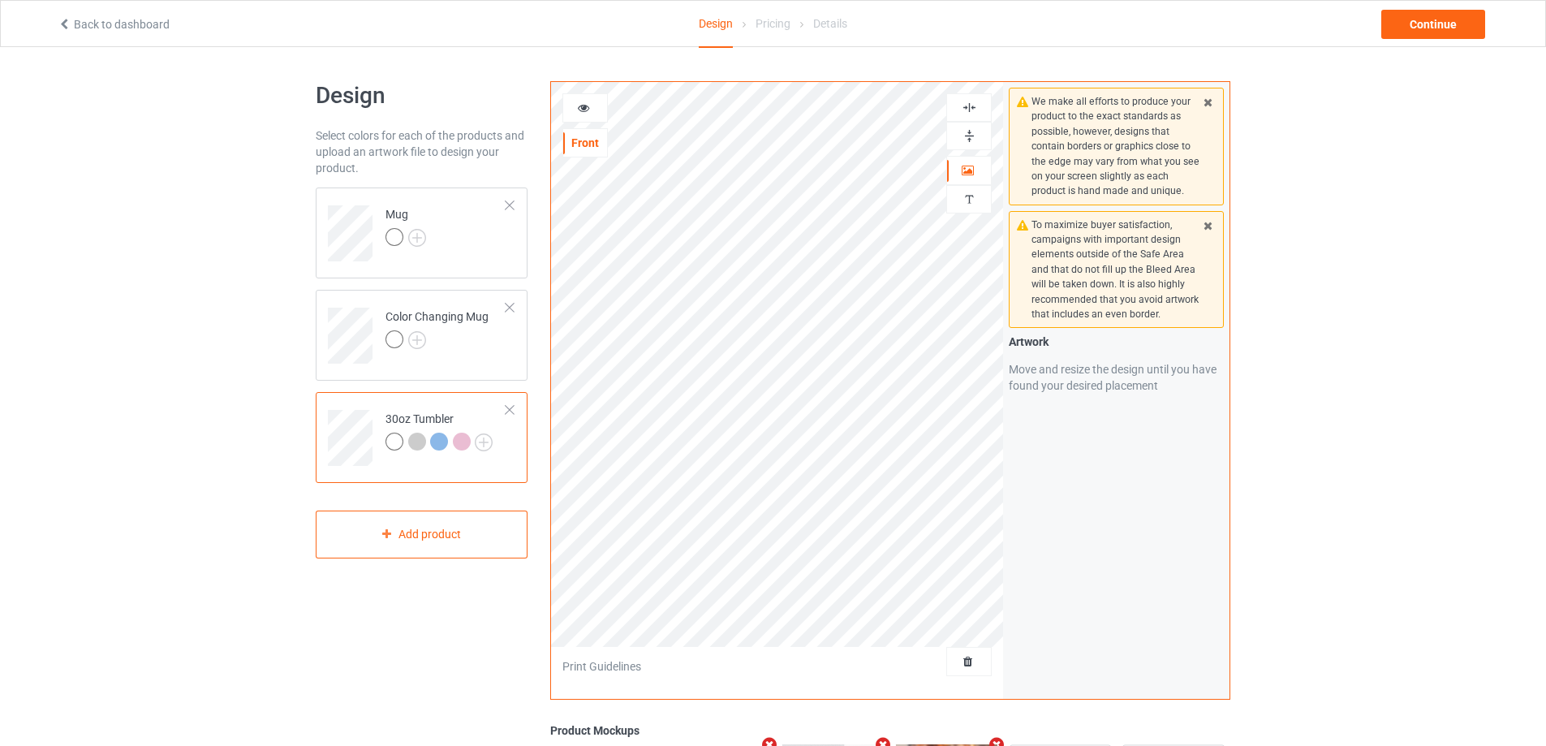
click at [579, 104] on icon at bounding box center [584, 105] width 14 height 11
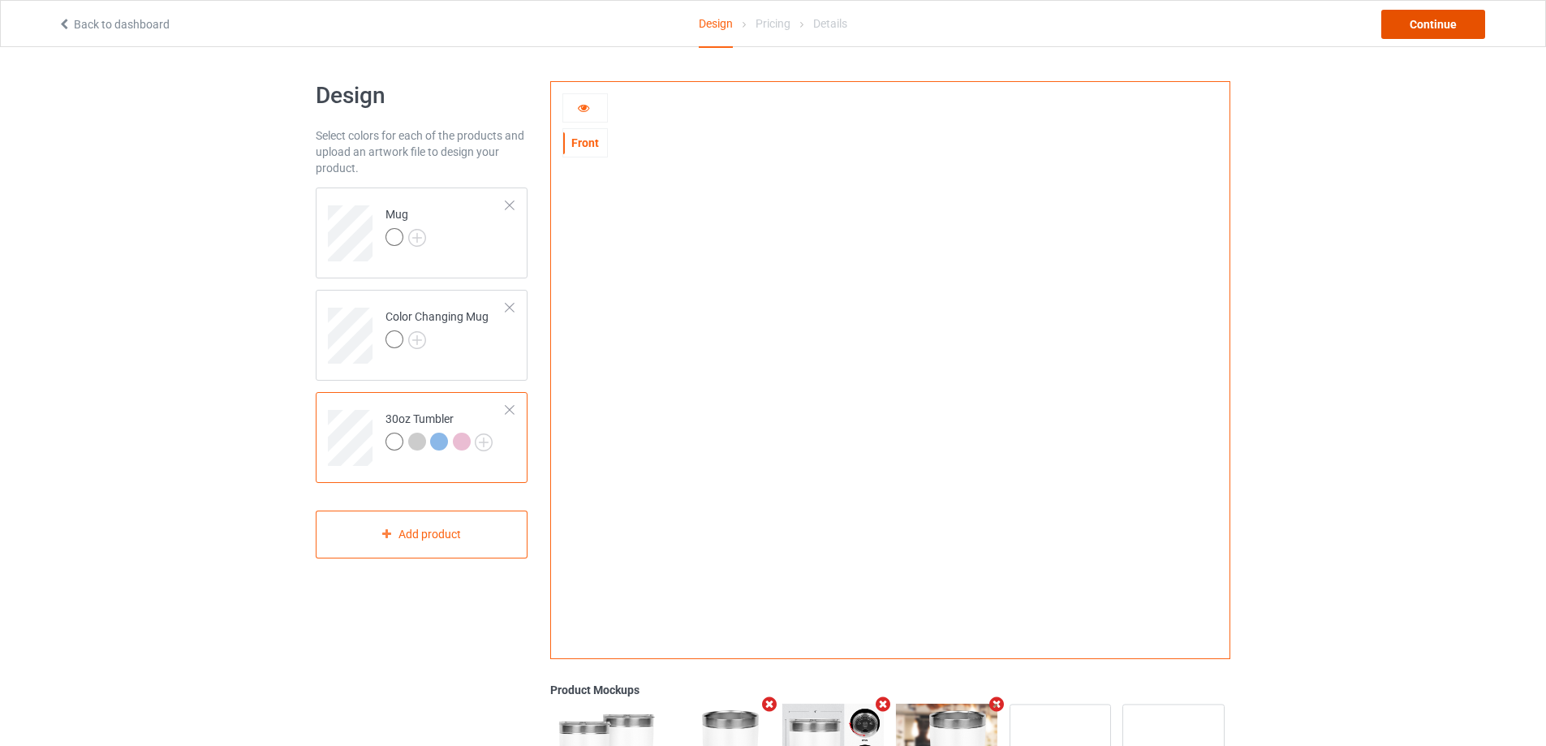
click at [1439, 23] on div "Continue" at bounding box center [1433, 24] width 104 height 29
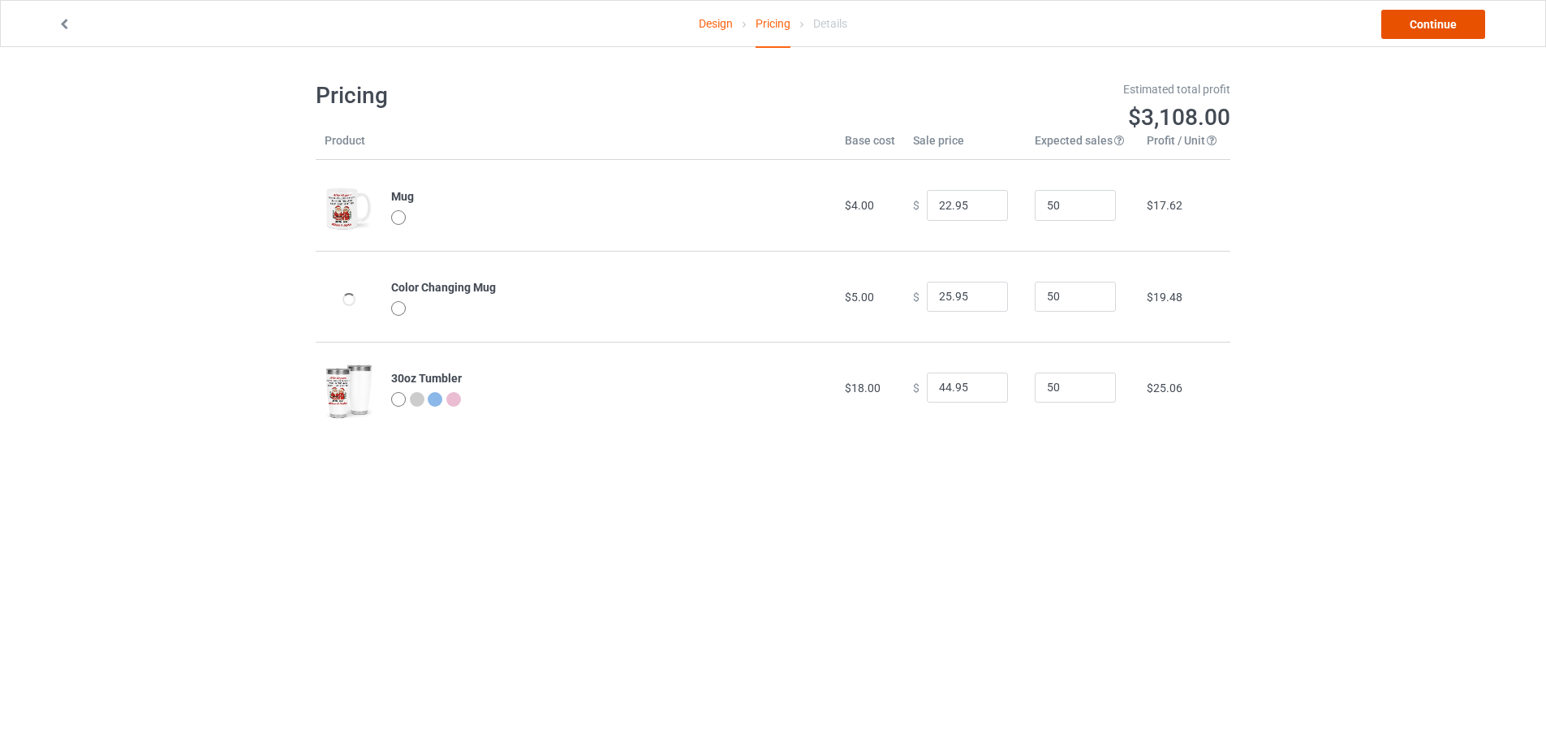
click at [1439, 22] on link "Continue" at bounding box center [1433, 24] width 104 height 29
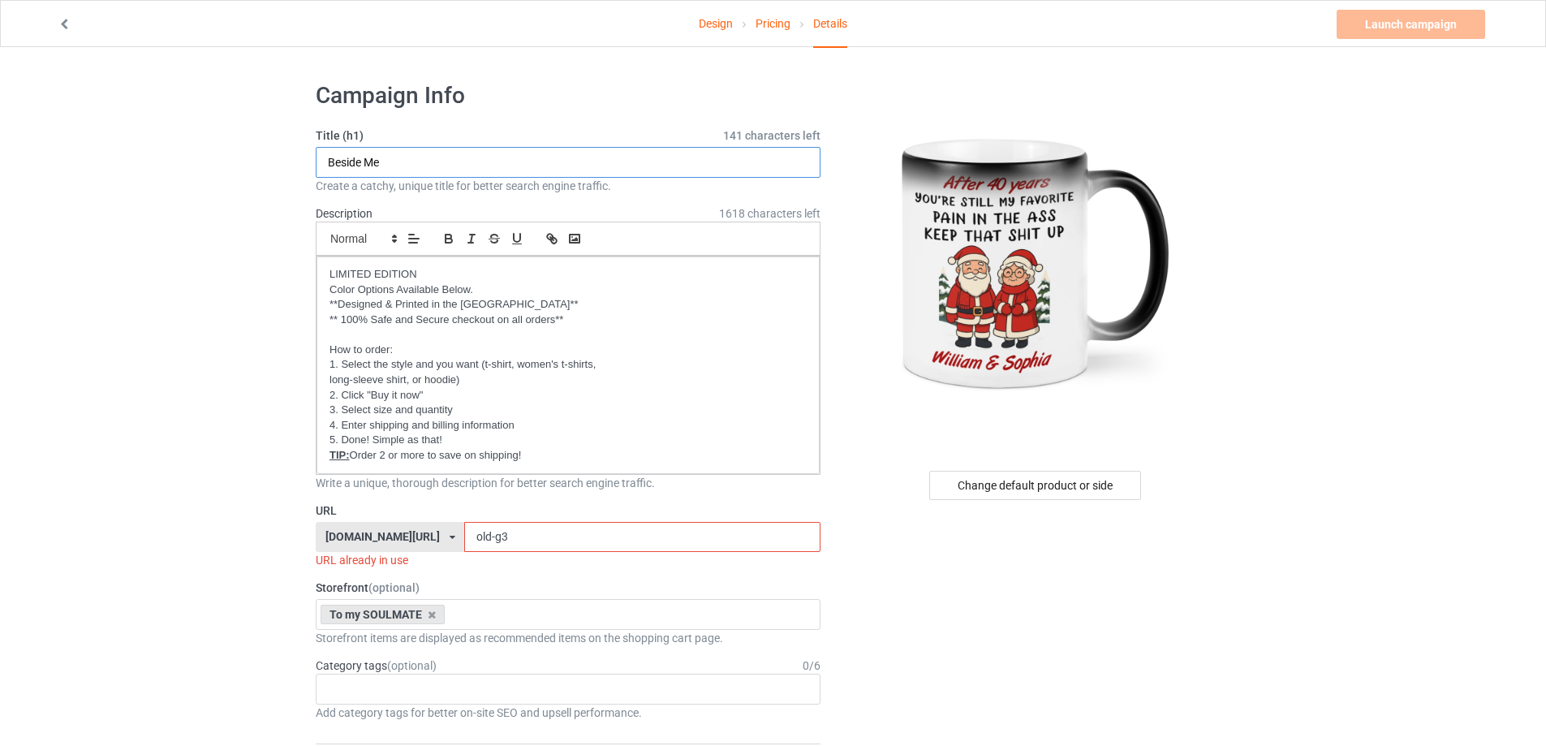
drag, startPoint x: 341, startPoint y: 163, endPoint x: 247, endPoint y: 157, distance: 94.3
drag, startPoint x: 506, startPoint y: 536, endPoint x: 415, endPoint y: 527, distance: 91.3
click at [415, 527] on div "[DOMAIN_NAME][URL] [DOMAIN_NAME][URL] [DOMAIN_NAME][URL] [DOMAIN_NAME][URL] [DO…" at bounding box center [568, 537] width 505 height 31
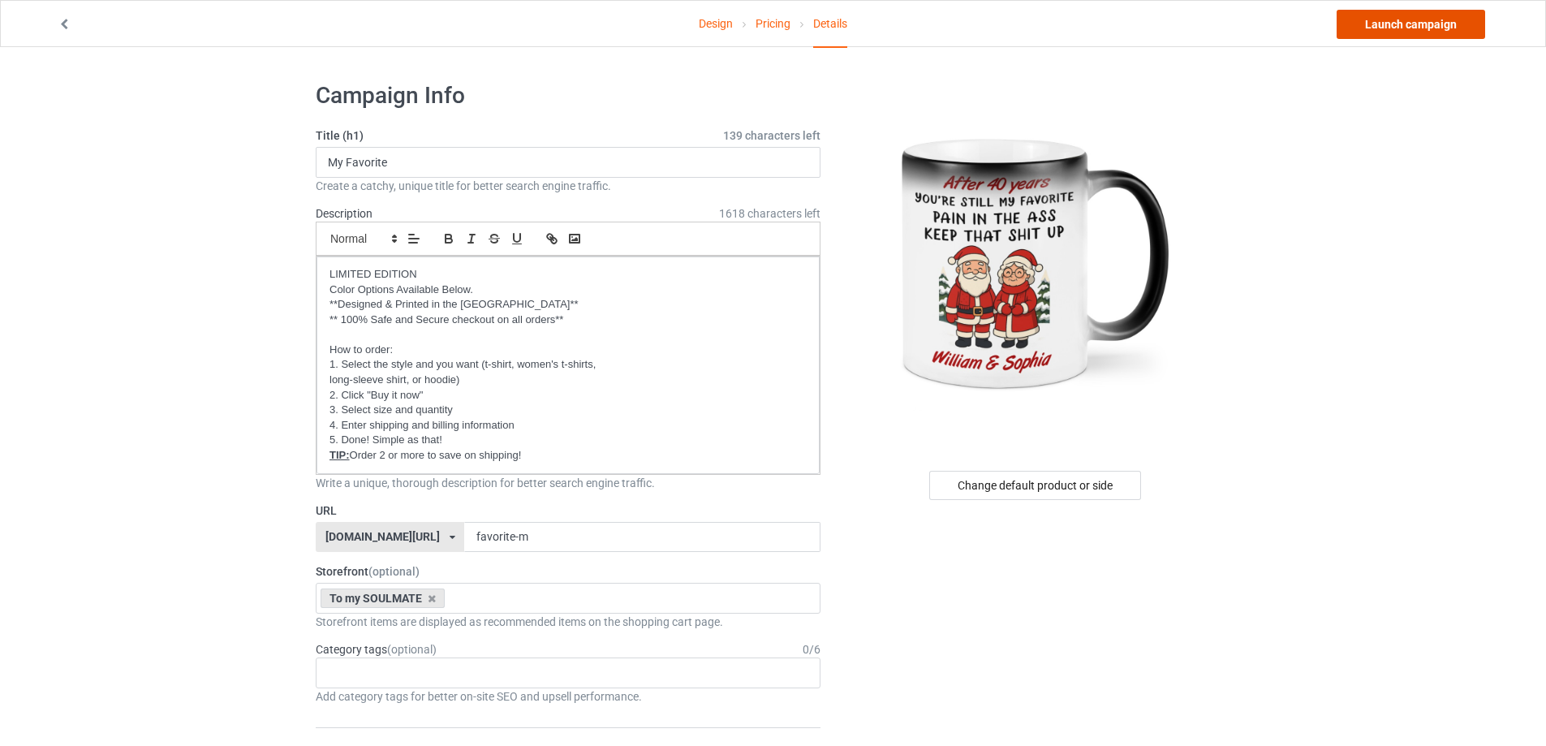
click at [1443, 29] on link "Launch campaign" at bounding box center [1411, 24] width 149 height 29
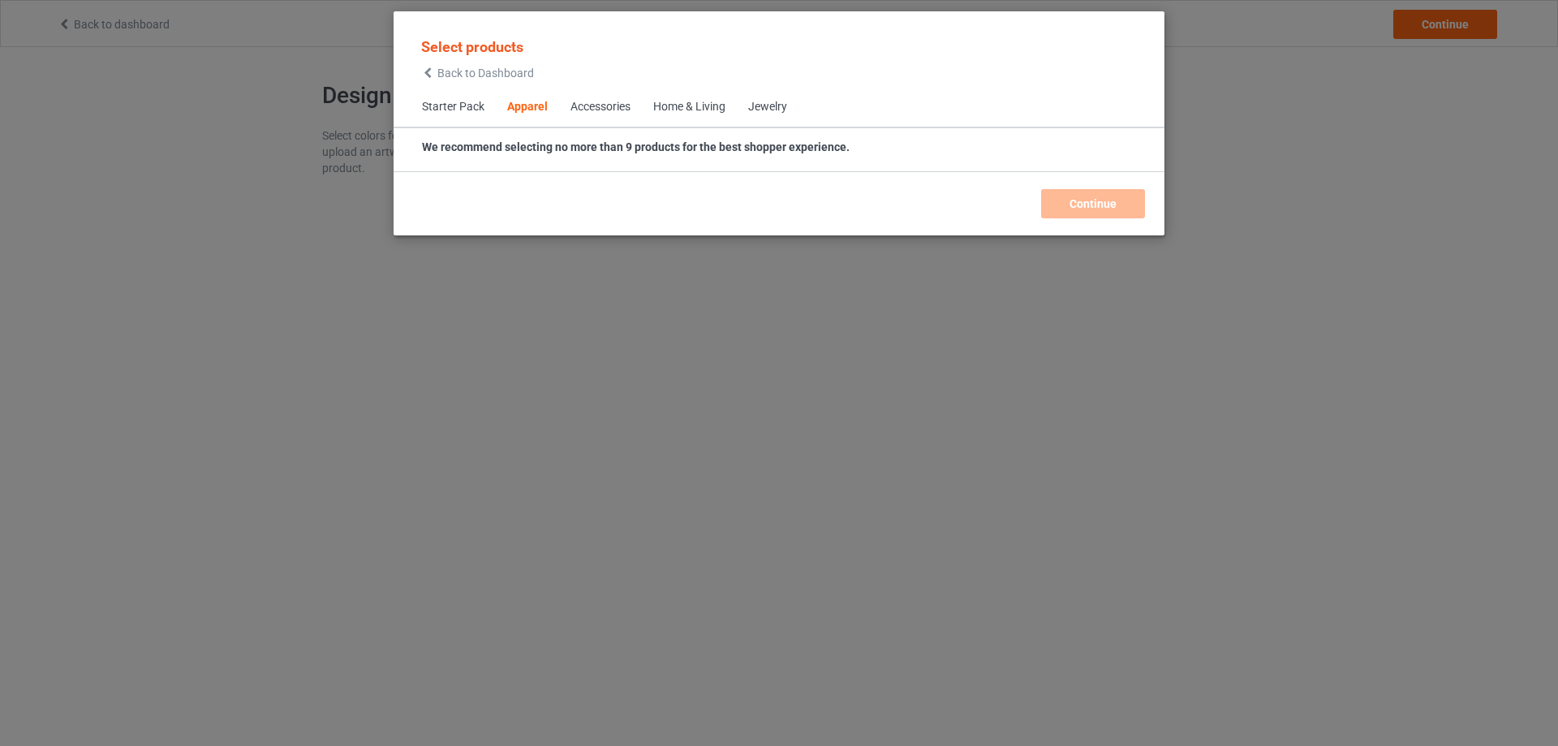
scroll to position [605, 0]
